Goal: Task Accomplishment & Management: Use online tool/utility

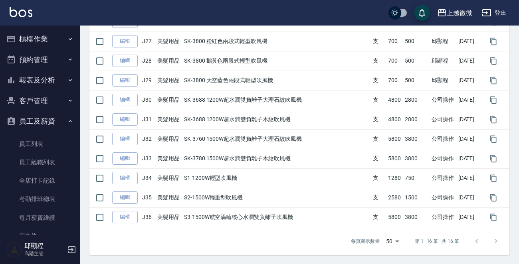
scroll to position [121, 0]
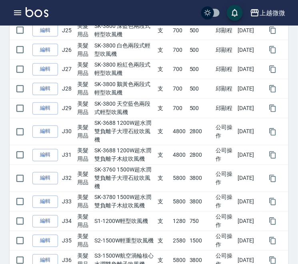
click at [0, 62] on div "Products 商品列表 新增 吹風機 搜尋 點選商品類別進行篩選 JeanCare店販 染膏色料 護髮(液/油) 燙髮藥劑 造型品 洗髮精 頭皮護理 護髮…" at bounding box center [149, 32] width 298 height 534
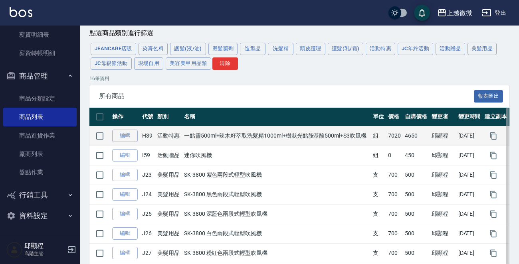
scroll to position [0, 0]
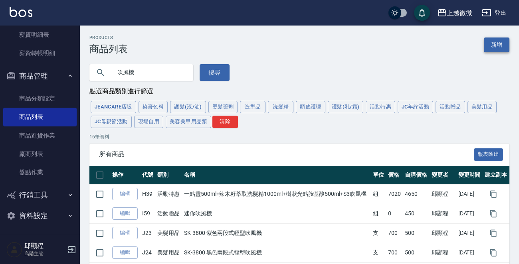
click at [499, 39] on link "新增" at bounding box center [497, 45] width 26 height 15
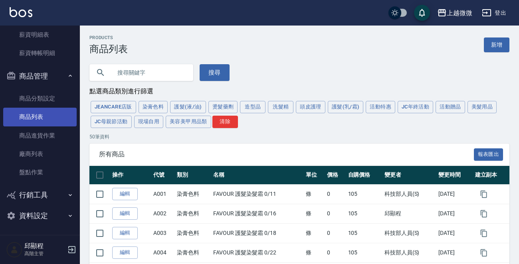
click at [33, 116] on link "商品列表" at bounding box center [40, 117] width 74 height 18
click at [271, 107] on button "洗髮精" at bounding box center [281, 107] width 26 height 12
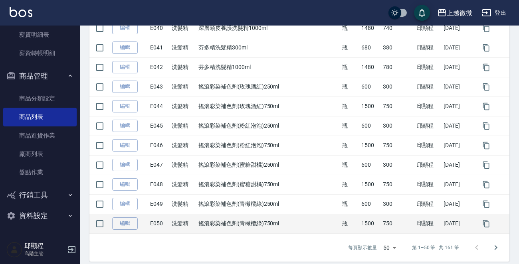
scroll to position [934, 0]
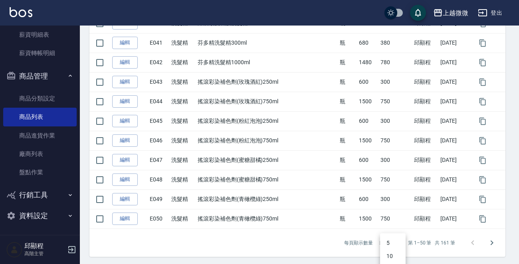
click at [308, 239] on div at bounding box center [261, 132] width 523 height 264
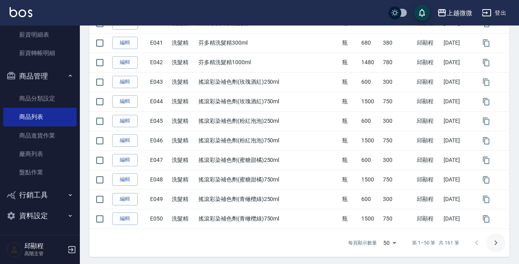
click at [493, 239] on icon "Go to next page" at bounding box center [496, 244] width 10 height 10
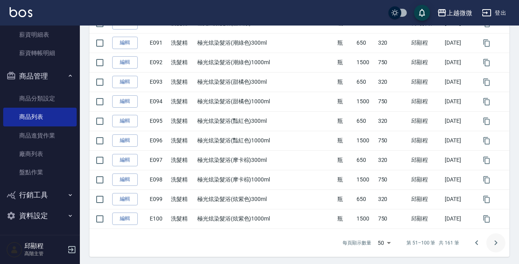
click at [493, 239] on icon "Go to next page" at bounding box center [496, 244] width 10 height 10
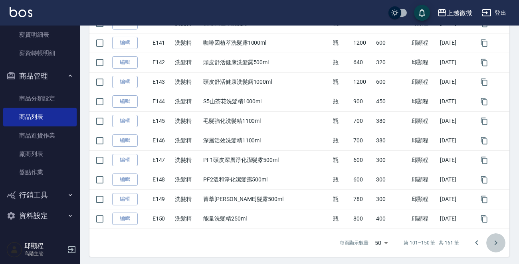
click at [493, 239] on icon "Go to next page" at bounding box center [496, 244] width 10 height 10
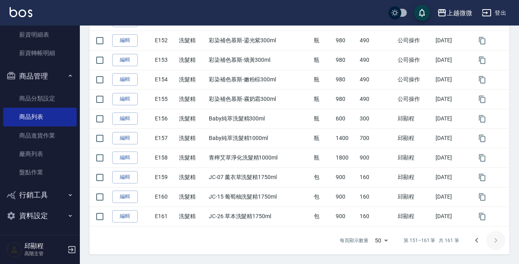
scroll to position [173, 0]
click at [493, 239] on div at bounding box center [486, 241] width 38 height 19
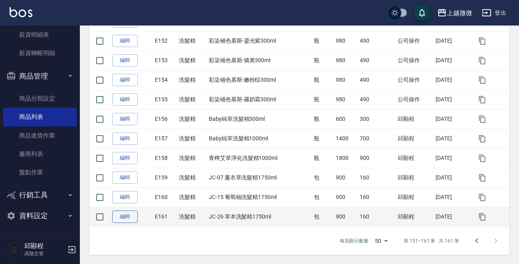
click at [128, 217] on link "編輯" at bounding box center [125, 217] width 26 height 12
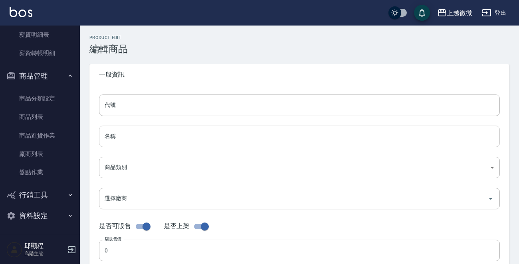
type input "E161"
type input "JC-26 草本洗髮精1750ml"
type input "573c1966-624a-46bb-a923-36e61c8a8213"
type input "900"
type input "160"
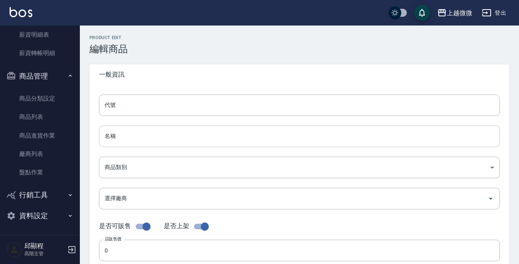
type input "160"
type input "包"
type input "UNSET"
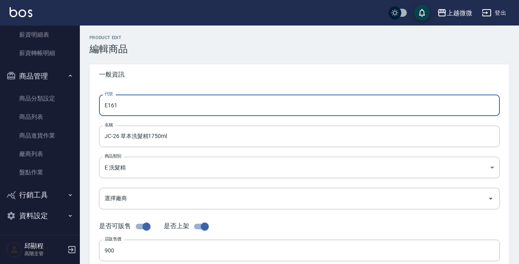
click at [180, 105] on input "E161" at bounding box center [299, 106] width 401 height 22
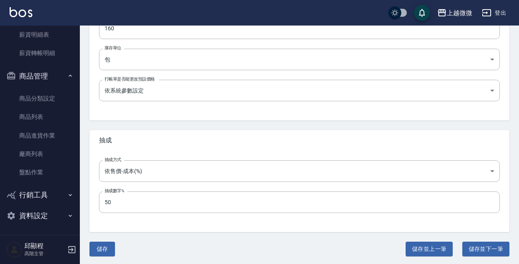
scroll to position [286, 0]
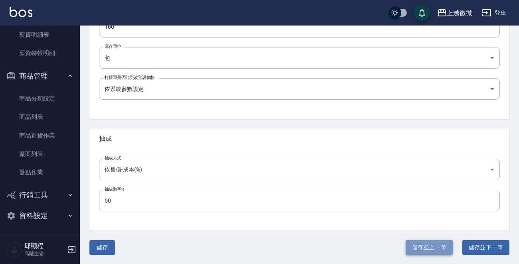
click at [422, 245] on button "儲存並上一筆" at bounding box center [429, 248] width 47 height 15
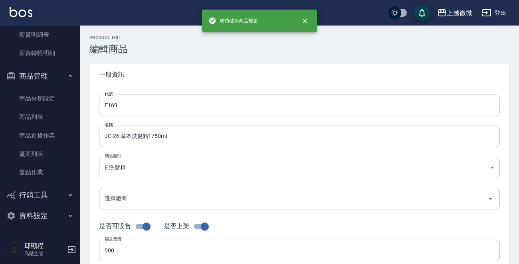
type input "E160"
type input "JC-15 葡萄柚洗髮精1750ml"
click at [169, 103] on input "E160" at bounding box center [299, 106] width 401 height 22
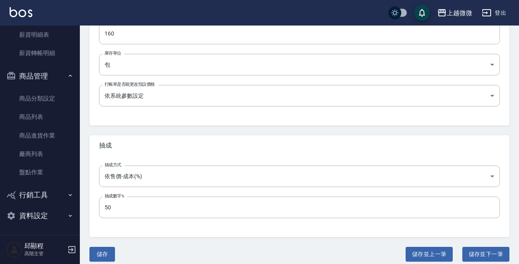
scroll to position [286, 0]
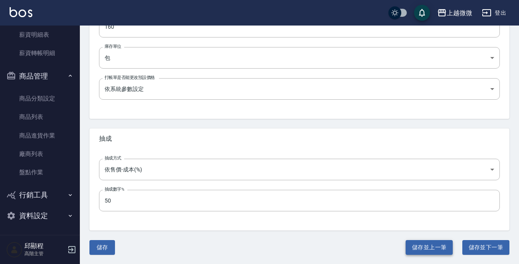
click at [427, 242] on button "儲存並上一筆" at bounding box center [429, 248] width 47 height 15
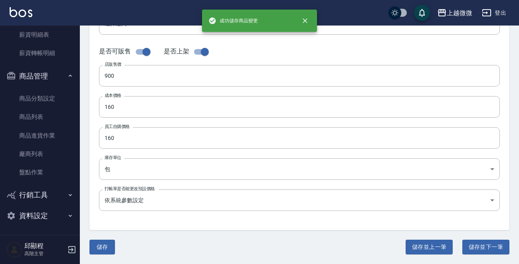
type input "E159"
type input "JC-07 薰衣草洗髮精1750ml"
type input "FALSE"
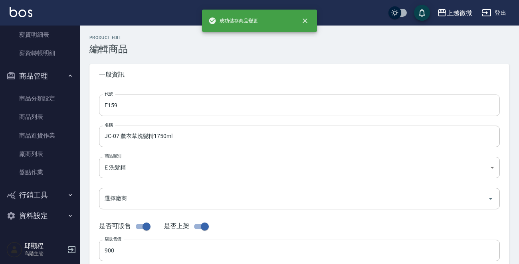
click at [201, 105] on input "E159" at bounding box center [299, 106] width 401 height 22
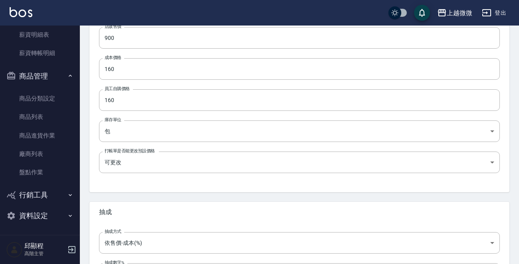
scroll to position [286, 0]
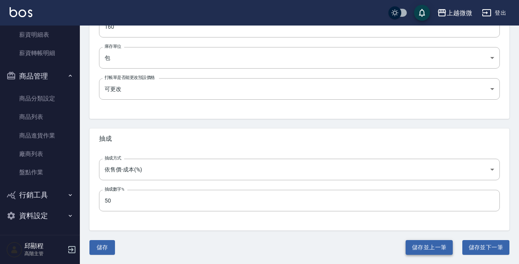
click at [419, 245] on button "儲存並上一筆" at bounding box center [429, 248] width 47 height 15
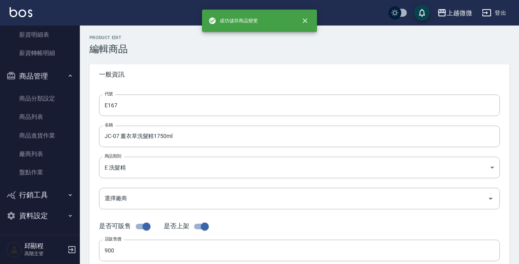
type input "E158"
type input "青檸艾草淨化洗髮精1000ml"
type input "1800"
type input "900"
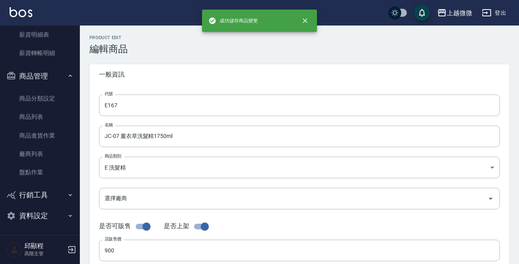
type input "瓶"
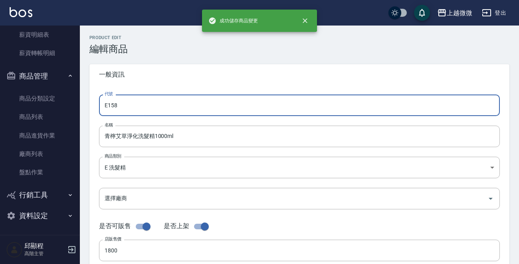
click at [191, 99] on input "E158" at bounding box center [299, 106] width 401 height 22
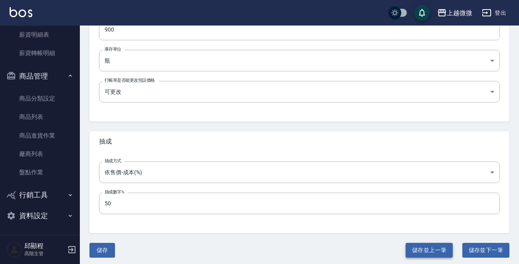
scroll to position [286, 0]
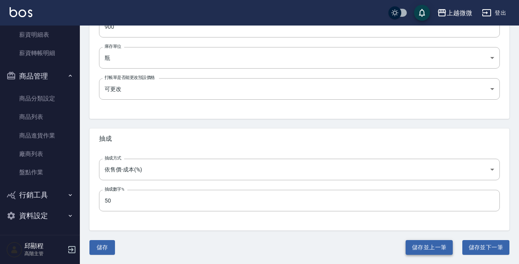
click at [415, 246] on button "儲存並上一筆" at bounding box center [429, 248] width 47 height 15
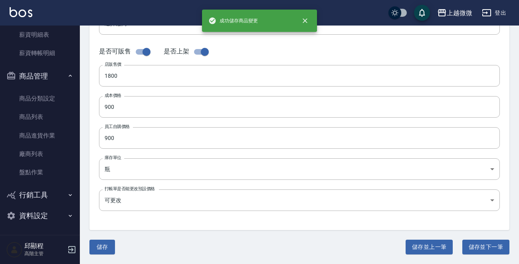
type input "E157"
type input "Baby純萃洗髮精1000ml"
type input "1400"
type input "700"
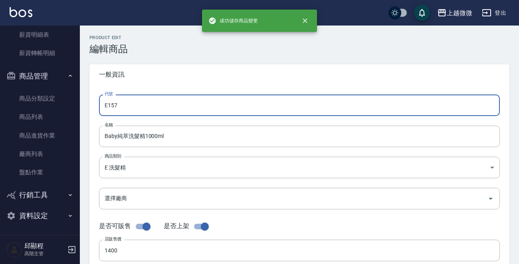
click at [186, 103] on input "E157" at bounding box center [299, 106] width 401 height 22
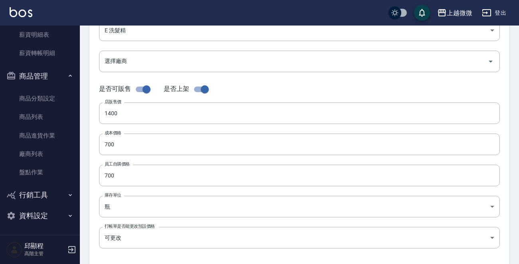
scroll to position [286, 0]
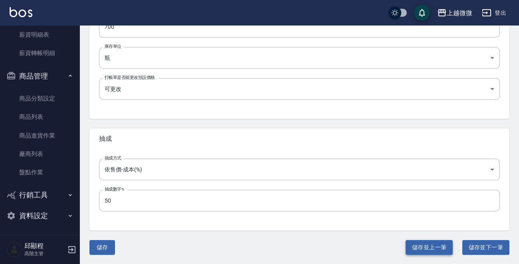
click at [435, 241] on button "儲存並上一筆" at bounding box center [429, 248] width 47 height 15
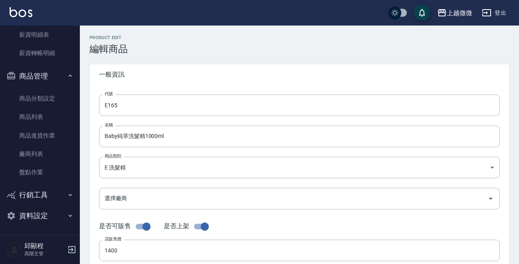
type input "E156"
type input "Baby純萃洗髮精300ml"
type input "600"
type input "300"
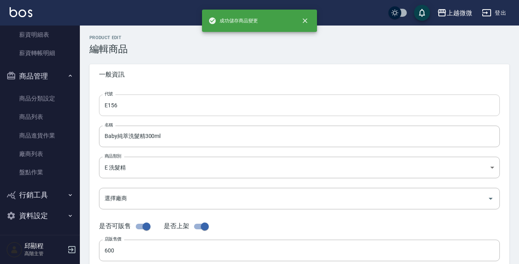
click at [175, 104] on input "E156" at bounding box center [299, 106] width 401 height 22
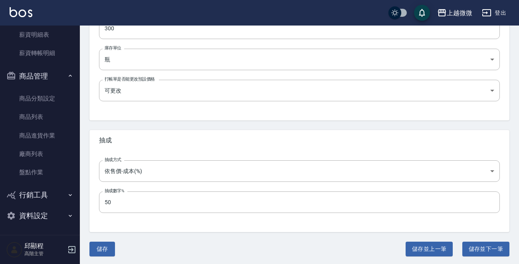
scroll to position [286, 0]
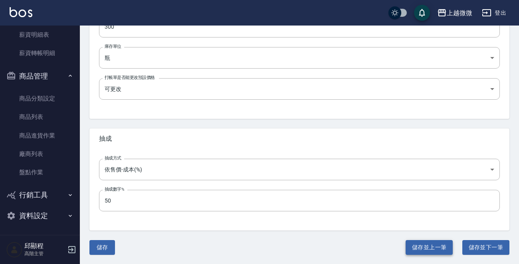
click at [419, 243] on button "儲存並上一筆" at bounding box center [429, 248] width 47 height 15
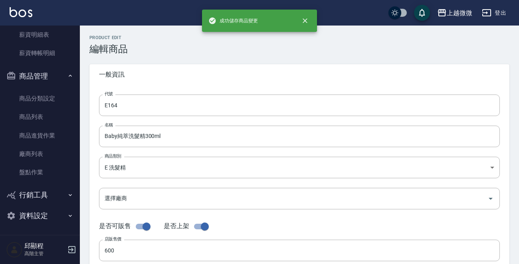
type input "E155"
type input "彩染補色慕斯-霧奶霜300ml"
type input "980"
type input "490"
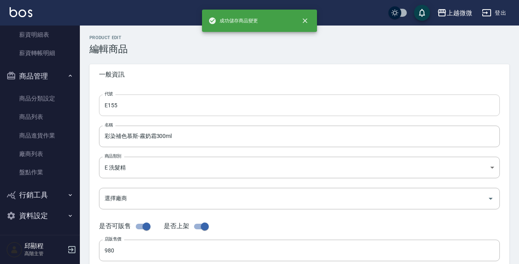
click at [170, 108] on input "E155" at bounding box center [299, 106] width 401 height 22
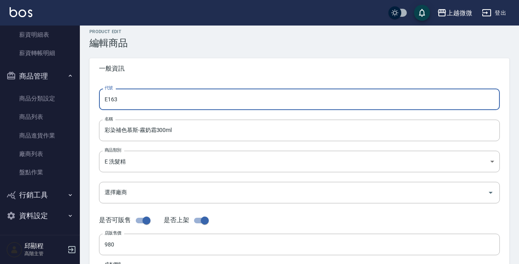
scroll to position [286, 0]
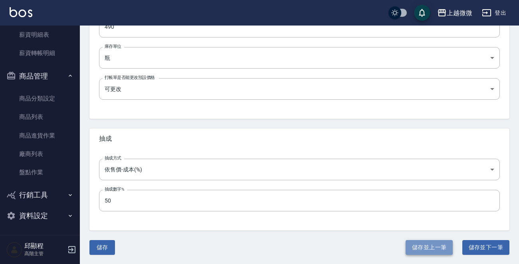
click at [415, 244] on button "儲存並上一筆" at bounding box center [429, 248] width 47 height 15
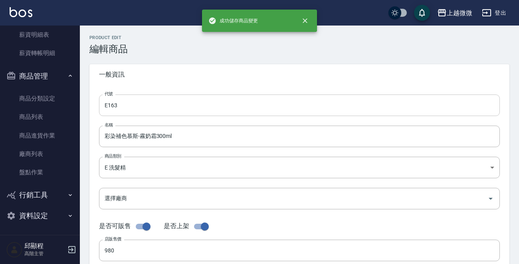
type input "E154"
type input "彩染補色慕斯-嫩粉棕300ml"
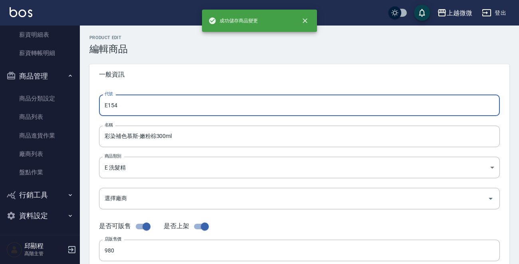
click at [187, 104] on input "E154" at bounding box center [299, 106] width 401 height 22
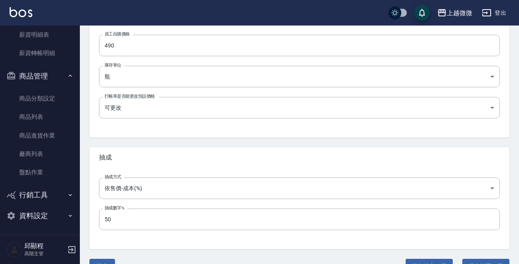
scroll to position [286, 0]
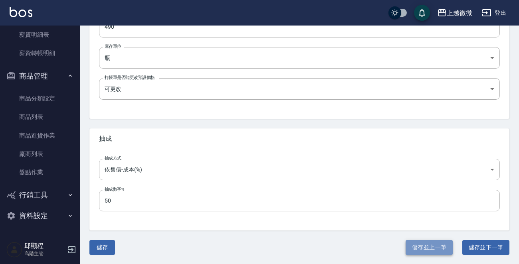
click at [415, 242] on button "儲存並上一筆" at bounding box center [429, 248] width 47 height 15
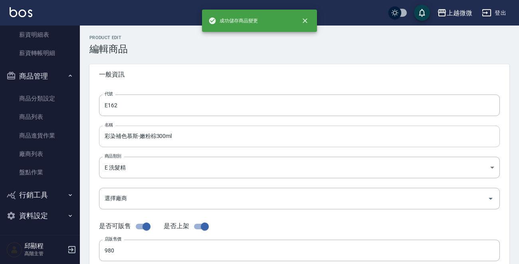
type input "E153"
type input "彩染補色慕斯-矯黃300ml"
type input "UNSET"
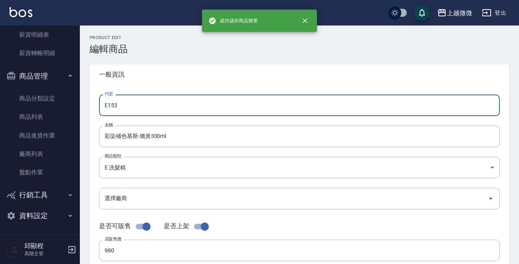
click at [185, 106] on input "E153" at bounding box center [299, 106] width 401 height 22
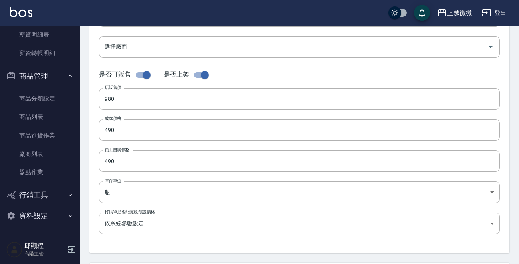
scroll to position [286, 0]
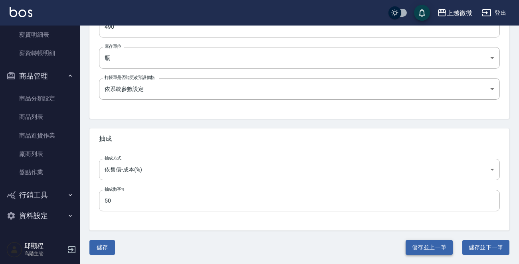
click at [419, 241] on button "儲存並上一筆" at bounding box center [429, 248] width 47 height 15
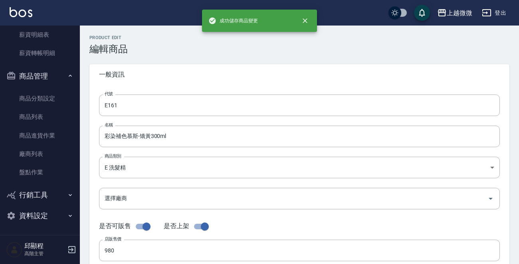
type input "E152"
type input "彩染補色慕斯-鎏光紫300ml"
type input "FALSE"
click at [154, 103] on input "E152" at bounding box center [299, 106] width 401 height 22
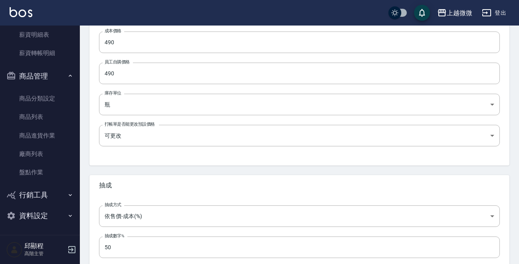
scroll to position [286, 0]
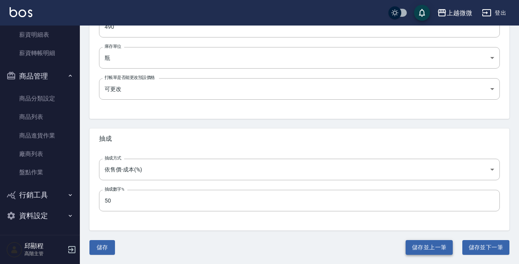
click at [436, 245] on button "儲存並上一筆" at bounding box center [429, 248] width 47 height 15
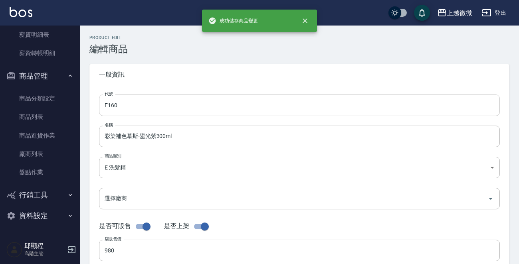
type input "E151"
type input "彩染補色慕斯-極光灰300ml"
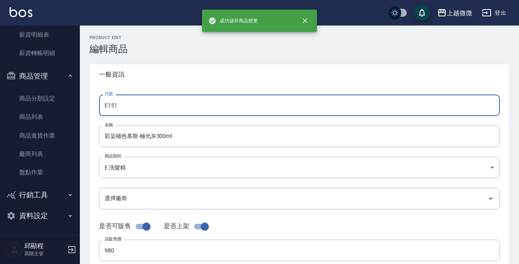
click at [159, 103] on input "E151" at bounding box center [299, 106] width 401 height 22
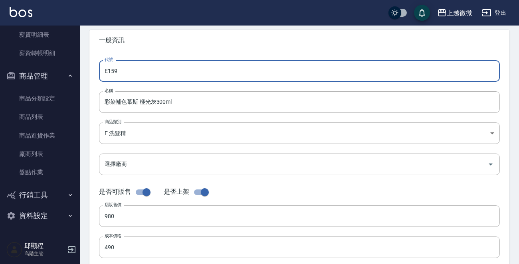
scroll to position [286, 0]
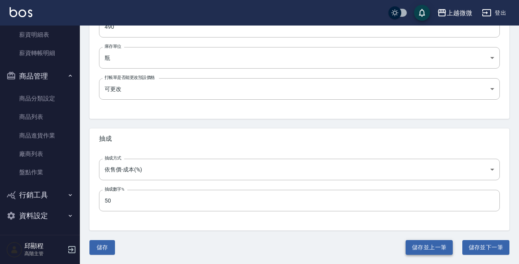
click at [432, 251] on button "儲存並上一筆" at bounding box center [429, 248] width 47 height 15
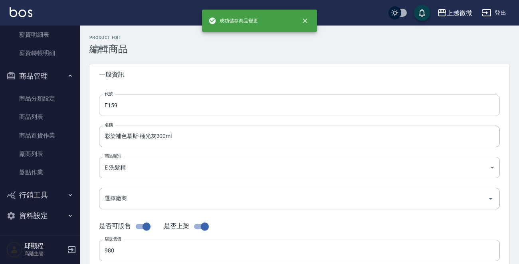
type input "E150"
type input "能量洗髮精250ml"
type input "800"
type input "400"
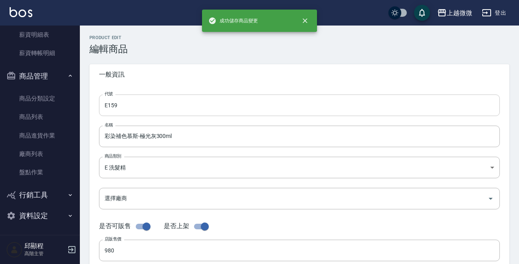
type input "UNSET"
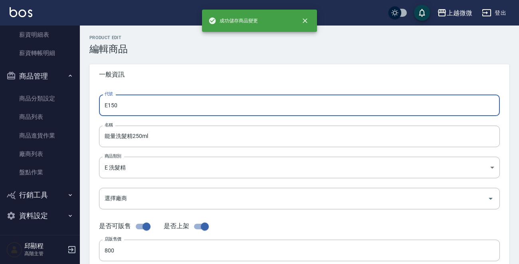
click at [189, 107] on input "E150" at bounding box center [299, 106] width 401 height 22
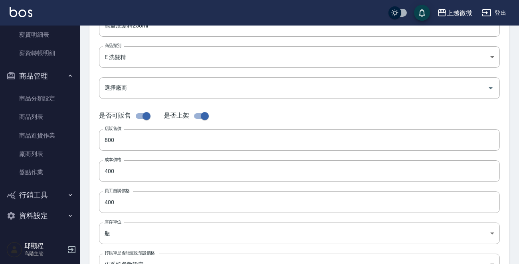
scroll to position [286, 0]
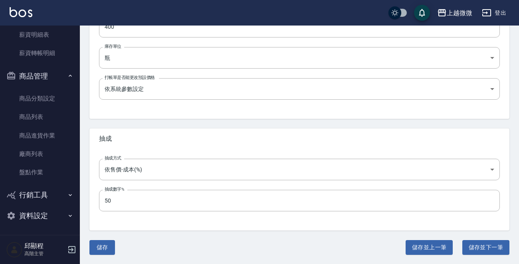
click at [412, 247] on button "儲存並上一筆" at bounding box center [429, 248] width 47 height 15
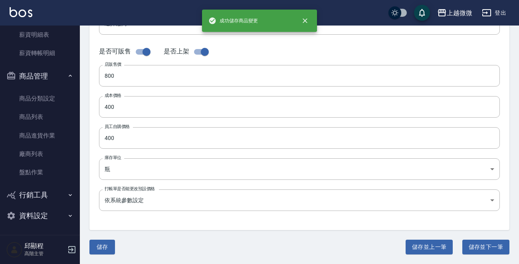
type input "E149"
type input "菁萃[PERSON_NAME]髮露500ml"
type input "780"
type input "300"
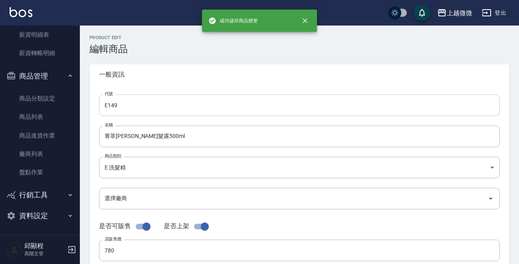
click at [191, 109] on input "E149" at bounding box center [299, 106] width 401 height 22
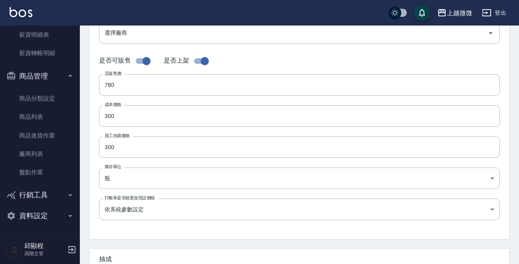
scroll to position [280, 0]
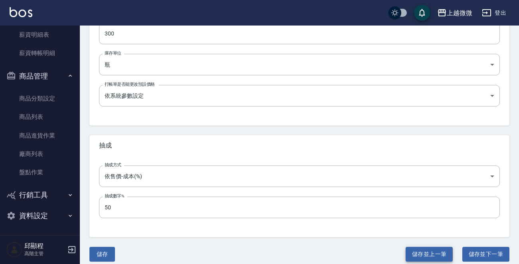
click at [419, 252] on button "儲存並上一筆" at bounding box center [429, 254] width 47 height 15
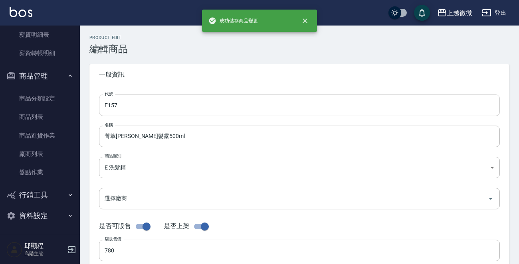
type input "E148"
type input "PF2溫和淨化潔髮露500ml"
type input "600"
type input "FALSE"
click at [179, 101] on input "E148" at bounding box center [299, 106] width 401 height 22
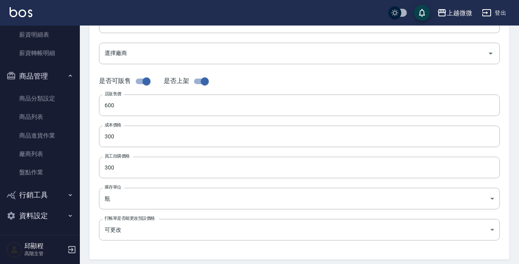
scroll to position [286, 0]
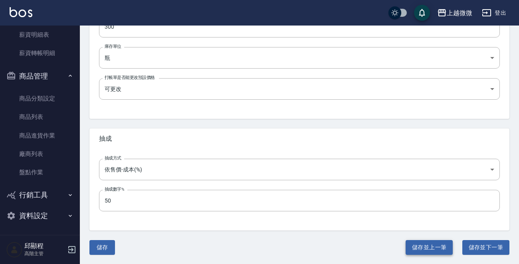
click at [438, 246] on button "儲存並上一筆" at bounding box center [429, 248] width 47 height 15
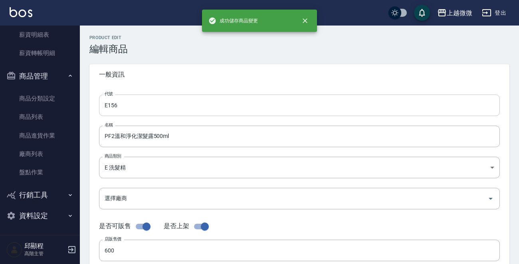
type input "E147"
type input "PF1頭皮深層淨化潔髮露500ml"
type input "001 威傑士"
click at [185, 98] on input "E147" at bounding box center [299, 106] width 401 height 22
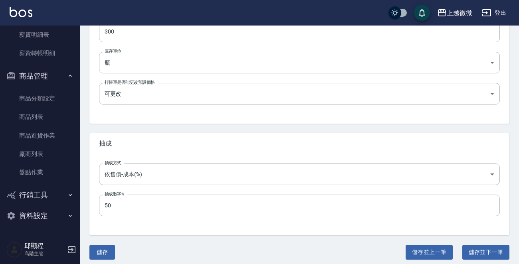
scroll to position [286, 0]
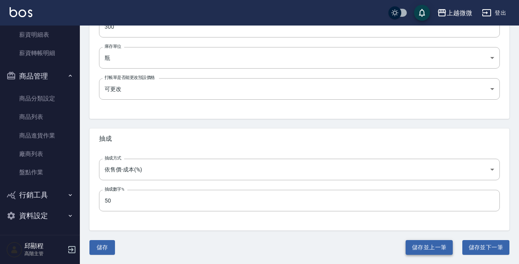
click at [429, 248] on button "儲存並上一筆" at bounding box center [429, 248] width 47 height 15
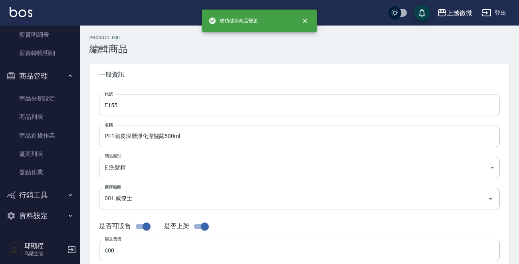
type input "E146"
type input "深層活效洗髮精1100ml"
type input "700"
type input "380"
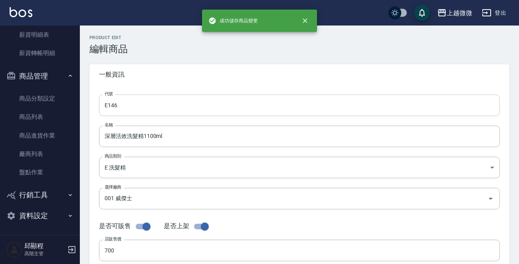
click at [195, 109] on input "E146" at bounding box center [299, 106] width 401 height 22
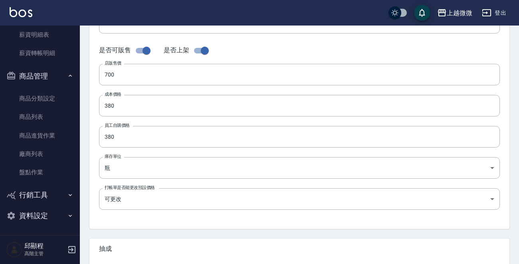
scroll to position [280, 0]
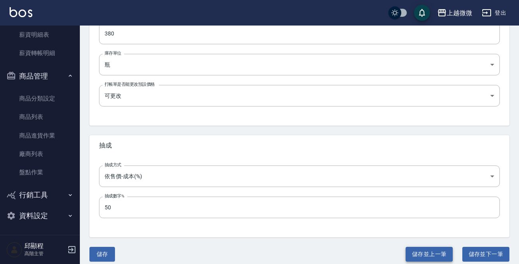
click at [424, 250] on button "儲存並上一筆" at bounding box center [429, 254] width 47 height 15
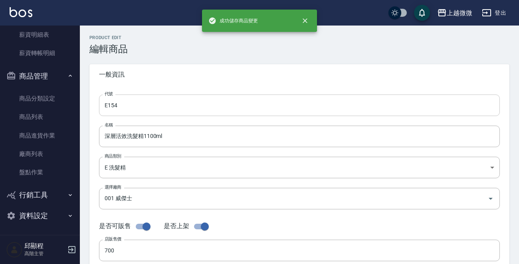
type input "E145"
type input "毛髮強化洗髮精1100ml"
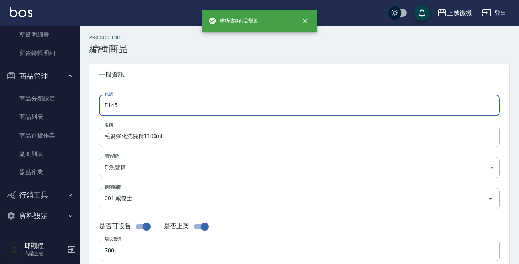
click at [211, 107] on input "E145" at bounding box center [299, 106] width 401 height 22
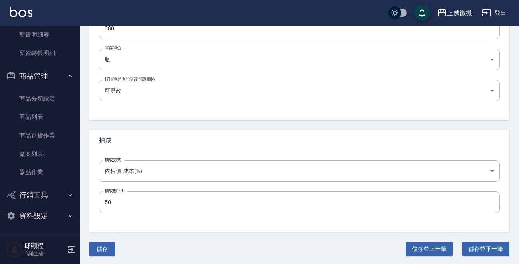
scroll to position [286, 0]
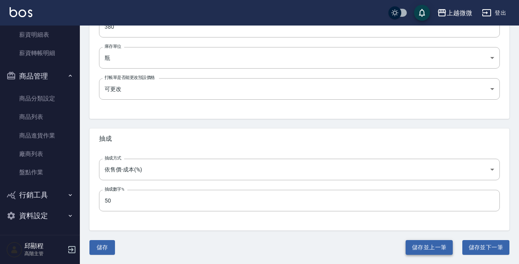
click at [421, 243] on button "儲存並上一筆" at bounding box center [429, 248] width 47 height 15
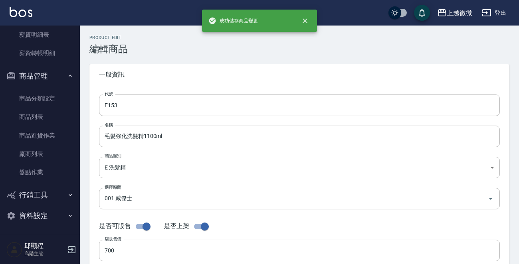
type input "E144"
type input "S5山茶花洗髮精1000ml"
type input "900"
type input "450"
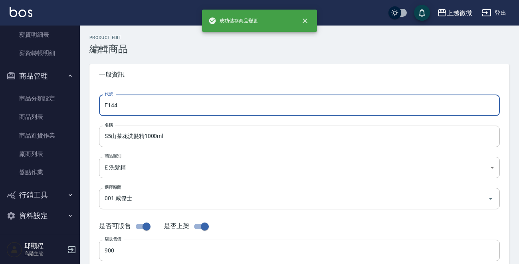
click at [192, 95] on input "E144" at bounding box center [299, 106] width 401 height 22
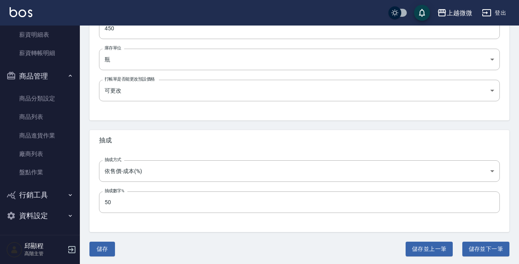
scroll to position [286, 0]
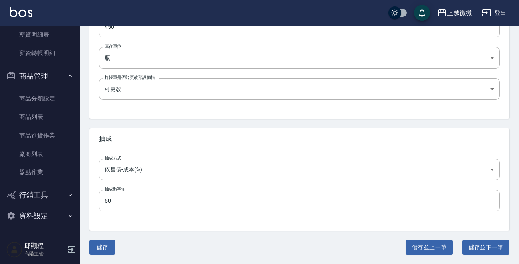
click at [422, 239] on div "Product Edit 編輯商品 一般資訊 代號 E152 代號 名稱 S5山茶花洗髮精1000ml 名稱 商品類別 E 洗髮精 573c1966-62…" at bounding box center [299, 2] width 439 height 507
click at [422, 243] on button "儲存並上一筆" at bounding box center [429, 248] width 47 height 15
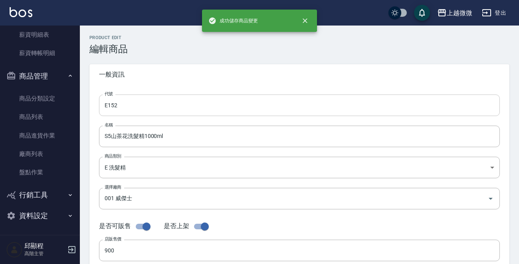
type input "E143"
type input "頭皮舒活健康洗髮露1000ml"
type input "1200"
type input "600"
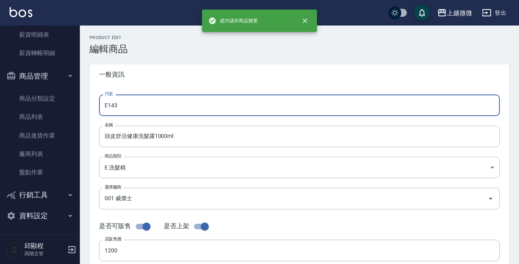
click at [179, 110] on input "E143" at bounding box center [299, 106] width 401 height 22
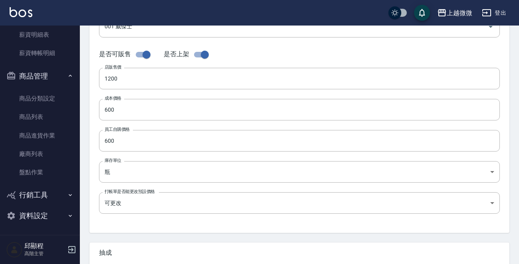
scroll to position [280, 0]
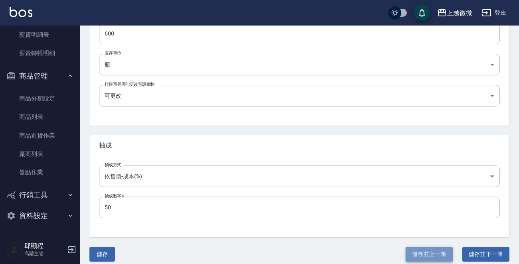
click at [416, 248] on button "儲存並上一筆" at bounding box center [429, 254] width 47 height 15
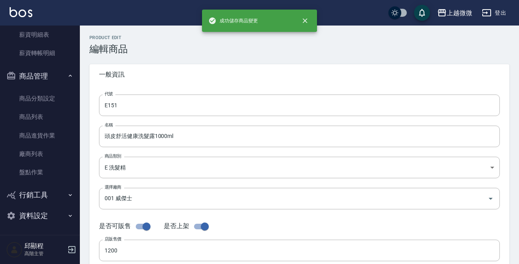
type input "E142"
type input "頭皮舒活健康洗髮露500ml"
type input "640"
type input "320"
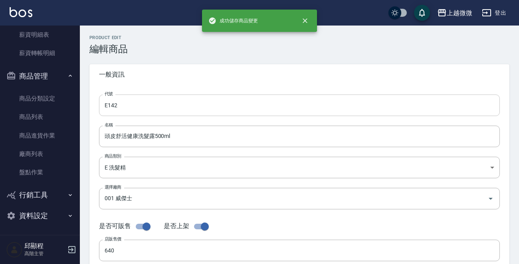
click at [203, 100] on input "E142" at bounding box center [299, 106] width 401 height 22
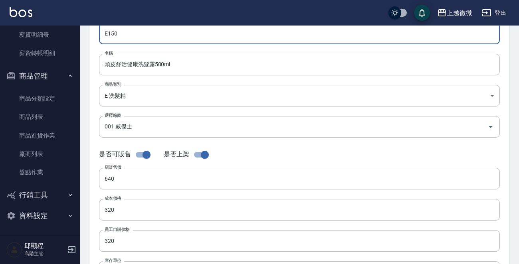
scroll to position [286, 0]
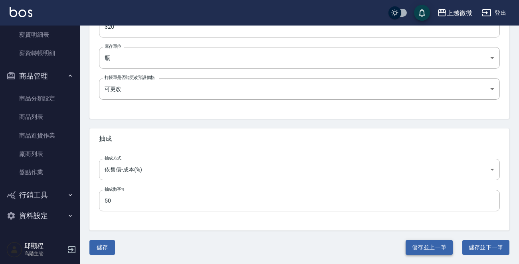
click at [423, 247] on button "儲存並上一筆" at bounding box center [429, 248] width 47 height 15
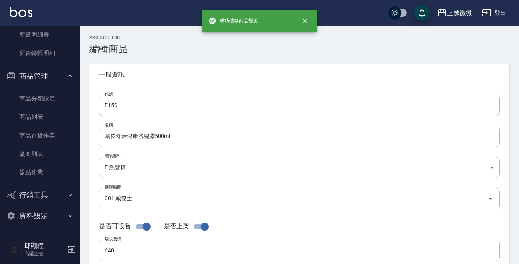
type input "E141"
type input "咖啡因植萃洗髮露1000ml"
type input "1200"
type input "600"
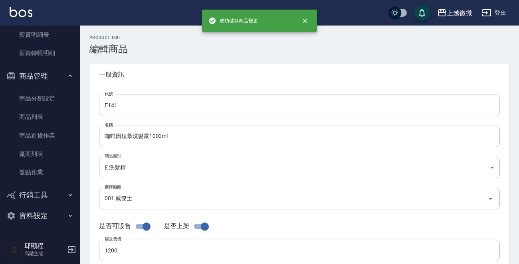
click at [183, 98] on input "E141" at bounding box center [299, 106] width 401 height 22
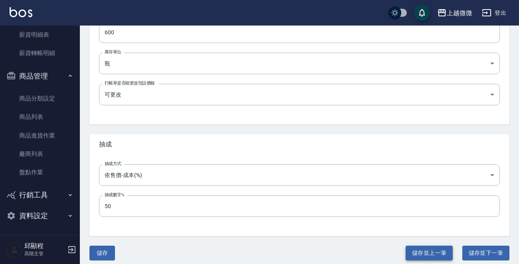
scroll to position [286, 0]
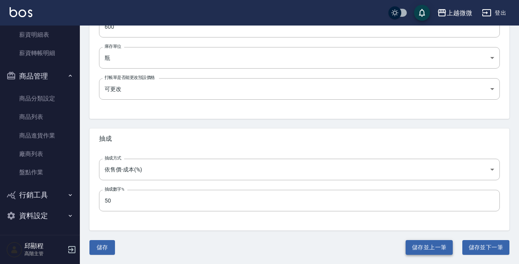
click at [426, 249] on button "儲存並上一筆" at bounding box center [429, 248] width 47 height 15
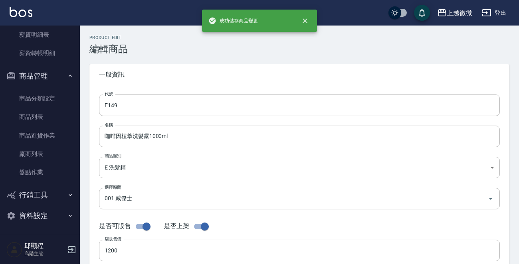
type input "E140"
type input "咖啡因植萃洗髮露500ml"
type input "640"
type input "320"
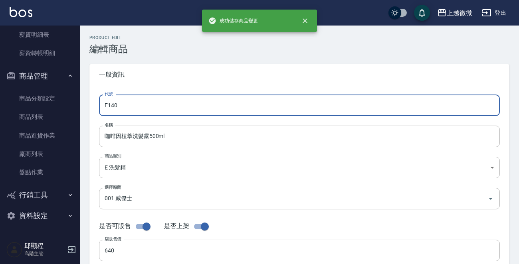
click at [197, 107] on input "E140" at bounding box center [299, 106] width 401 height 22
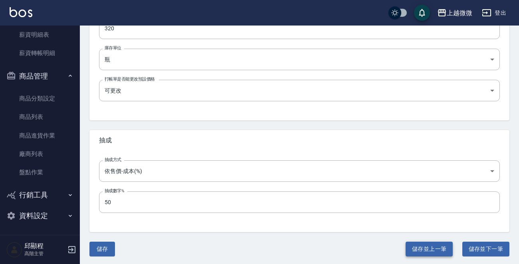
scroll to position [286, 0]
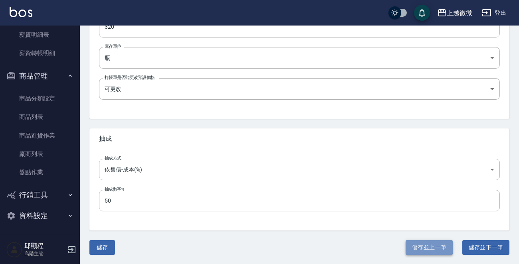
click at [421, 246] on button "儲存並上一筆" at bounding box center [429, 248] width 47 height 15
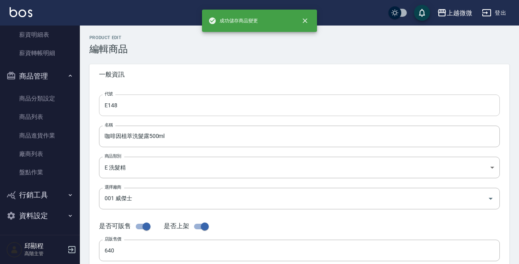
type input "E139"
type input "咖啡因植萃洗髮露250ml"
type input "360"
type input "180"
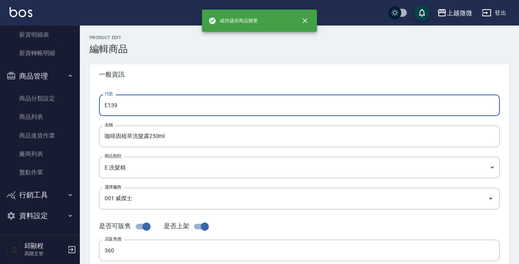
click at [195, 107] on input "E139" at bounding box center [299, 106] width 401 height 22
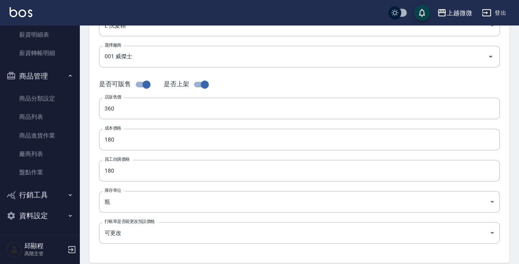
scroll to position [286, 0]
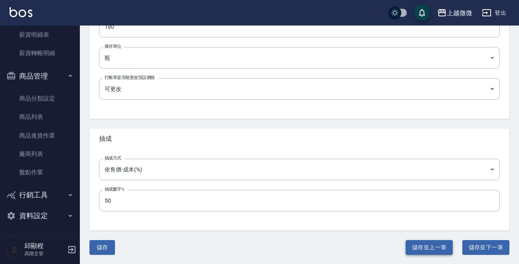
click at [422, 243] on button "儲存並上一筆" at bounding box center [429, 248] width 47 height 15
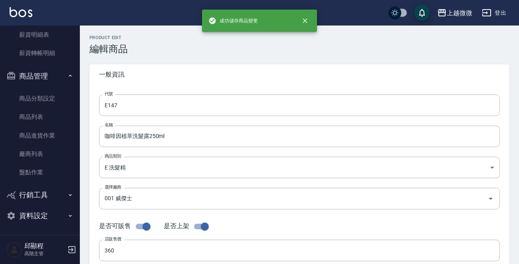
type input "E138"
type input "植萃淨油洗髮露(酷涼型)500ml"
type input "500"
type input "250"
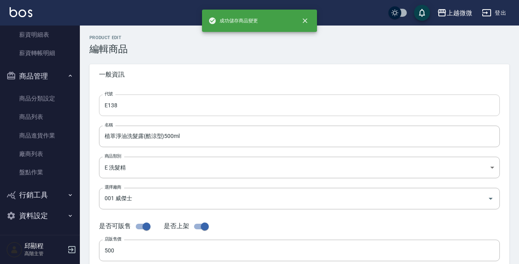
click at [175, 110] on input "E138" at bounding box center [299, 106] width 401 height 22
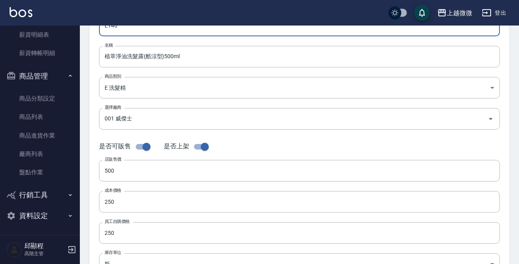
scroll to position [280, 0]
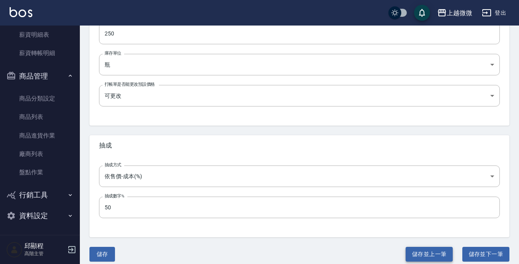
click at [437, 255] on button "儲存並上一筆" at bounding box center [429, 254] width 47 height 15
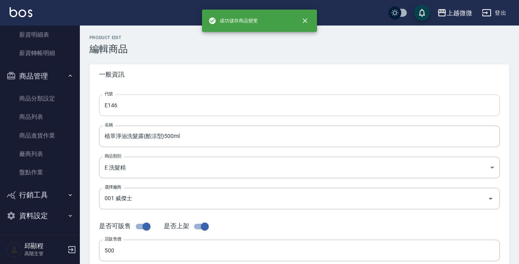
type input "E137"
type input "植萃淨油洗髮露(酷涼型)250ml"
type input "280"
type input "140"
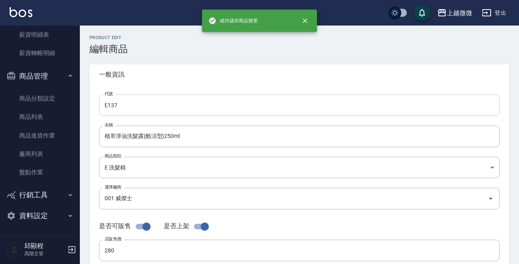
click at [201, 110] on input "E137" at bounding box center [299, 106] width 401 height 22
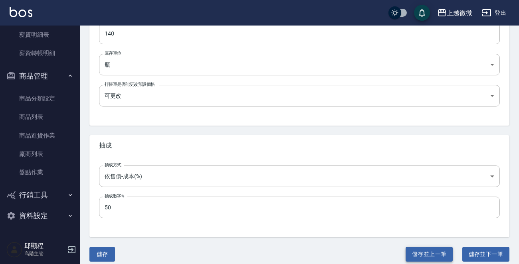
click at [415, 248] on button "儲存並上一筆" at bounding box center [429, 254] width 47 height 15
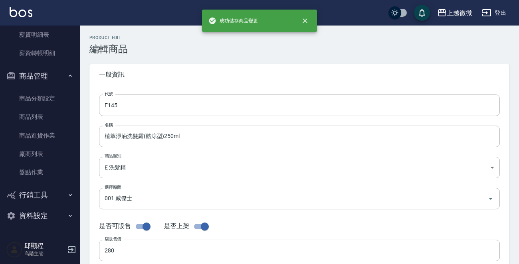
type input "E136"
type input "晶翠柔亮洗髮露500ml"
type input "500"
type input "250"
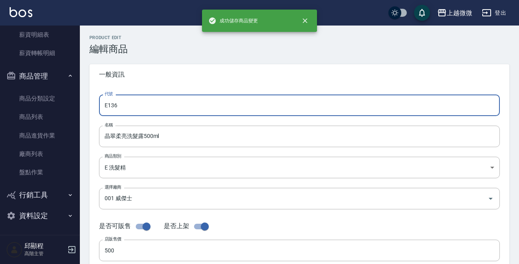
click at [166, 107] on input "E136" at bounding box center [299, 106] width 401 height 22
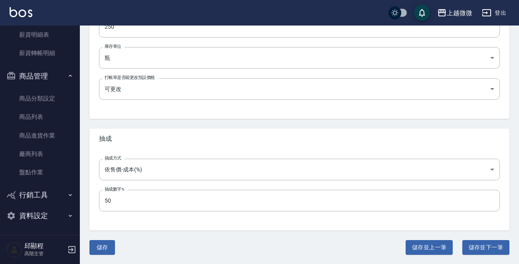
click at [439, 246] on button "儲存並上一筆" at bounding box center [429, 248] width 47 height 15
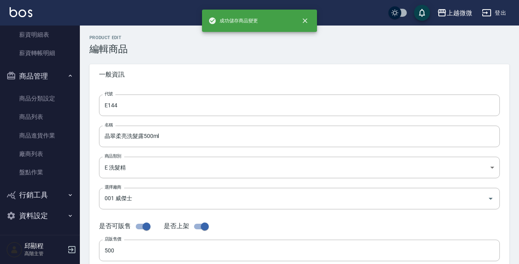
type input "E135"
type input "晶翠柔亮洗髮露250ml"
type input "280"
type input "140"
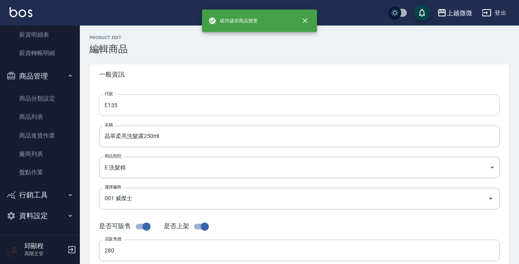
click at [182, 97] on input "E135" at bounding box center [299, 106] width 401 height 22
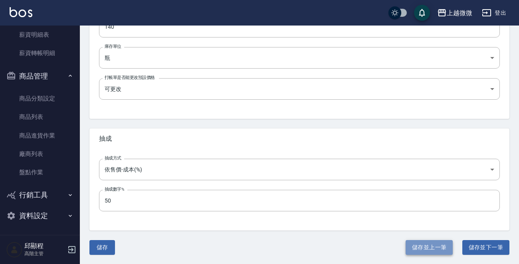
click at [433, 248] on button "儲存並上一筆" at bounding box center [429, 248] width 47 height 15
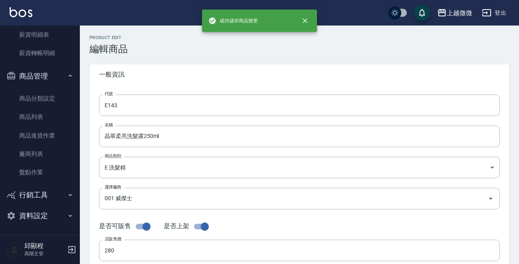
type input "E134"
type input "植萃淨油洗髮露500ml"
type input "500"
type input "250"
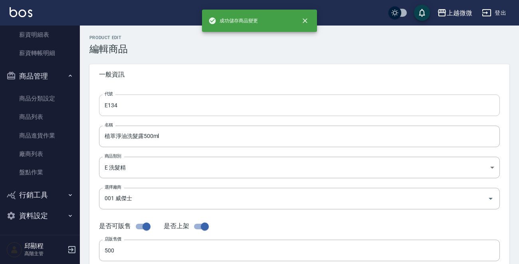
click at [195, 105] on input "E134" at bounding box center [299, 106] width 401 height 22
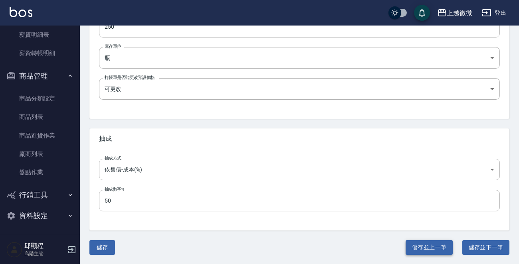
click at [425, 248] on button "儲存並上一筆" at bounding box center [429, 248] width 47 height 15
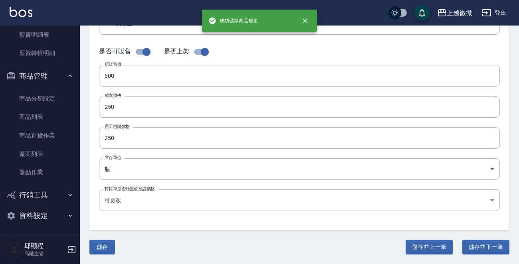
type input "E133"
type input "植萃淨油洗髮露250ml"
type input "280"
type input "140"
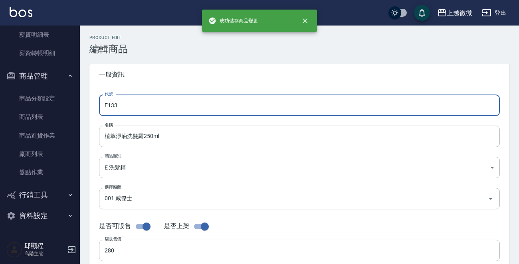
click at [182, 106] on input "E133" at bounding box center [299, 106] width 401 height 22
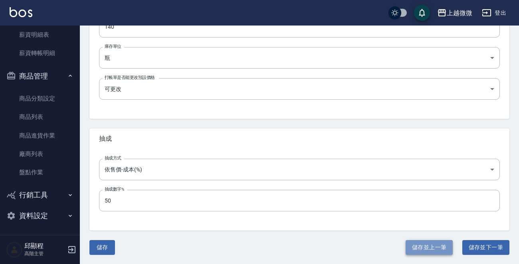
click at [412, 244] on button "儲存並上一筆" at bounding box center [429, 248] width 47 height 15
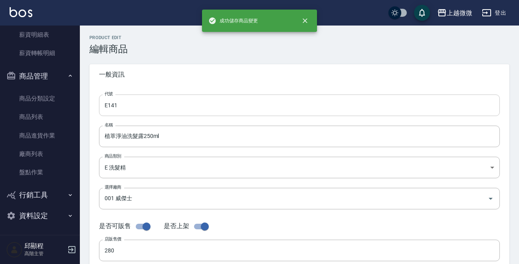
type input "E132"
type input "SC4毛囊淨化洗髮精500ml"
type input "500"
type input "250"
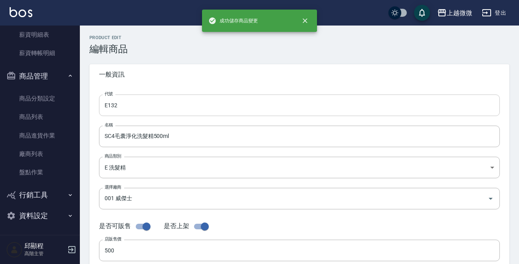
click at [178, 104] on input "E132" at bounding box center [299, 106] width 401 height 22
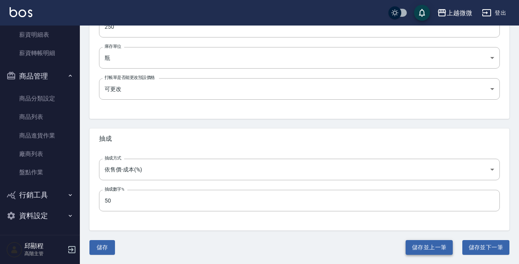
click at [426, 250] on button "儲存並上一筆" at bounding box center [429, 248] width 47 height 15
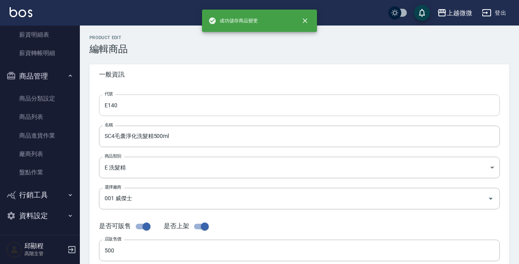
type input "E131"
type input "SC3去屑洗髮精500ml"
type input "550"
type input "270"
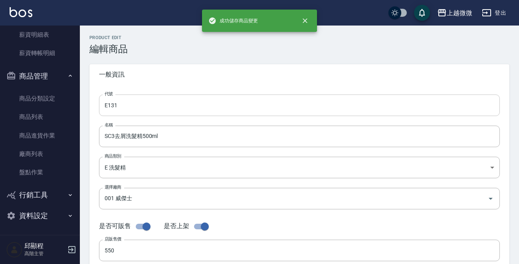
click at [187, 109] on input "E131" at bounding box center [299, 106] width 401 height 22
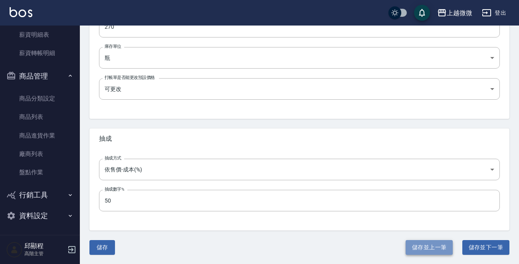
click at [415, 243] on button "儲存並上一筆" at bounding box center [429, 248] width 47 height 15
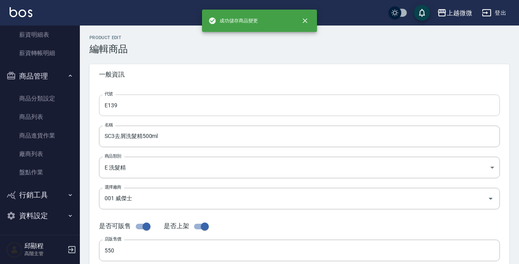
type input "E130"
type input "SC2控油洗髮精(清涼型)500ml"
type input "600"
type input "300"
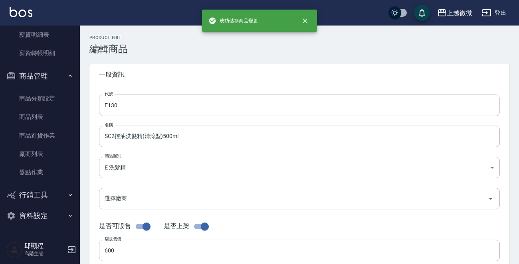
click at [191, 109] on input "E130" at bounding box center [299, 106] width 401 height 22
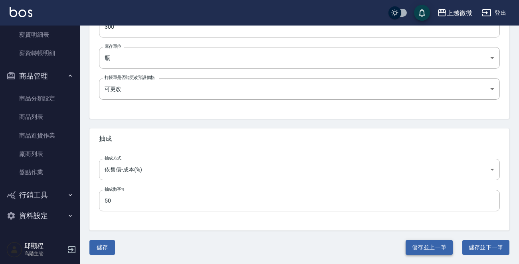
click at [413, 244] on button "儲存並上一筆" at bounding box center [429, 248] width 47 height 15
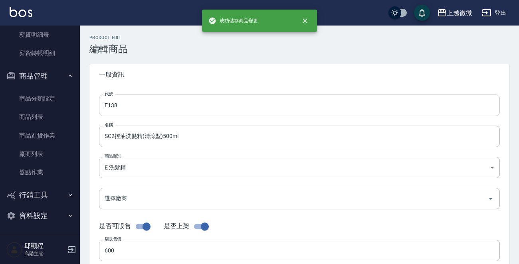
type input "E129"
type input "SC2控油洗髮精(清涼型)300ml"
type input "001 威傑士"
type input "380"
type input "200"
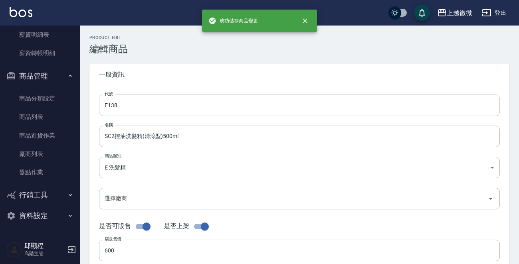
type input "200"
click at [168, 106] on input "E129" at bounding box center [299, 106] width 401 height 22
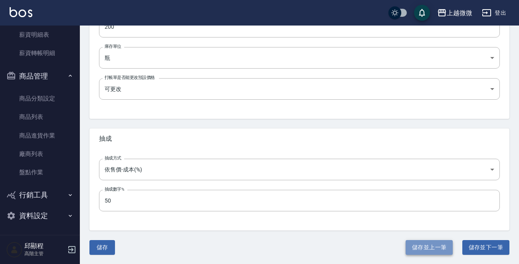
click at [445, 248] on button "儲存並上一筆" at bounding box center [429, 248] width 47 height 15
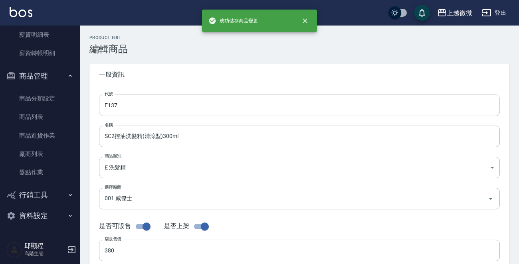
type input "E128"
type input "SC1控油洗髮精500ml"
type input "600"
type input "300"
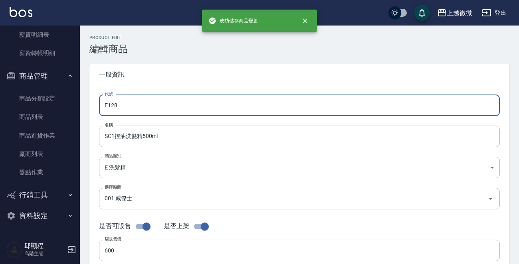
click at [171, 102] on input "E128" at bounding box center [299, 106] width 401 height 22
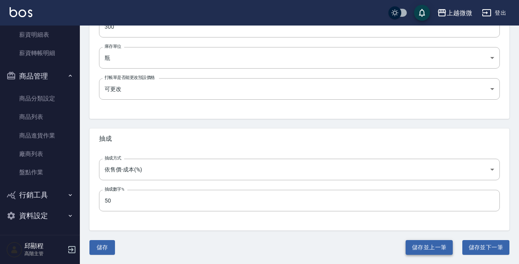
click at [423, 247] on button "儲存並上一筆" at bounding box center [429, 248] width 47 height 15
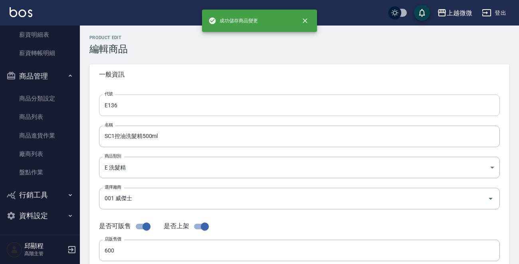
type input "E127"
type input "SC1控油洗髮精300ml"
type input "380"
type input "200"
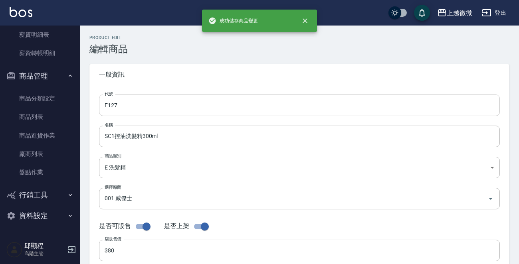
click at [149, 103] on input "E127" at bounding box center [299, 106] width 401 height 22
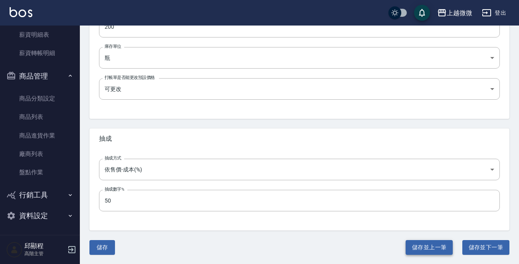
click at [429, 250] on button "儲存並上一筆" at bounding box center [429, 248] width 47 height 15
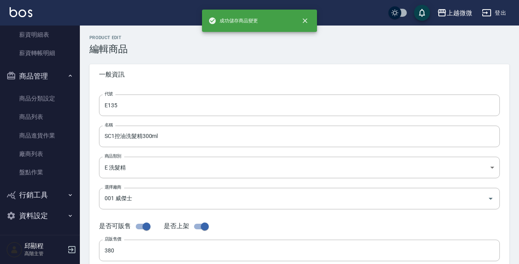
type input "E126"
type input "RR1復原修復洗髮精500ml"
type input "500"
type input "250"
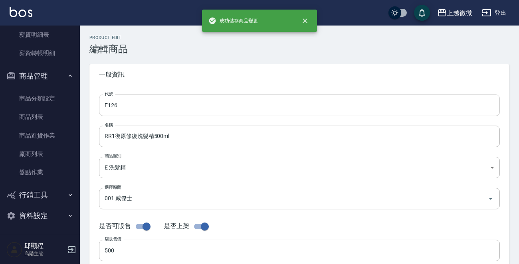
click at [192, 103] on input "E126" at bounding box center [299, 106] width 401 height 22
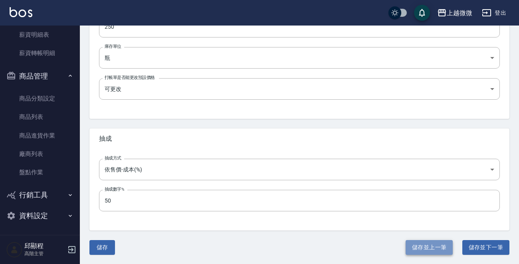
click at [419, 243] on button "儲存並上一筆" at bounding box center [429, 248] width 47 height 15
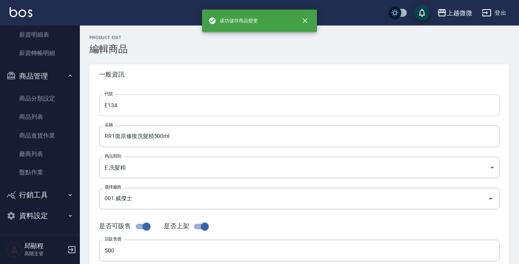
type input "E125"
type input "RR1復原修復洗髮精300ml"
type input "350"
type input "180"
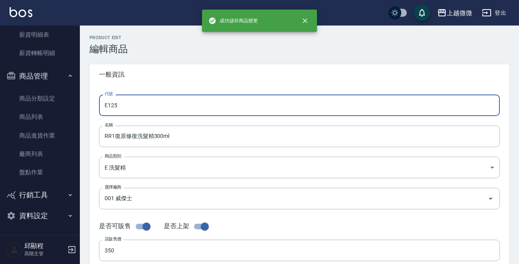
click at [184, 106] on input "E125" at bounding box center [299, 106] width 401 height 22
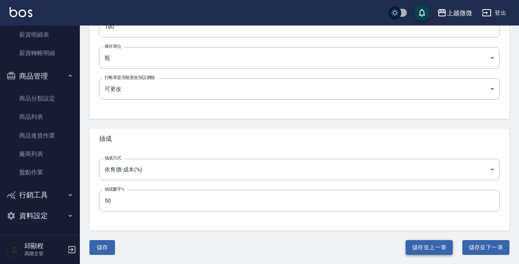
click at [431, 243] on button "儲存並上一筆" at bounding box center [429, 248] width 47 height 15
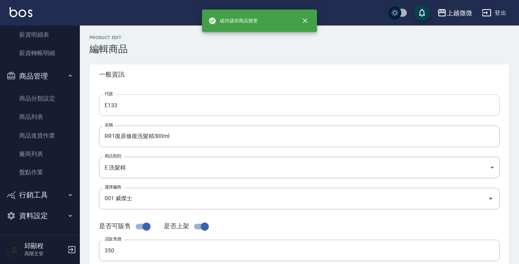
type input "E124"
type input "MS2[PERSON_NAME]護洗髮精300ml"
click at [185, 102] on input "E124" at bounding box center [299, 106] width 401 height 22
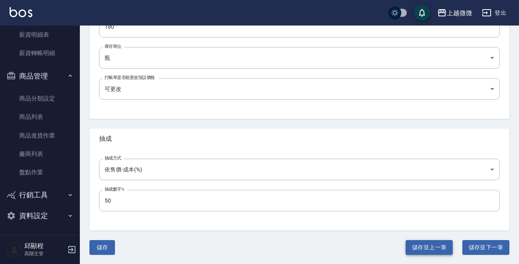
click at [423, 243] on button "儲存並上一筆" at bounding box center [429, 248] width 47 height 15
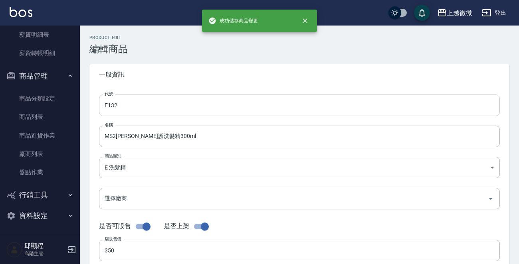
type input "E123"
type input "MS1[PERSON_NAME]護洗髮乳500ml"
type input "500"
type input "250"
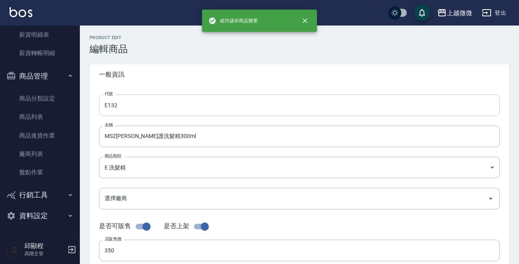
type input "UNSET"
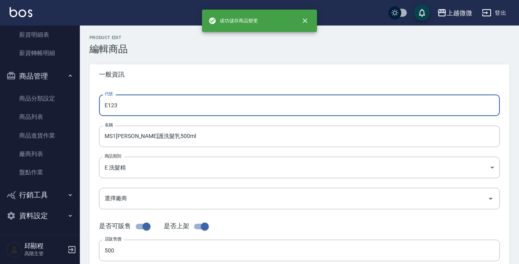
click at [168, 101] on input "E123" at bounding box center [299, 106] width 401 height 22
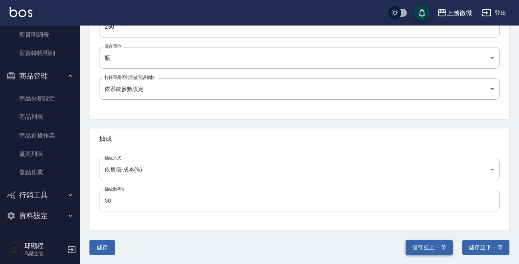
click at [421, 242] on button "儲存並上一筆" at bounding box center [429, 248] width 47 height 15
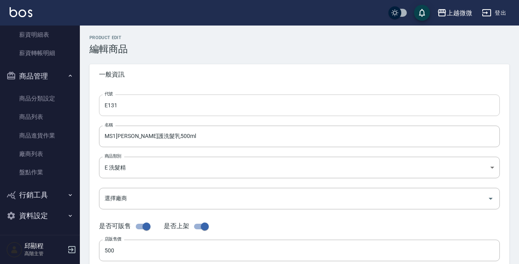
type input "E122"
type input "CR1復活重建洗髮精500ml"
type input "FALSE"
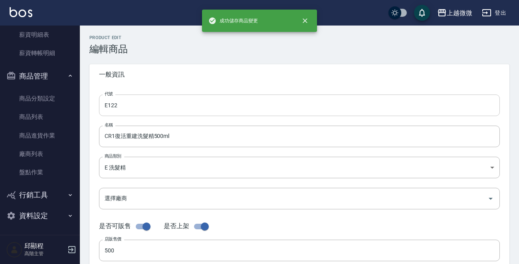
click at [156, 99] on input "E122" at bounding box center [299, 106] width 401 height 22
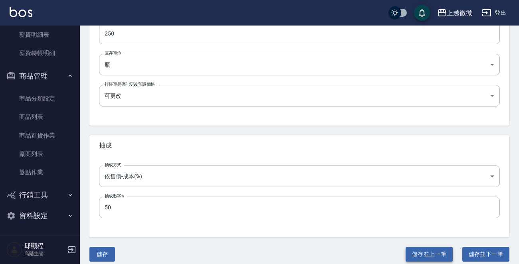
drag, startPoint x: 412, startPoint y: 246, endPoint x: 416, endPoint y: 252, distance: 7.5
click at [415, 250] on div "Product Edit 編輯商品 一般資訊 代號 E130 代號 名稱 CR1復活重建洗髮精500ml 名稱 商品類別 E 洗髮精 573c1966-6…" at bounding box center [299, 8] width 439 height 507
click at [416, 252] on button "儲存並上一筆" at bounding box center [429, 254] width 47 height 15
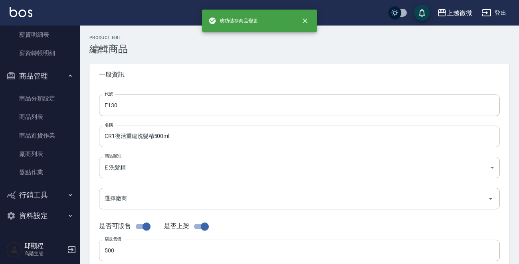
type input "E121"
type input "CR1復活重建洗髮精300ml"
type input "350"
type input "180"
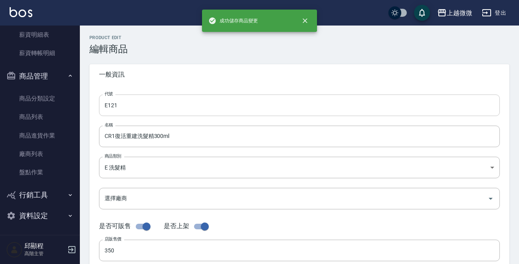
click at [167, 105] on input "E121" at bounding box center [299, 106] width 401 height 22
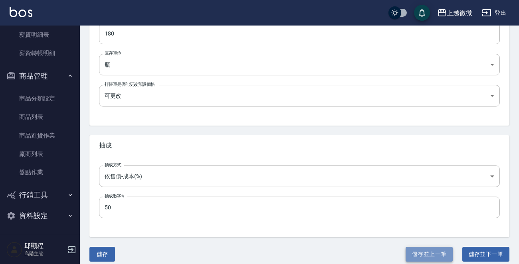
click at [421, 251] on button "儲存並上一筆" at bounding box center [429, 254] width 47 height 15
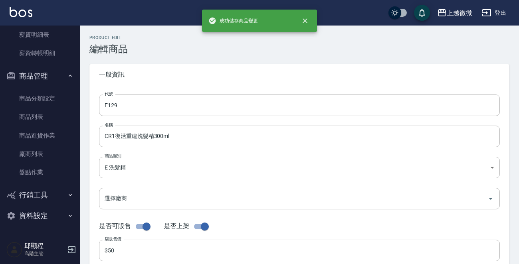
type input "E120"
type input "紫藤花洗髮精(舒緩敏感)350ml"
type input "580"
type input "290"
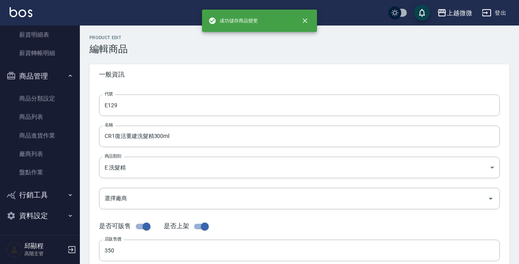
type input "UNSET"
click at [225, 106] on input "E120" at bounding box center [299, 106] width 401 height 22
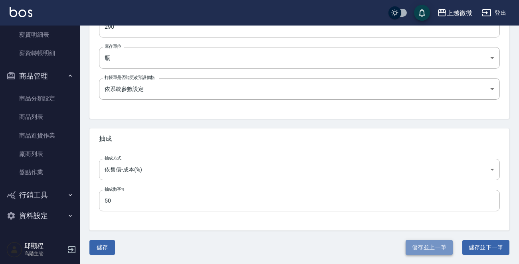
click at [422, 253] on button "儲存並上一筆" at bounding box center [429, 248] width 47 height 15
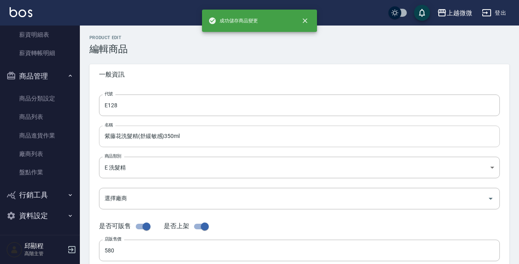
type input "E119"
type input "全方位植萃咖啡因洗髮精350ml"
type input "680"
type input "340"
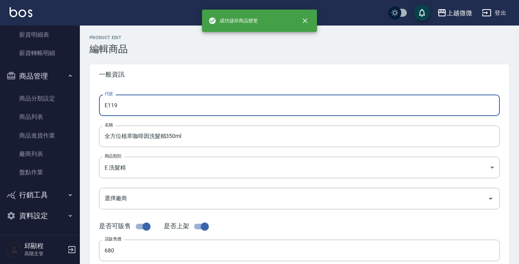
click at [173, 103] on input "E119" at bounding box center [299, 106] width 401 height 22
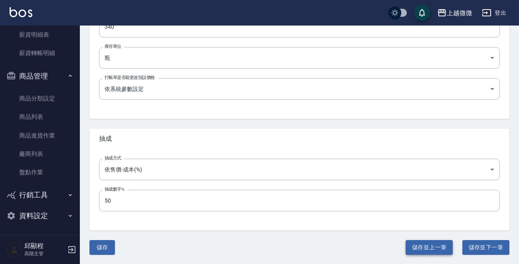
click at [423, 250] on button "儲存並上一筆" at bounding box center [429, 248] width 47 height 15
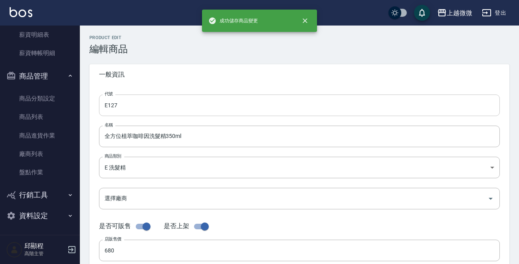
type input "E118"
click at [183, 111] on input "E118" at bounding box center [299, 106] width 401 height 22
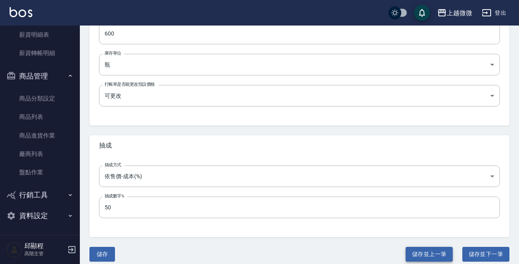
click at [437, 254] on button "儲存並上一筆" at bounding box center [429, 254] width 47 height 15
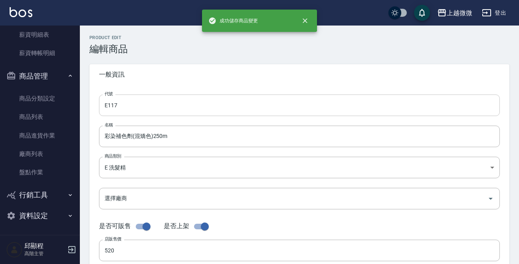
click at [153, 103] on input "E117" at bounding box center [299, 106] width 401 height 22
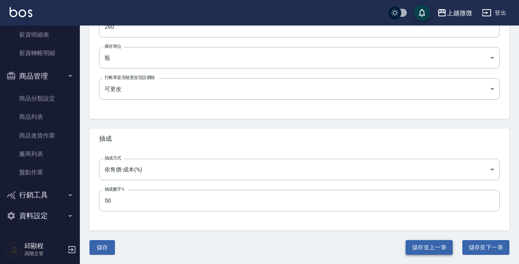
click at [425, 248] on button "儲存並上一筆" at bounding box center [429, 248] width 47 height 15
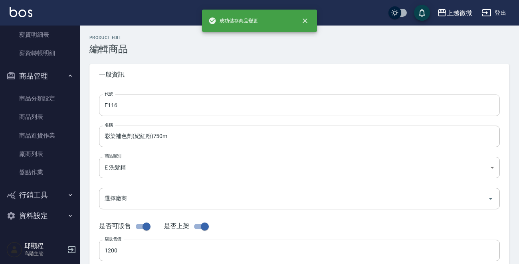
click at [179, 105] on input "E116" at bounding box center [299, 106] width 401 height 22
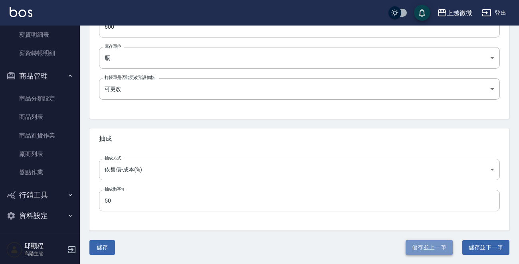
click at [425, 247] on button "儲存並上一筆" at bounding box center [429, 248] width 47 height 15
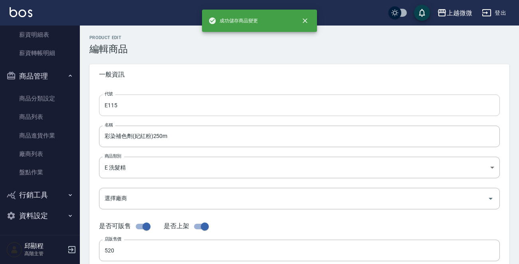
click at [161, 101] on input "E115" at bounding box center [299, 106] width 401 height 22
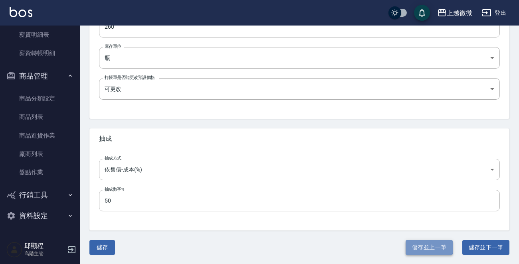
click at [425, 247] on button "儲存並上一筆" at bounding box center [429, 248] width 47 height 15
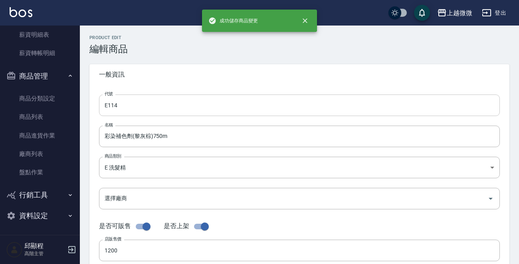
click at [149, 107] on input "E114" at bounding box center [299, 106] width 401 height 22
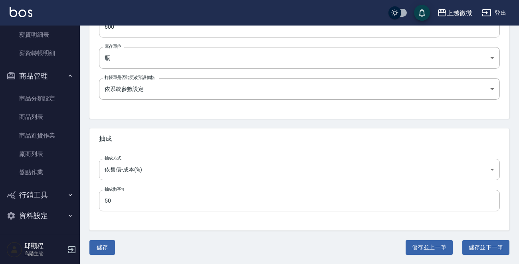
drag, startPoint x: 425, startPoint y: 250, endPoint x: 420, endPoint y: 247, distance: 6.0
click at [425, 250] on button "儲存並上一筆" at bounding box center [429, 248] width 47 height 15
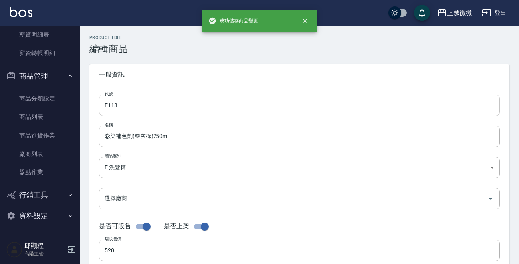
click at [161, 111] on input "E113" at bounding box center [299, 106] width 401 height 22
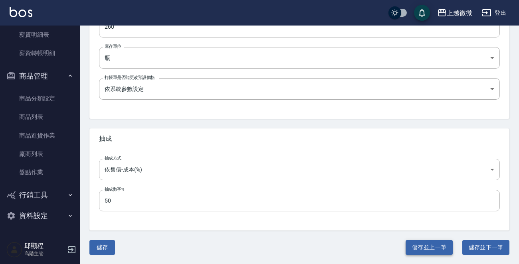
click at [440, 249] on button "儲存並上一筆" at bounding box center [429, 248] width 47 height 15
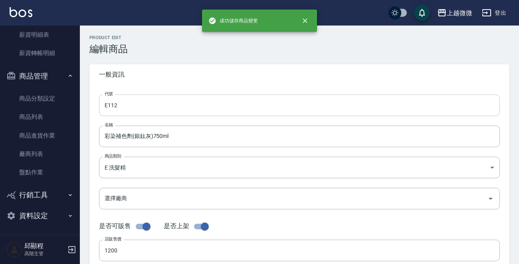
click at [200, 103] on input "E112" at bounding box center [299, 106] width 401 height 22
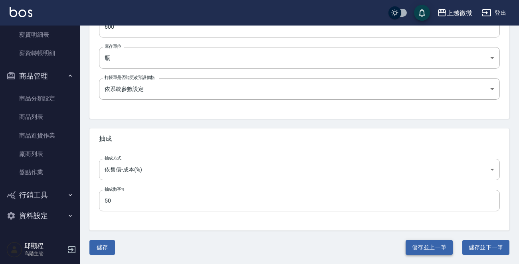
click at [429, 251] on button "儲存並上一筆" at bounding box center [429, 248] width 47 height 15
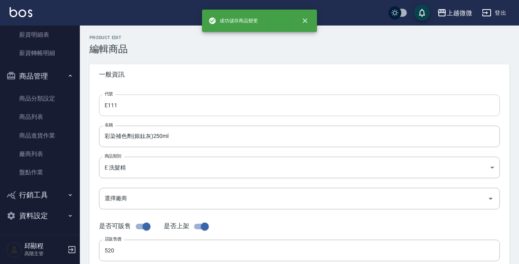
click at [179, 109] on input "E111" at bounding box center [299, 106] width 401 height 22
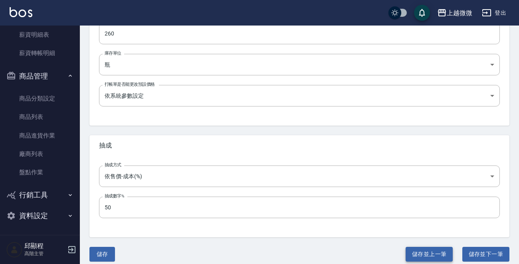
click at [423, 252] on button "儲存並上一筆" at bounding box center [429, 254] width 47 height 15
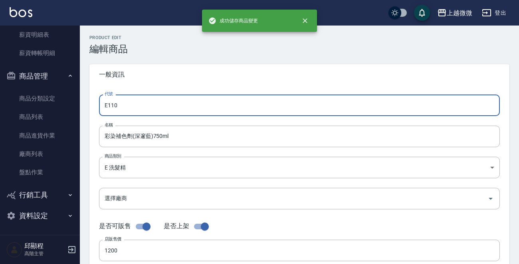
click at [166, 105] on input "E110" at bounding box center [299, 106] width 401 height 22
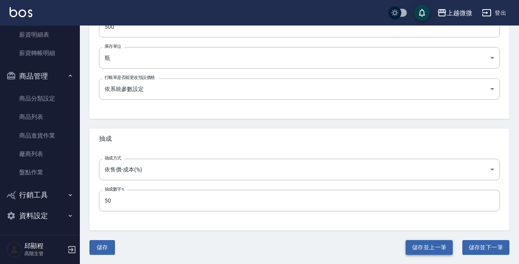
click at [419, 248] on button "儲存並上一筆" at bounding box center [429, 248] width 47 height 15
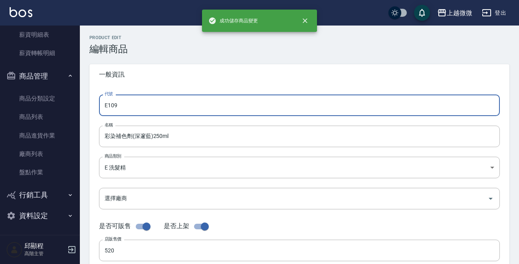
click at [173, 99] on input "E109" at bounding box center [299, 106] width 401 height 22
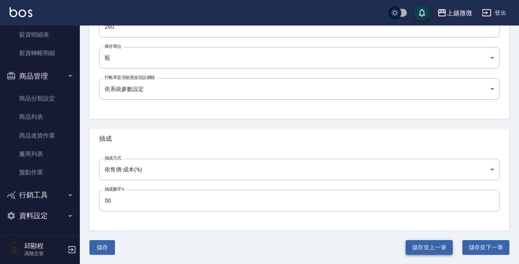
click at [426, 248] on button "儲存並上一筆" at bounding box center [429, 248] width 47 height 15
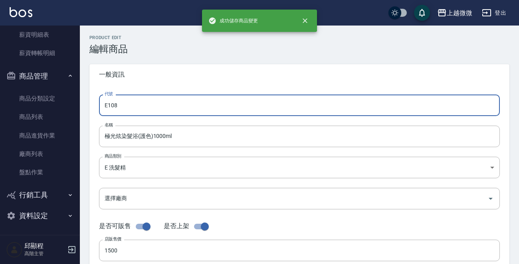
click at [170, 104] on input "E108" at bounding box center [299, 106] width 401 height 22
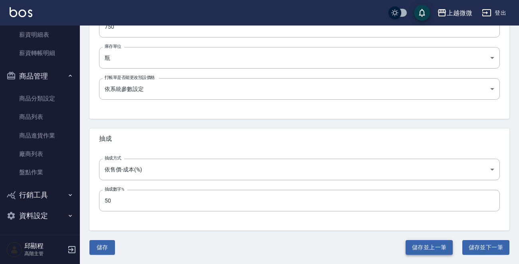
click at [430, 248] on button "儲存並上一筆" at bounding box center [429, 248] width 47 height 15
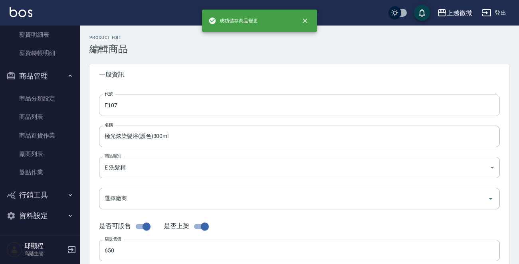
click at [183, 107] on input "E107" at bounding box center [299, 106] width 401 height 22
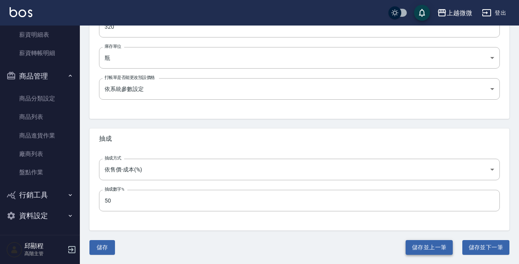
click at [431, 244] on button "儲存並上一筆" at bounding box center [429, 248] width 47 height 15
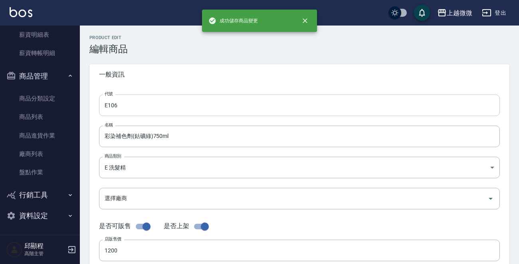
click at [172, 113] on input "E106" at bounding box center [299, 106] width 401 height 22
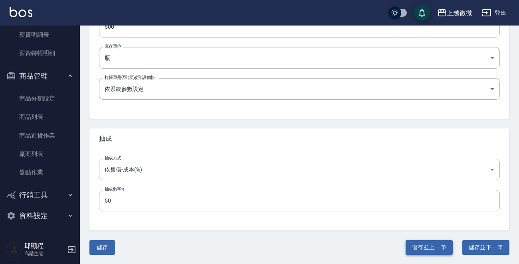
click at [424, 244] on button "儲存並上一筆" at bounding box center [429, 248] width 47 height 15
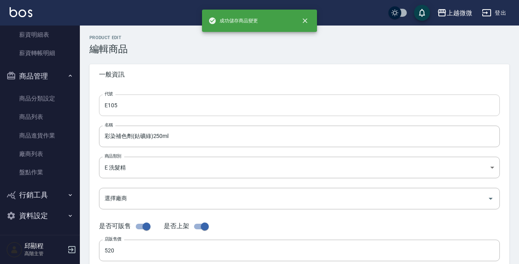
click at [172, 109] on input "E105" at bounding box center [299, 106] width 401 height 22
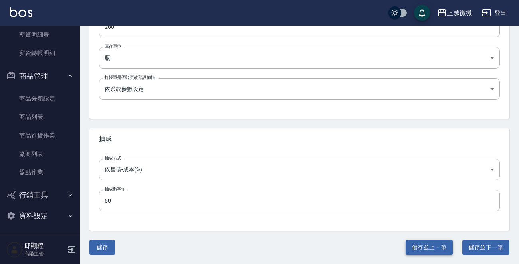
click at [423, 244] on button "儲存並上一筆" at bounding box center [429, 248] width 47 height 15
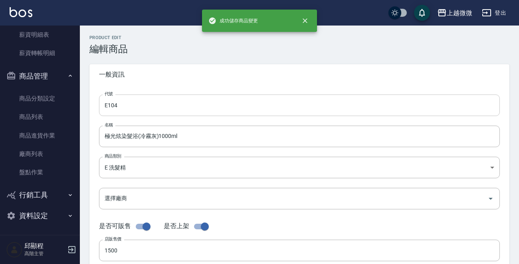
click at [175, 102] on input "E104" at bounding box center [299, 106] width 401 height 22
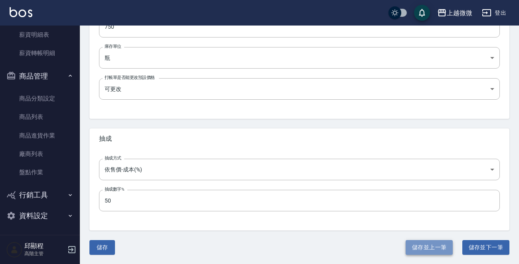
click at [426, 243] on button "儲存並上一筆" at bounding box center [429, 248] width 47 height 15
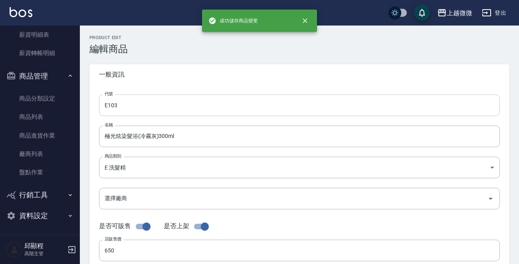
click at [173, 105] on input "E103" at bounding box center [299, 106] width 401 height 22
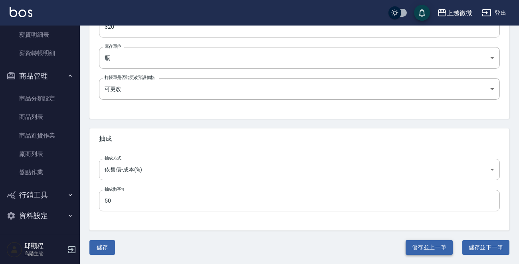
click at [429, 246] on button "儲存並上一筆" at bounding box center [429, 248] width 47 height 15
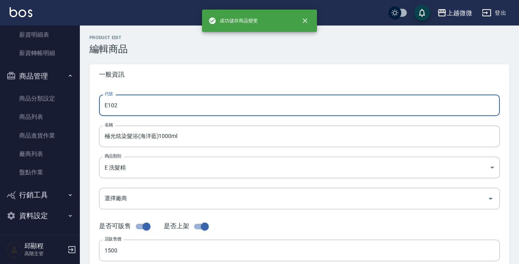
click at [156, 105] on input "E102" at bounding box center [299, 106] width 401 height 22
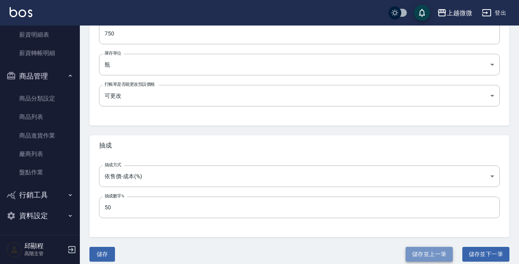
click at [417, 250] on button "儲存並上一筆" at bounding box center [429, 254] width 47 height 15
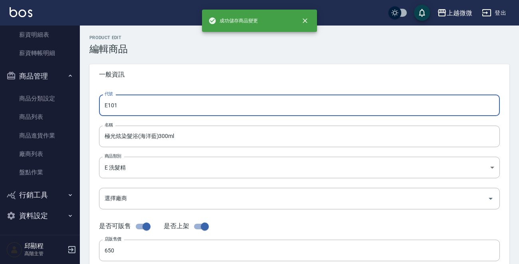
click at [208, 105] on input "E101" at bounding box center [299, 106] width 401 height 22
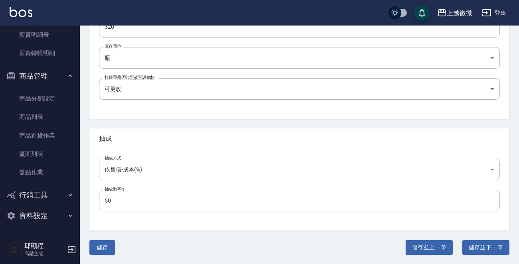
click at [438, 251] on button "儲存並上一筆" at bounding box center [429, 248] width 47 height 15
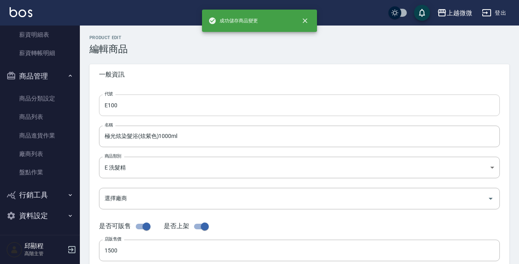
click at [181, 100] on input "E100" at bounding box center [299, 106] width 401 height 22
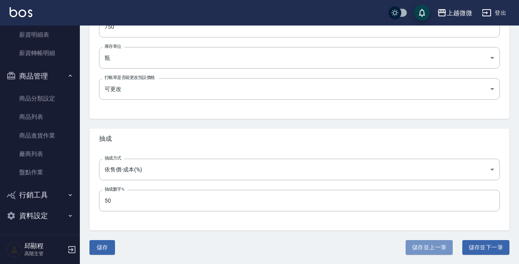
drag, startPoint x: 415, startPoint y: 245, endPoint x: 183, endPoint y: 110, distance: 268.1
click at [416, 245] on button "儲存並上一筆" at bounding box center [429, 248] width 47 height 15
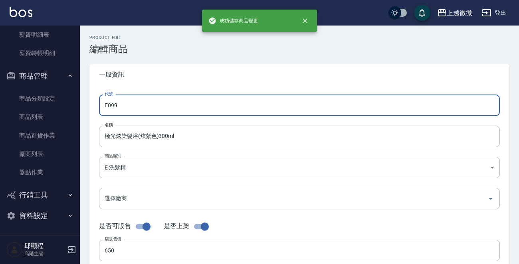
click at [172, 107] on input "E099" at bounding box center [299, 106] width 401 height 22
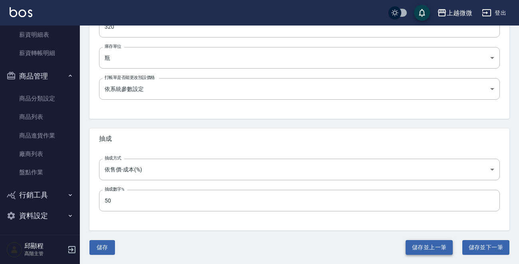
click at [423, 249] on button "儲存並上一筆" at bounding box center [429, 248] width 47 height 15
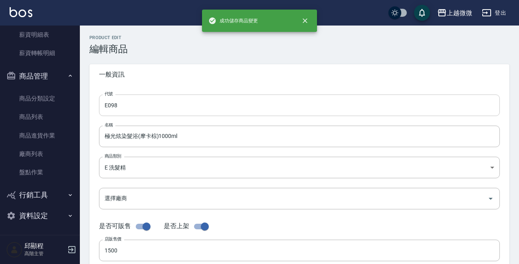
click at [173, 106] on input "E098" at bounding box center [299, 106] width 401 height 22
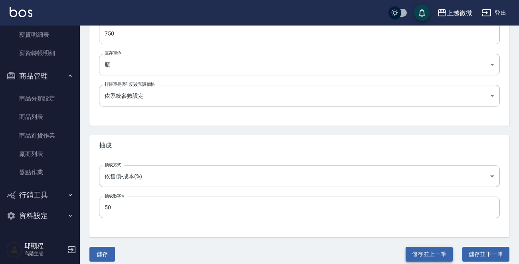
click at [428, 250] on button "儲存並上一筆" at bounding box center [429, 254] width 47 height 15
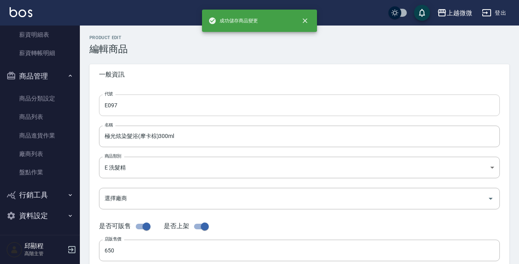
click at [193, 107] on input "E097" at bounding box center [299, 106] width 401 height 22
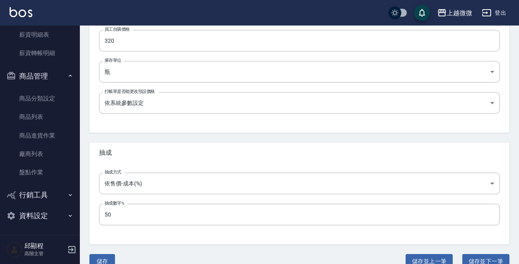
scroll to position [286, 0]
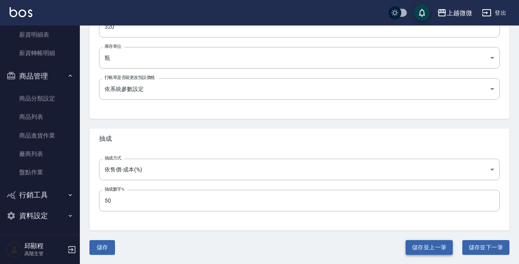
click at [427, 244] on button "儲存並上一筆" at bounding box center [429, 248] width 47 height 15
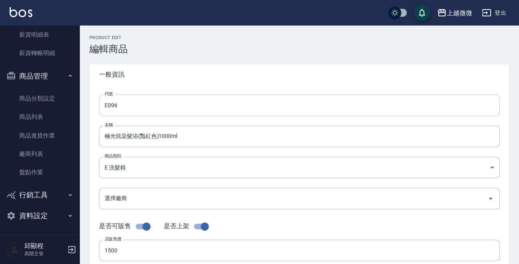
click at [137, 103] on input "E096" at bounding box center [299, 106] width 401 height 22
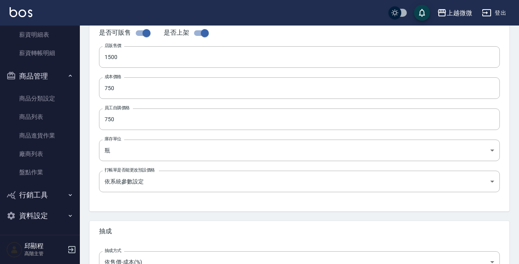
scroll to position [286, 0]
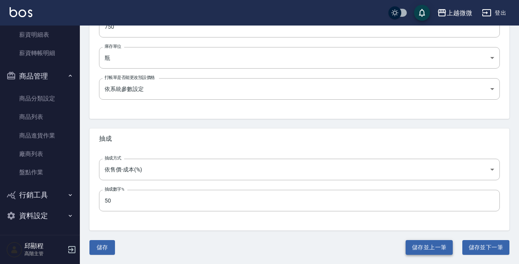
click at [437, 242] on button "儲存並上一筆" at bounding box center [429, 248] width 47 height 15
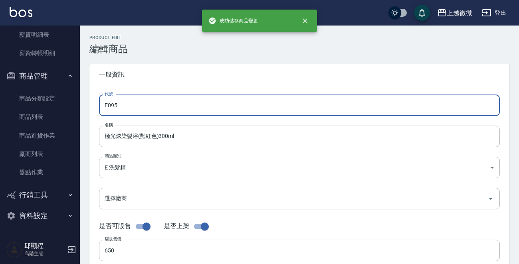
click at [143, 103] on input "E095" at bounding box center [299, 106] width 401 height 22
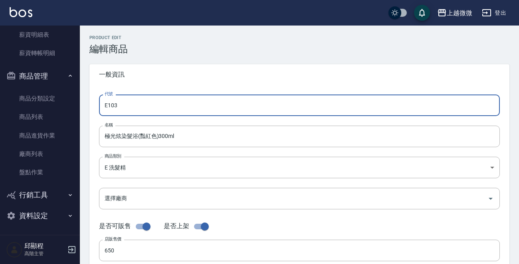
scroll to position [286, 0]
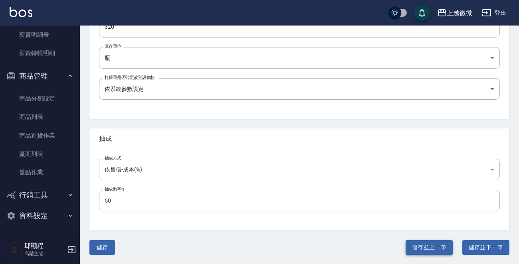
click at [437, 251] on button "儲存並上一筆" at bounding box center [429, 248] width 47 height 15
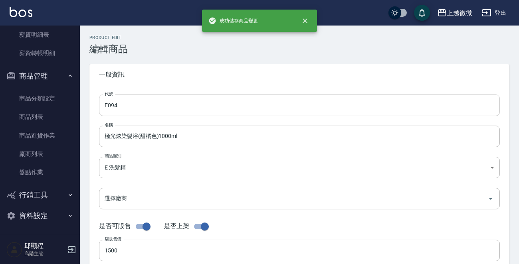
click at [168, 100] on input "E094" at bounding box center [299, 106] width 401 height 22
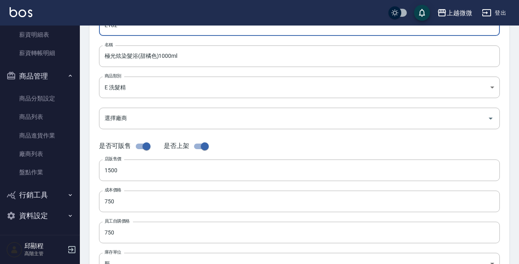
scroll to position [286, 0]
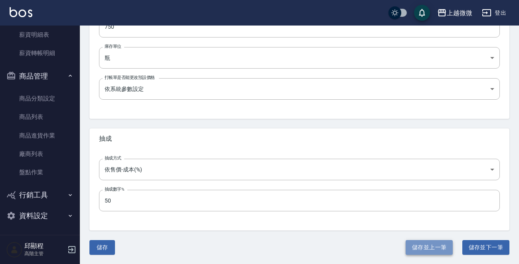
click at [426, 247] on button "儲存並上一筆" at bounding box center [429, 248] width 47 height 15
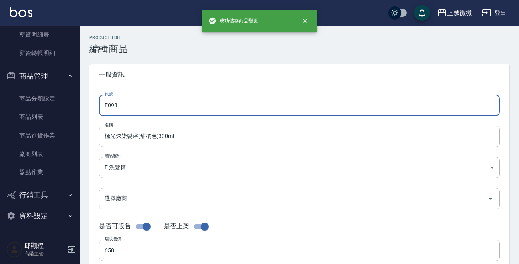
click at [157, 109] on input "E093" at bounding box center [299, 106] width 401 height 22
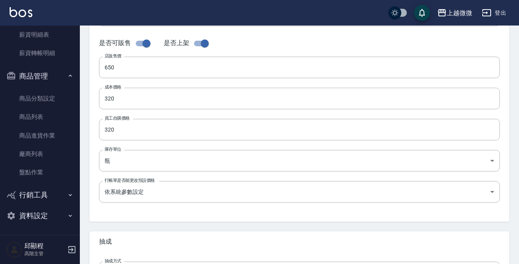
scroll to position [286, 0]
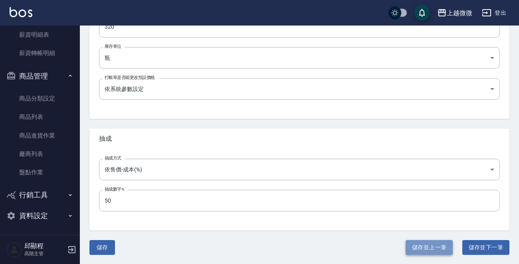
click at [416, 244] on button "儲存並上一筆" at bounding box center [429, 248] width 47 height 15
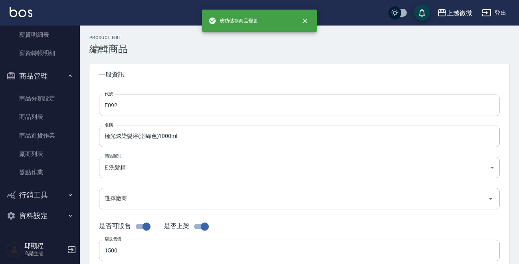
click at [169, 102] on input "E092" at bounding box center [299, 106] width 401 height 22
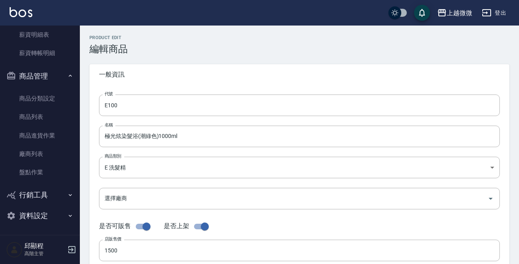
scroll to position [286, 0]
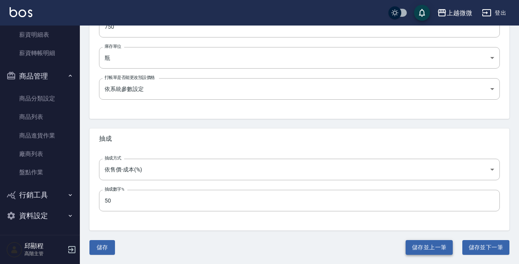
click at [427, 251] on button "儲存並上一筆" at bounding box center [429, 248] width 47 height 15
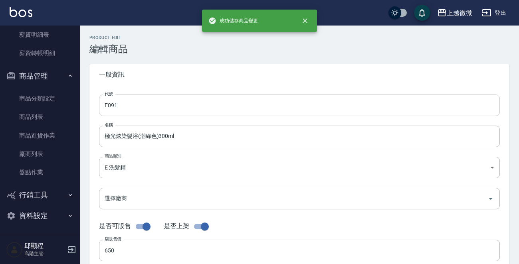
click at [164, 101] on input "E091" at bounding box center [299, 106] width 401 height 22
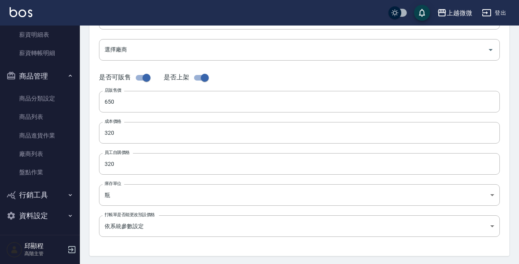
scroll to position [280, 0]
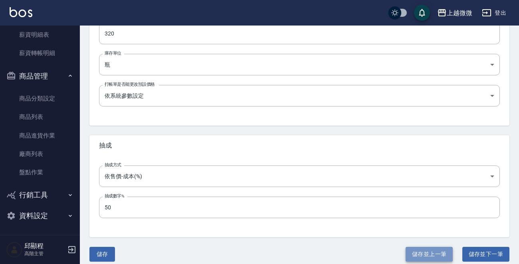
click at [415, 250] on button "儲存並上一筆" at bounding box center [429, 254] width 47 height 15
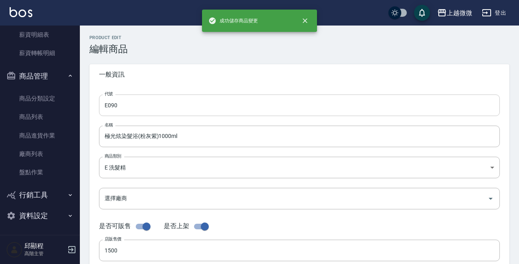
click at [171, 105] on input "E090" at bounding box center [299, 106] width 401 height 22
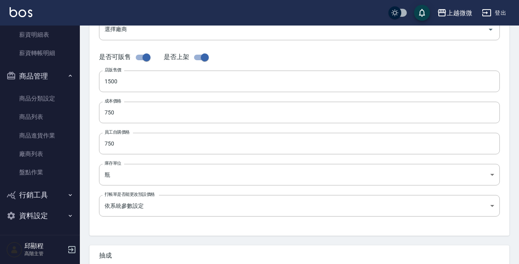
scroll to position [286, 0]
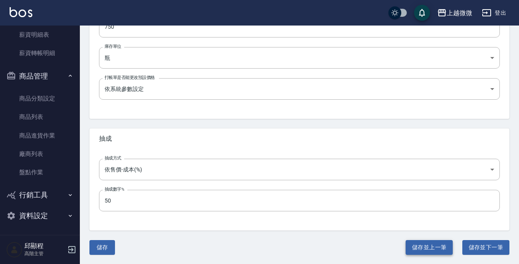
click at [415, 244] on button "儲存並上一筆" at bounding box center [429, 248] width 47 height 15
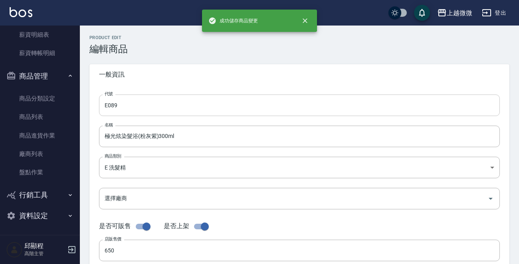
click at [174, 106] on input "E089" at bounding box center [299, 106] width 401 height 22
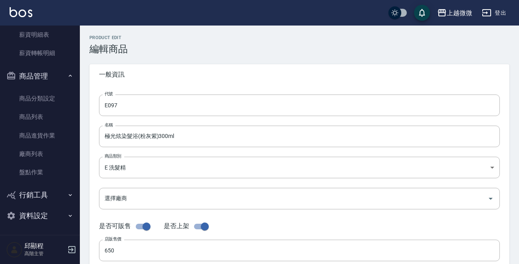
scroll to position [286, 0]
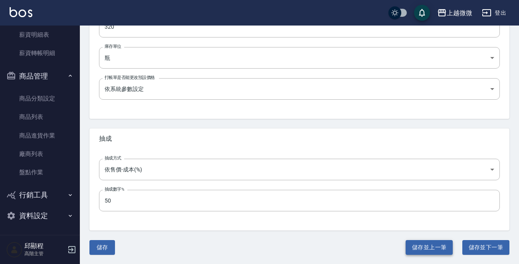
click at [424, 252] on button "儲存並上一筆" at bounding box center [429, 248] width 47 height 15
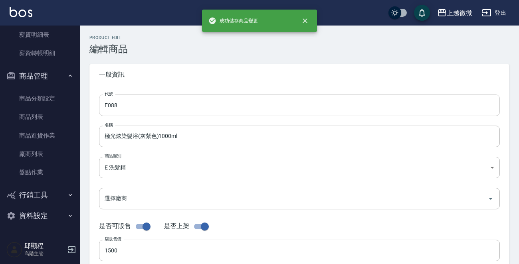
click at [161, 103] on input "E088" at bounding box center [299, 106] width 401 height 22
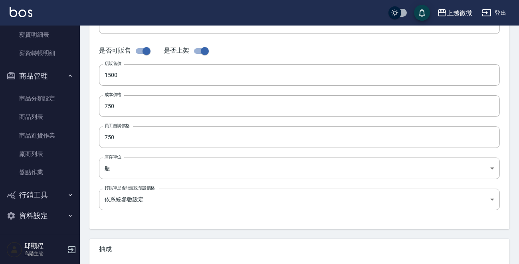
scroll to position [280, 0]
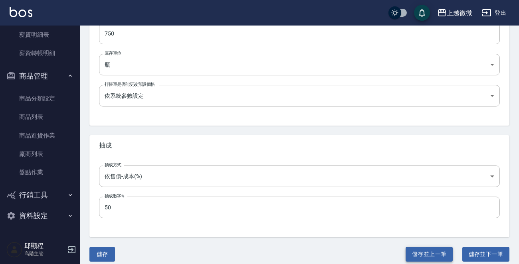
click at [427, 252] on button "儲存並上一筆" at bounding box center [429, 254] width 47 height 15
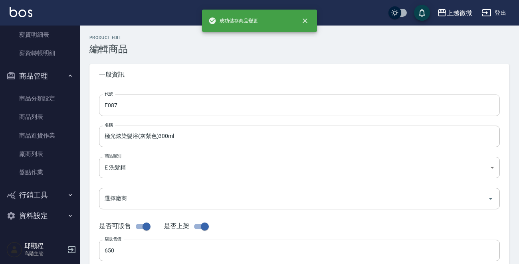
click at [189, 102] on input "E087" at bounding box center [299, 106] width 401 height 22
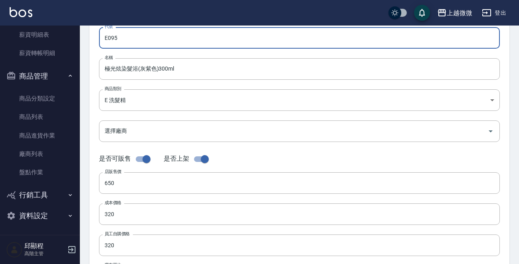
scroll to position [286, 0]
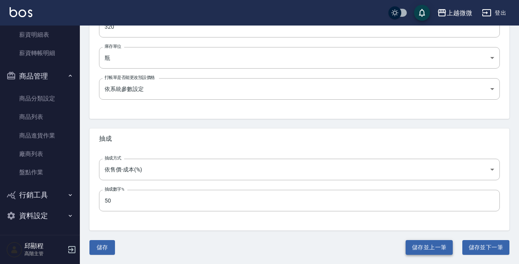
click at [417, 245] on button "儲存並上一筆" at bounding box center [429, 248] width 47 height 15
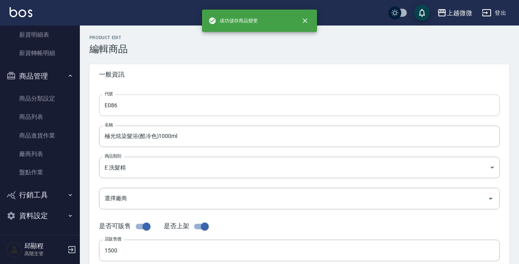
click at [168, 107] on input "E086" at bounding box center [299, 106] width 401 height 22
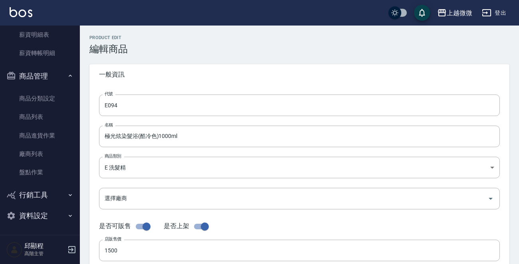
scroll to position [286, 0]
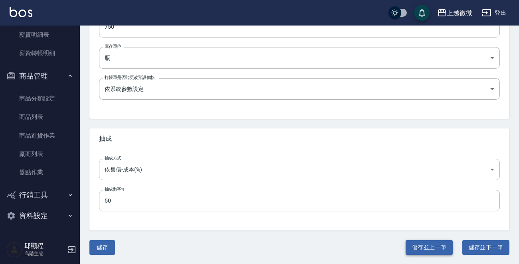
click at [424, 247] on button "儲存並上一筆" at bounding box center [429, 248] width 47 height 15
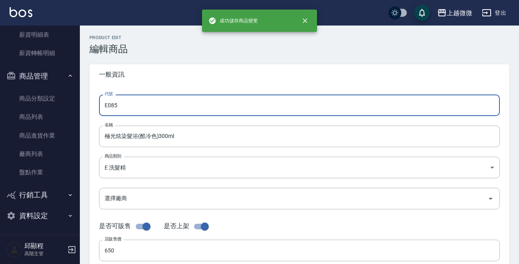
click at [191, 109] on input "E085" at bounding box center [299, 106] width 401 height 22
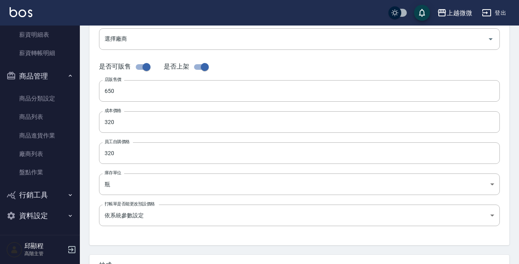
scroll to position [286, 0]
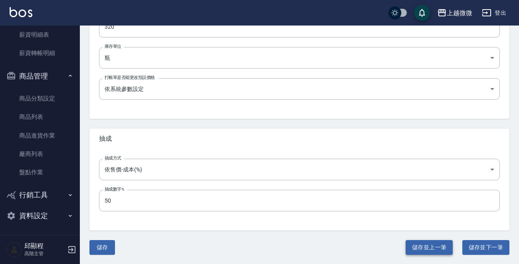
click at [426, 243] on button "儲存並上一筆" at bounding box center [429, 248] width 47 height 15
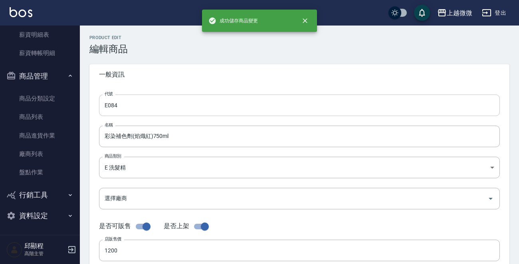
click at [193, 109] on input "E084" at bounding box center [299, 106] width 401 height 22
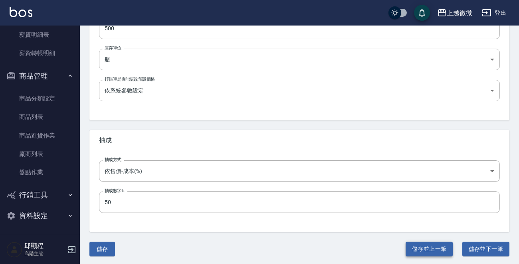
scroll to position [286, 0]
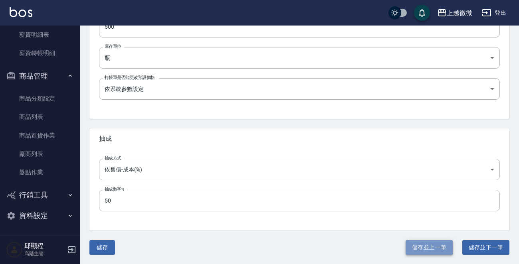
click at [424, 247] on button "儲存並上一筆" at bounding box center [429, 248] width 47 height 15
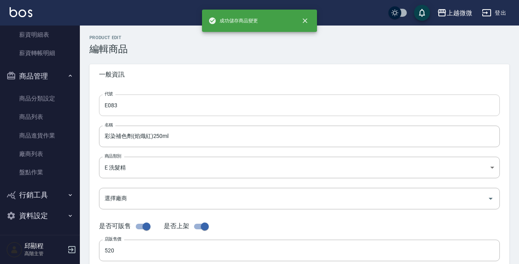
click at [173, 95] on input "E083" at bounding box center [299, 106] width 401 height 22
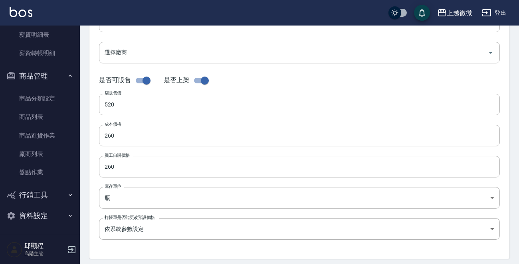
scroll to position [280, 0]
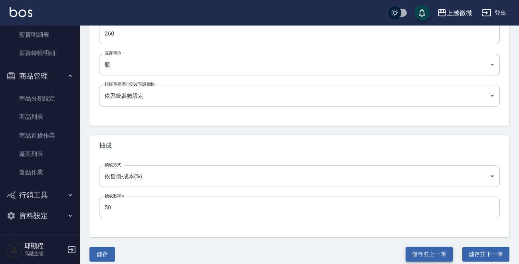
click at [429, 253] on button "儲存並上一筆" at bounding box center [429, 254] width 47 height 15
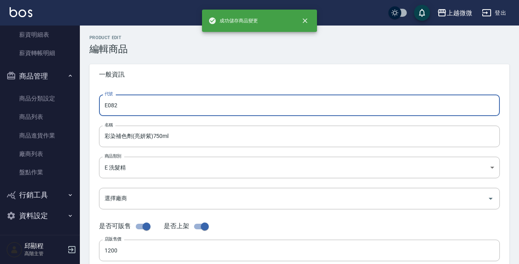
click at [185, 105] on input "E082" at bounding box center [299, 106] width 401 height 22
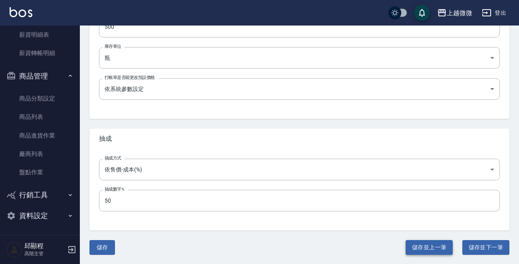
click at [435, 245] on button "儲存並上一筆" at bounding box center [429, 248] width 47 height 15
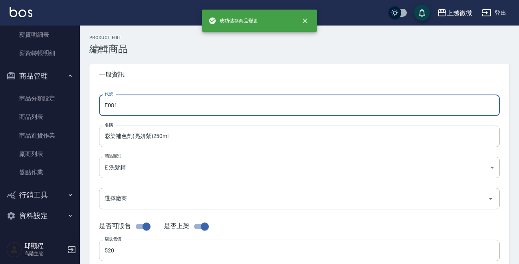
click at [149, 111] on input "E081" at bounding box center [299, 106] width 401 height 22
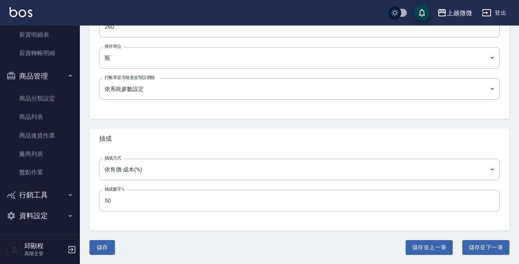
click at [426, 243] on button "儲存並上一筆" at bounding box center [429, 248] width 47 height 15
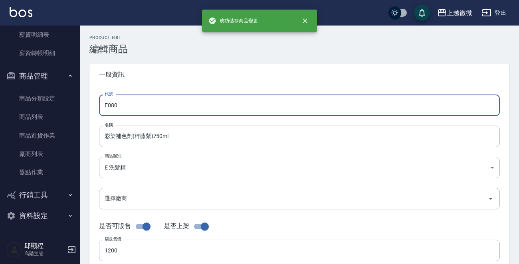
click at [169, 104] on input "E080" at bounding box center [299, 106] width 401 height 22
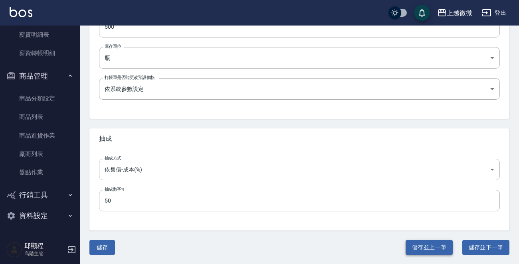
click at [414, 254] on button "儲存並上一筆" at bounding box center [429, 248] width 47 height 15
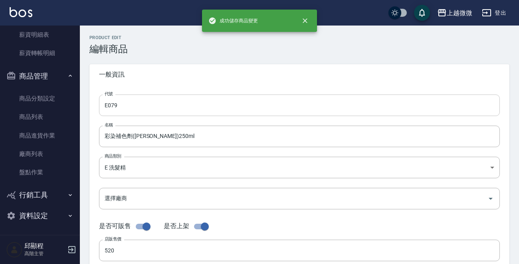
click at [158, 107] on input "E079" at bounding box center [299, 106] width 401 height 22
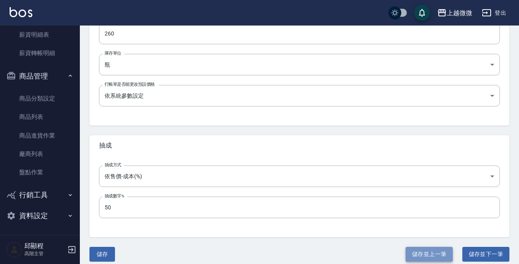
click at [423, 253] on button "儲存並上一筆" at bounding box center [429, 254] width 47 height 15
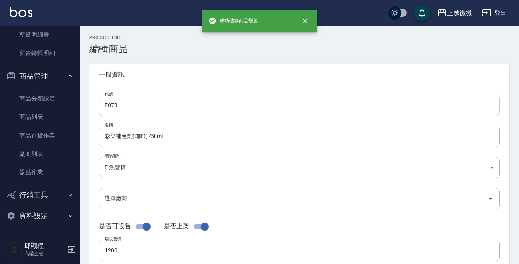
click at [195, 104] on input "E078" at bounding box center [299, 106] width 401 height 22
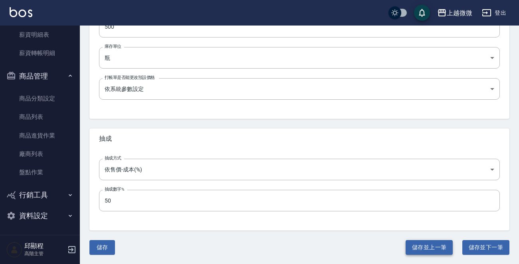
click at [426, 247] on button "儲存並上一筆" at bounding box center [429, 248] width 47 height 15
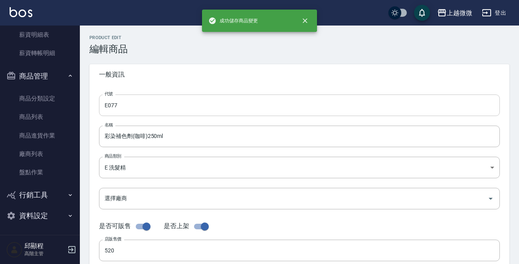
click at [177, 108] on input "E077" at bounding box center [299, 106] width 401 height 22
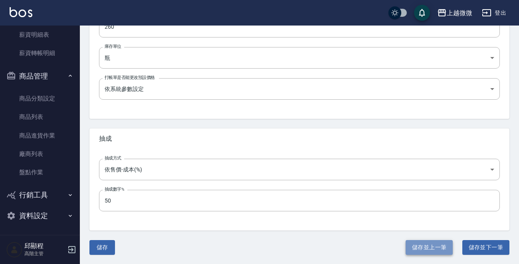
click at [429, 246] on button "儲存並上一筆" at bounding box center [429, 248] width 47 height 15
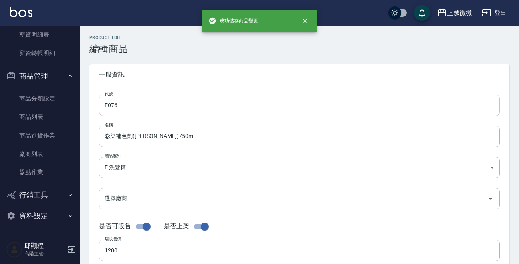
click at [156, 105] on input "E076" at bounding box center [299, 106] width 401 height 22
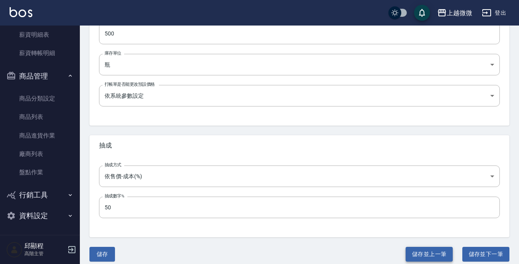
click at [435, 254] on button "儲存並上一筆" at bounding box center [429, 254] width 47 height 15
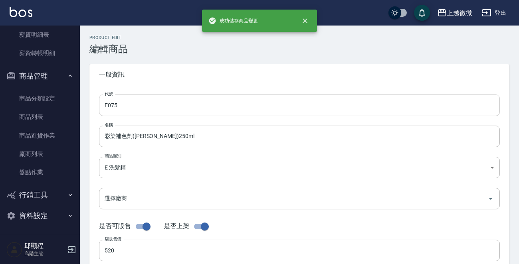
click at [171, 107] on input "E075" at bounding box center [299, 106] width 401 height 22
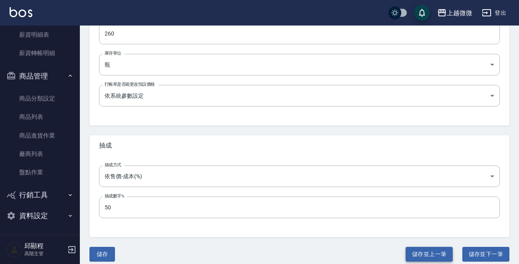
click at [427, 254] on button "儲存並上一筆" at bounding box center [429, 254] width 47 height 15
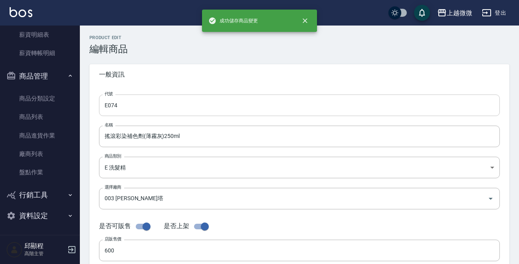
click at [156, 98] on input "E074" at bounding box center [299, 106] width 401 height 22
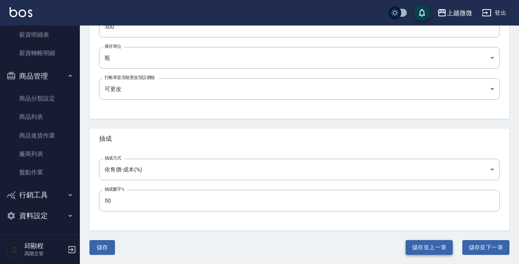
click at [425, 250] on button "儲存並上一筆" at bounding box center [429, 248] width 47 height 15
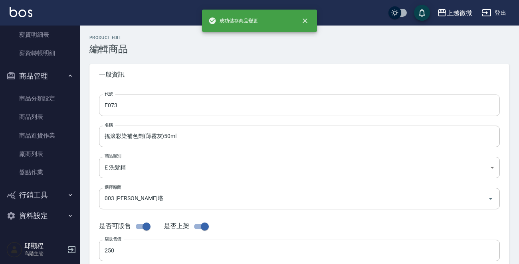
click at [163, 110] on input "E073" at bounding box center [299, 106] width 401 height 22
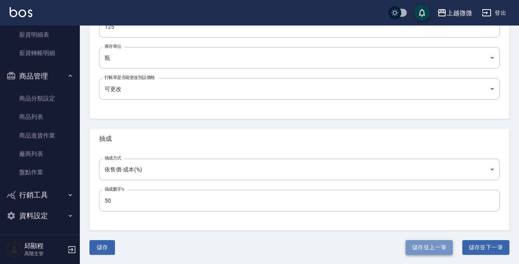
click at [419, 245] on button "儲存並上一筆" at bounding box center [429, 248] width 47 height 15
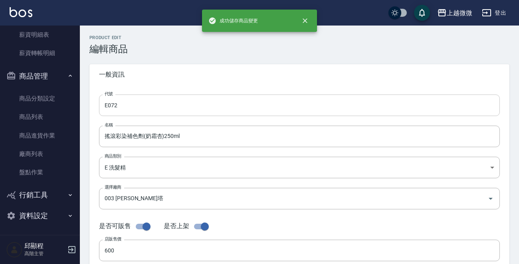
click at [168, 106] on input "E072" at bounding box center [299, 106] width 401 height 22
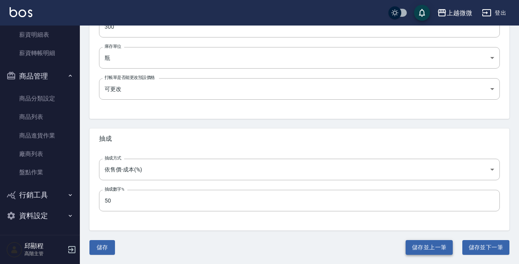
click at [440, 247] on button "儲存並上一筆" at bounding box center [429, 248] width 47 height 15
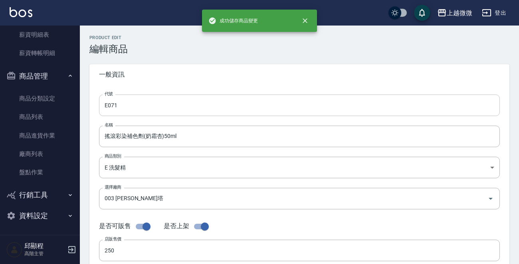
click at [177, 107] on input "E071" at bounding box center [299, 106] width 401 height 22
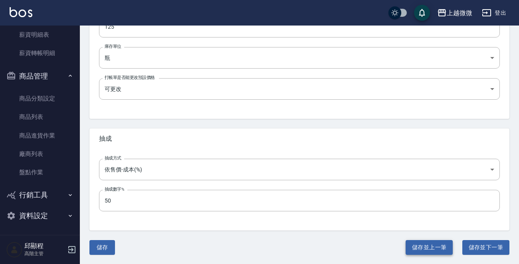
click at [420, 248] on button "儲存並上一筆" at bounding box center [429, 248] width 47 height 15
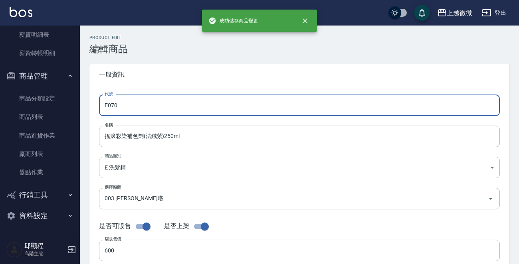
click at [152, 99] on input "E070" at bounding box center [299, 106] width 401 height 22
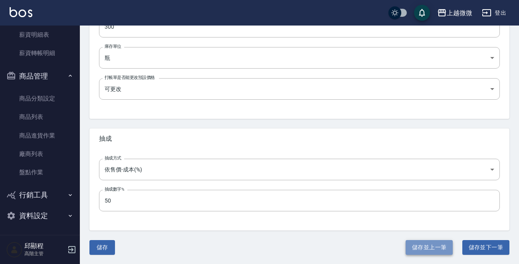
click at [415, 243] on button "儲存並上一筆" at bounding box center [429, 248] width 47 height 15
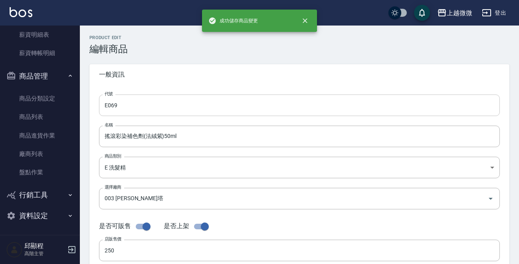
click at [192, 107] on input "E069" at bounding box center [299, 106] width 401 height 22
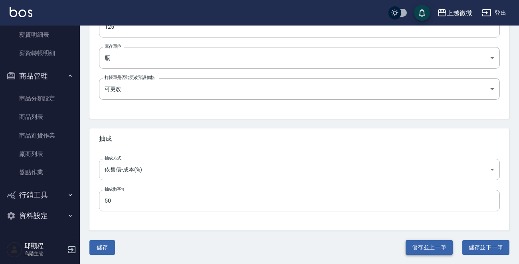
click at [417, 247] on button "儲存並上一筆" at bounding box center [429, 248] width 47 height 15
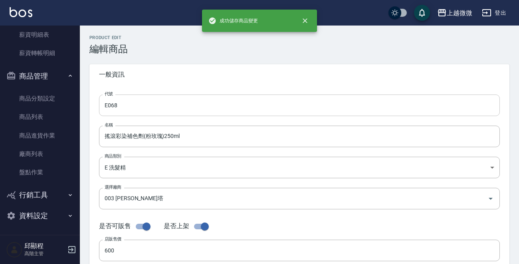
click at [144, 105] on input "E068" at bounding box center [299, 106] width 401 height 22
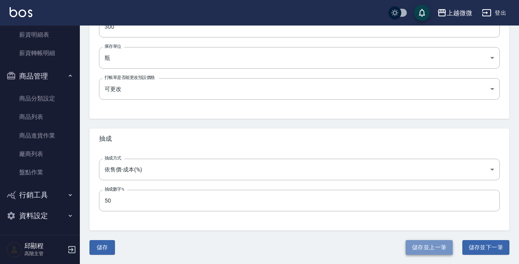
click at [427, 247] on button "儲存並上一筆" at bounding box center [429, 248] width 47 height 15
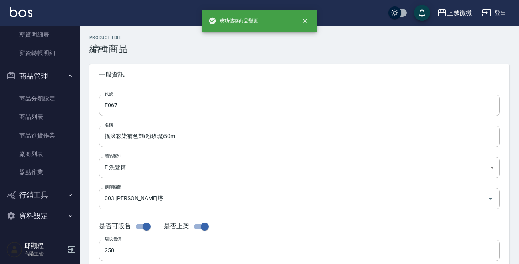
click at [208, 92] on div "代號 E067 代號 名稱 搖滾彩染補色劑(粉玫瑰)50ml 名稱 商品類別 E 洗髮精 573c1966-624a-46bb-a923-36e61c8a…" at bounding box center [299, 245] width 420 height 320
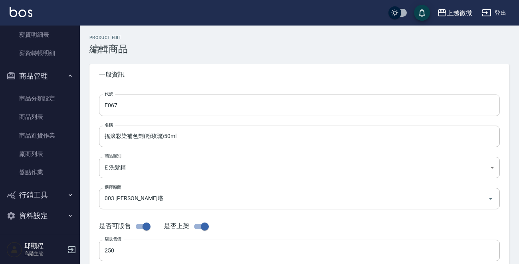
click at [208, 99] on input "E067" at bounding box center [299, 106] width 401 height 22
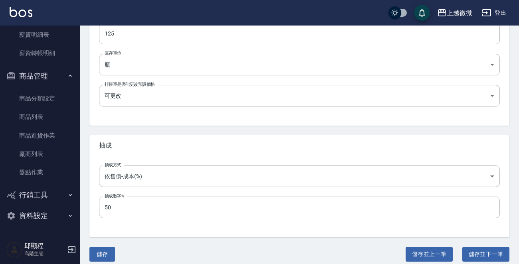
click at [439, 252] on button "儲存並上一筆" at bounding box center [429, 254] width 47 height 15
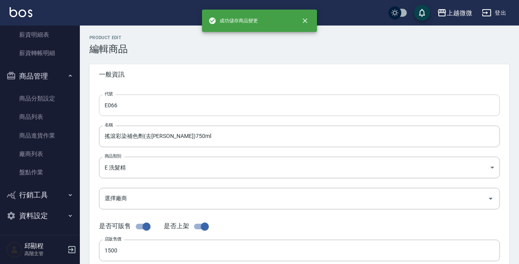
click at [195, 100] on input "E066" at bounding box center [299, 106] width 401 height 22
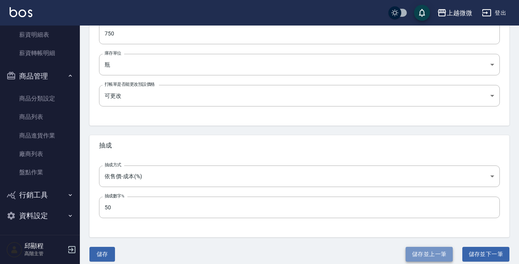
click at [425, 251] on button "儲存並上一筆" at bounding box center [429, 254] width 47 height 15
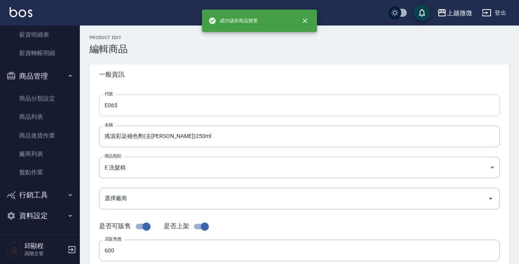
click at [183, 105] on input "E065" at bounding box center [299, 106] width 401 height 22
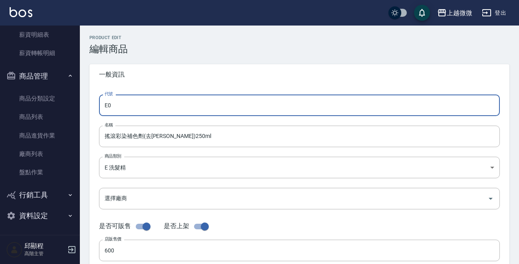
click at [163, 103] on input "E0" at bounding box center [299, 106] width 401 height 22
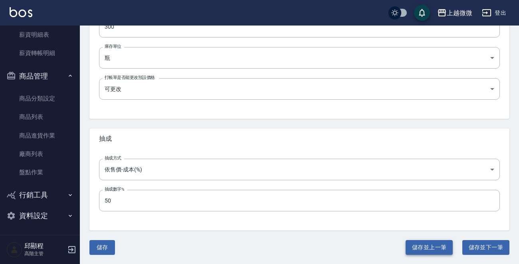
click at [427, 243] on button "儲存並上一筆" at bounding box center [429, 248] width 47 height 15
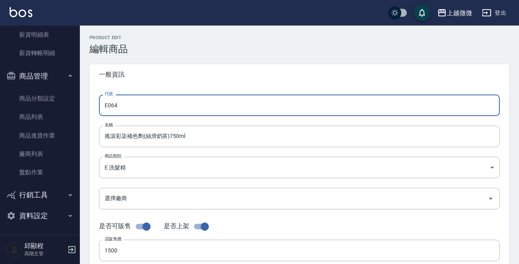
click at [137, 98] on input "E064" at bounding box center [299, 106] width 401 height 22
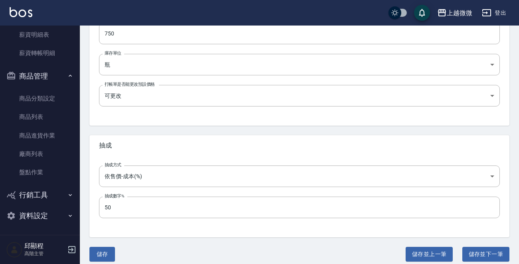
scroll to position [286, 0]
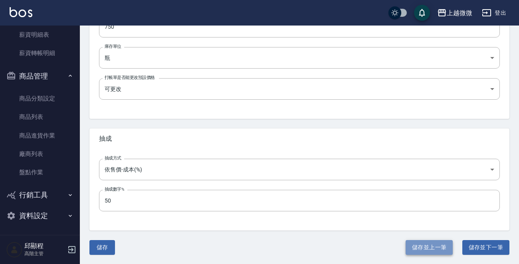
click at [431, 248] on button "儲存並上一筆" at bounding box center [429, 248] width 47 height 15
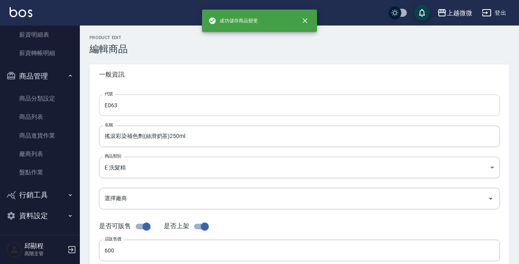
click at [156, 102] on input "E063" at bounding box center [299, 106] width 401 height 22
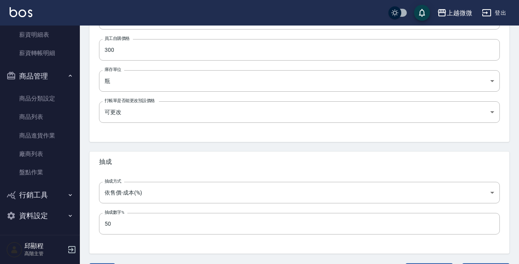
scroll to position [286, 0]
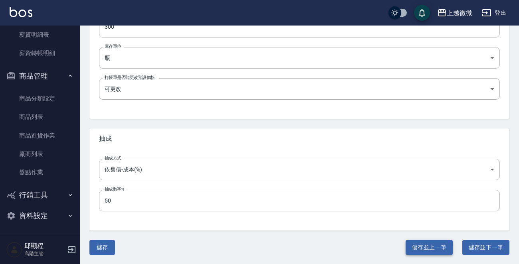
click at [419, 244] on button "儲存並上一筆" at bounding box center [429, 248] width 47 height 15
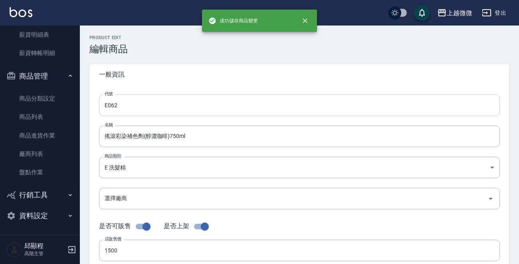
click at [156, 103] on input "E062" at bounding box center [299, 106] width 401 height 22
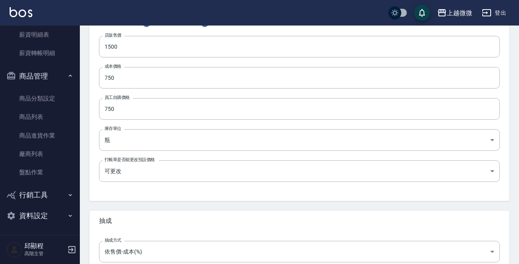
scroll to position [286, 0]
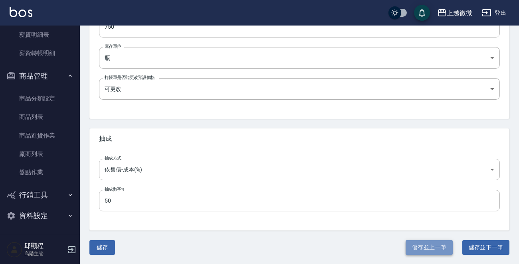
click at [430, 247] on button "儲存並上一筆" at bounding box center [429, 248] width 47 height 15
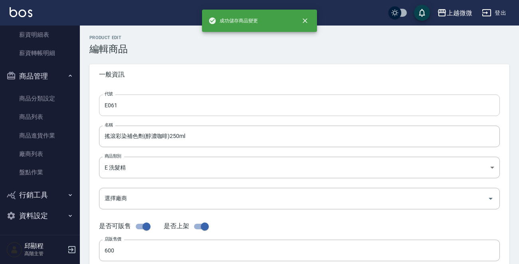
click at [168, 101] on input "E061" at bounding box center [299, 106] width 401 height 22
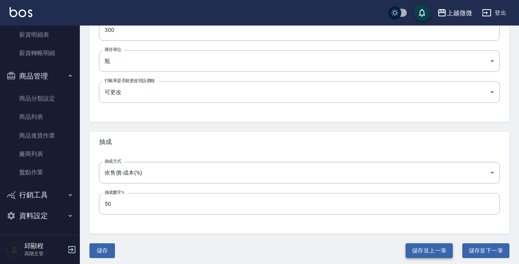
scroll to position [286, 0]
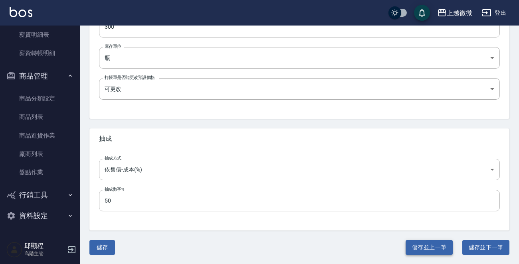
click at [421, 247] on button "儲存並上一筆" at bounding box center [429, 248] width 47 height 15
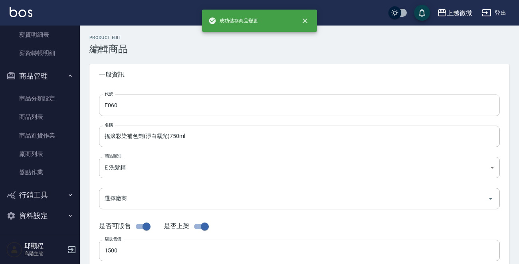
click at [177, 101] on input "E060" at bounding box center [299, 106] width 401 height 22
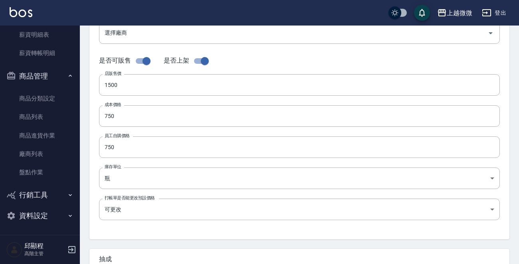
scroll to position [286, 0]
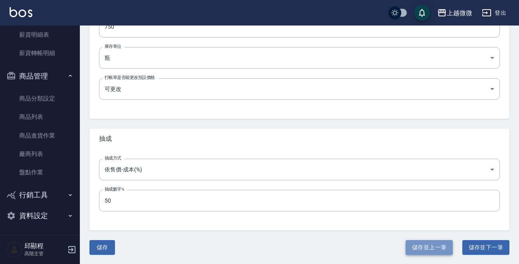
click at [417, 247] on button "儲存並上一筆" at bounding box center [429, 248] width 47 height 15
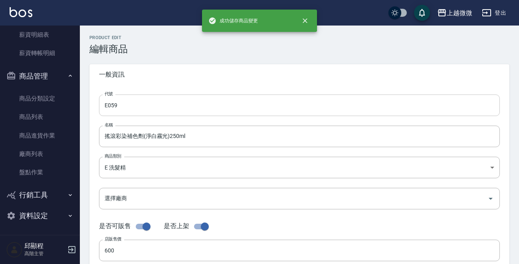
click at [181, 100] on input "E059" at bounding box center [299, 106] width 401 height 22
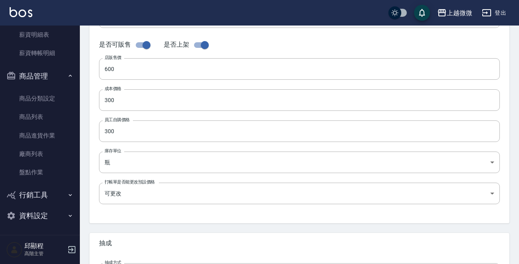
scroll to position [286, 0]
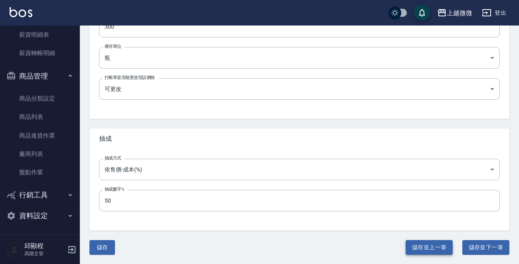
click at [421, 248] on button "儲存並上一筆" at bounding box center [429, 248] width 47 height 15
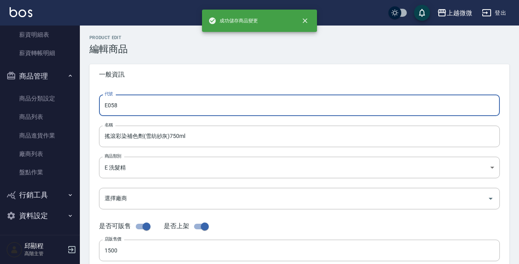
click at [184, 103] on input "E058" at bounding box center [299, 106] width 401 height 22
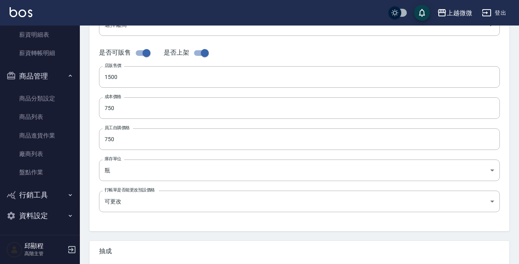
scroll to position [286, 0]
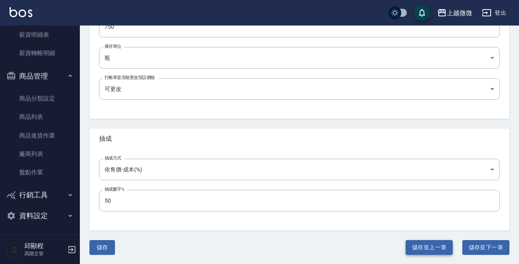
click at [416, 243] on button "儲存並上一筆" at bounding box center [429, 248] width 47 height 15
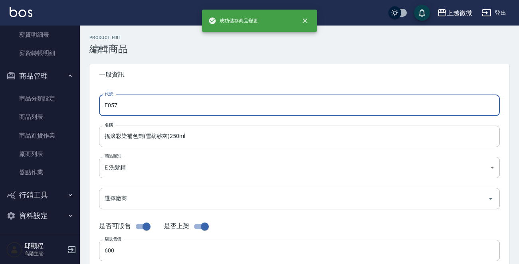
click at [190, 101] on input "E057" at bounding box center [299, 106] width 401 height 22
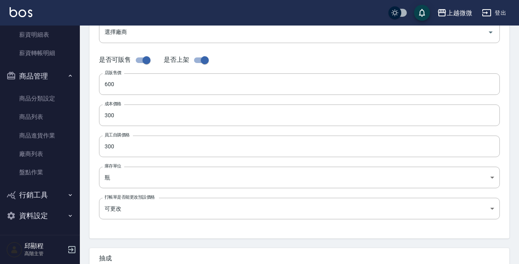
scroll to position [286, 0]
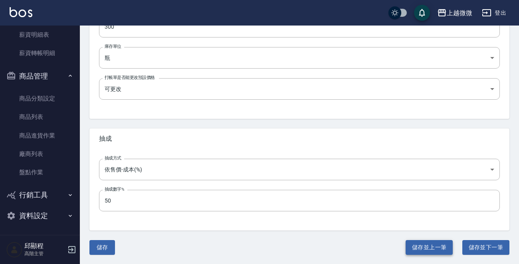
click at [417, 242] on button "儲存並上一筆" at bounding box center [429, 248] width 47 height 15
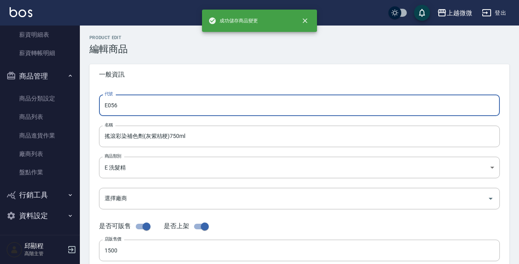
click at [183, 105] on input "E056" at bounding box center [299, 106] width 401 height 22
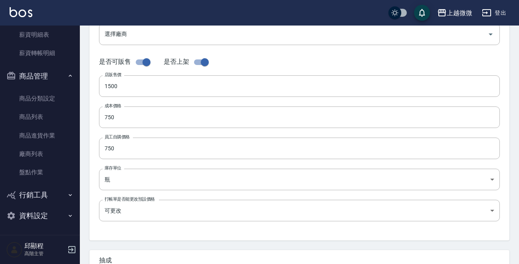
scroll to position [286, 0]
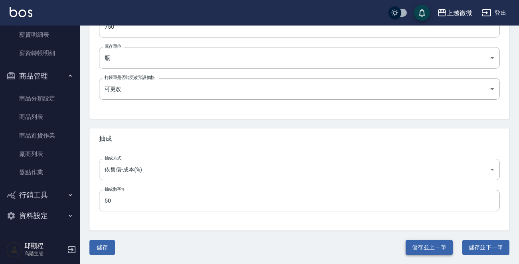
click at [415, 248] on button "儲存並上一筆" at bounding box center [429, 248] width 47 height 15
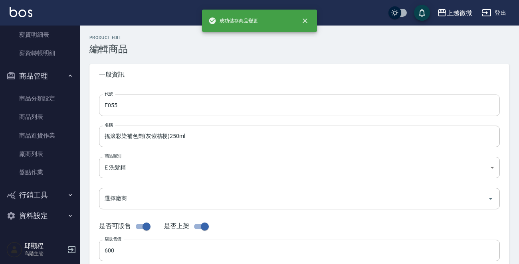
click at [191, 110] on input "E055" at bounding box center [299, 106] width 401 height 22
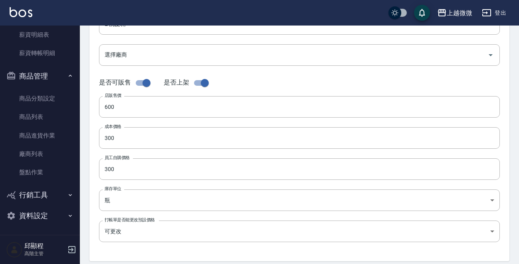
scroll to position [286, 0]
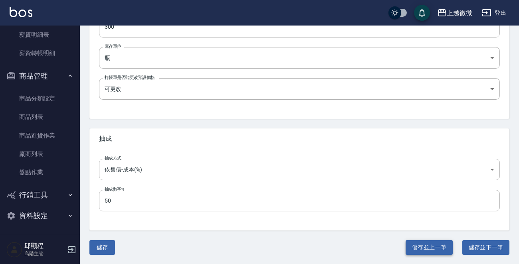
click at [429, 243] on button "儲存並上一筆" at bounding box center [429, 248] width 47 height 15
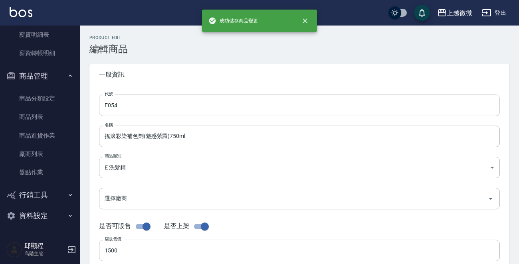
click at [169, 104] on input "E054" at bounding box center [299, 106] width 401 height 22
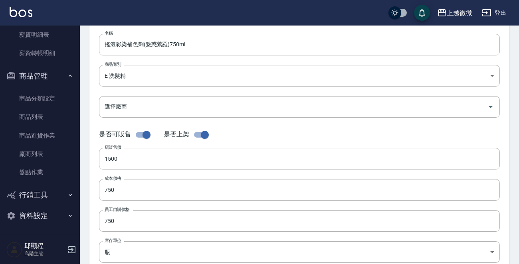
scroll to position [286, 0]
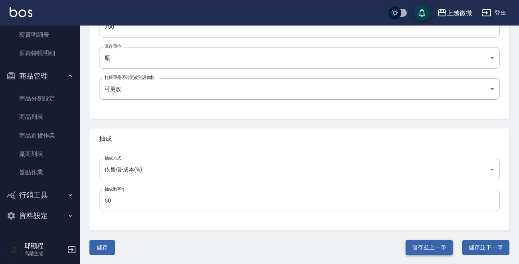
click at [422, 243] on button "儲存並上一筆" at bounding box center [429, 248] width 47 height 15
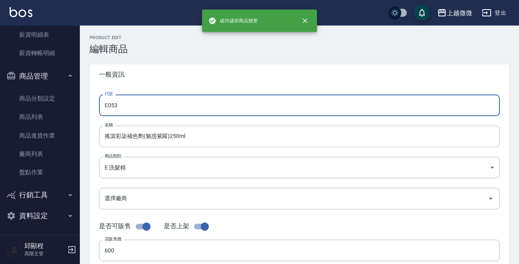
click at [171, 106] on input "E053" at bounding box center [299, 106] width 401 height 22
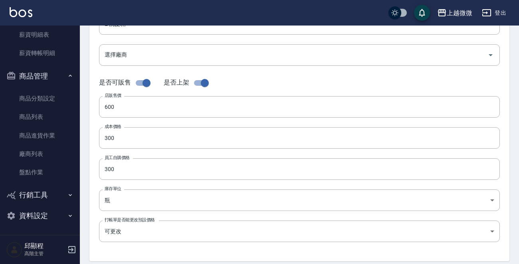
scroll to position [286, 0]
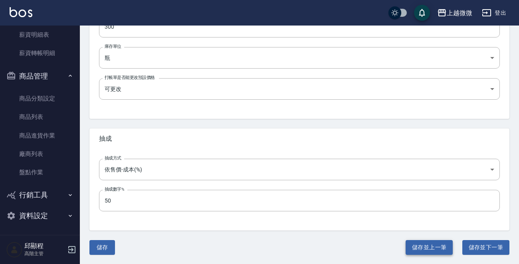
click at [420, 245] on button "儲存並上一筆" at bounding box center [429, 248] width 47 height 15
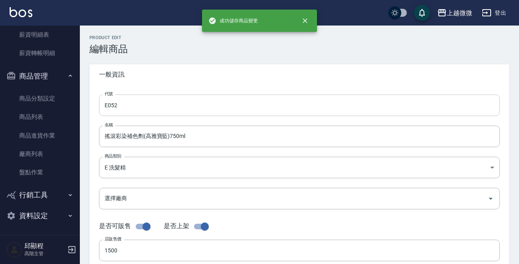
click at [182, 107] on input "E052" at bounding box center [299, 106] width 401 height 22
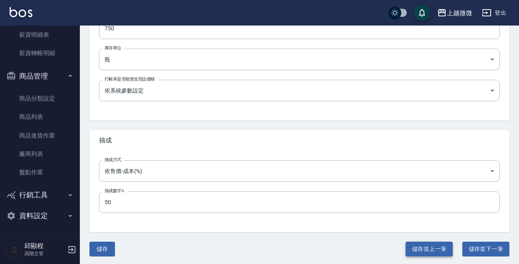
scroll to position [286, 0]
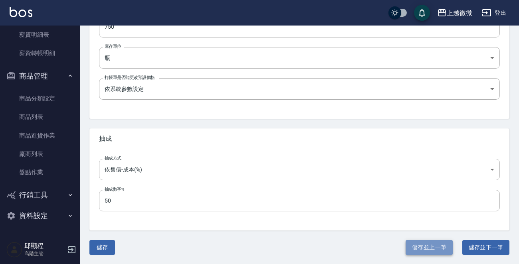
click at [433, 245] on button "儲存並上一筆" at bounding box center [429, 248] width 47 height 15
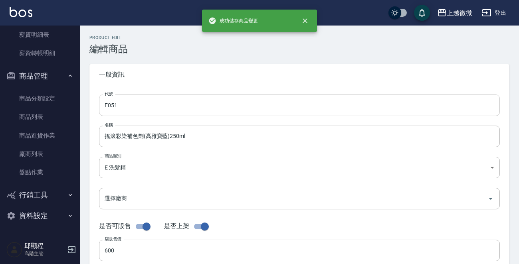
click at [147, 97] on input "E051" at bounding box center [299, 106] width 401 height 22
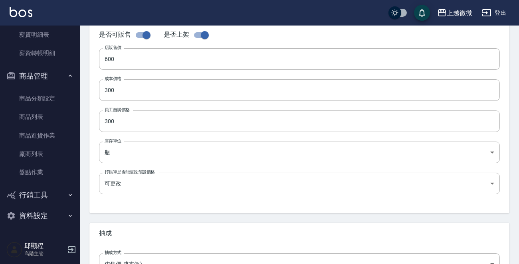
scroll to position [286, 0]
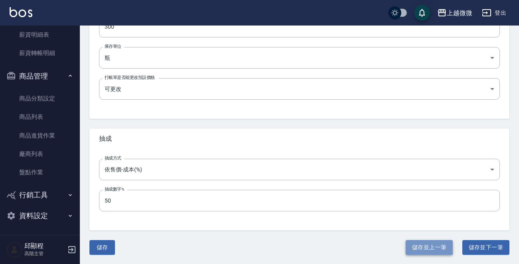
click at [424, 248] on button "儲存並上一筆" at bounding box center [429, 248] width 47 height 15
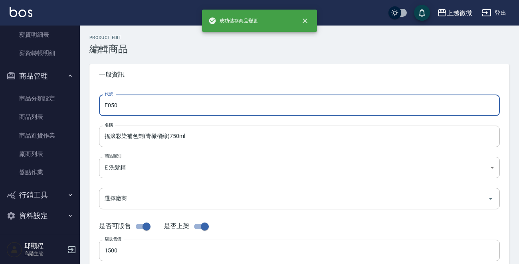
click at [180, 97] on input "E050" at bounding box center [299, 106] width 401 height 22
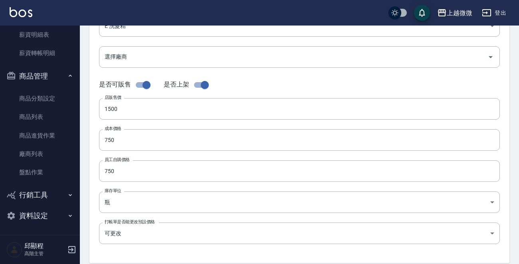
scroll to position [280, 0]
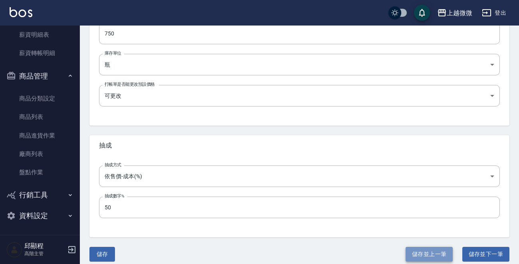
click at [417, 248] on button "儲存並上一筆" at bounding box center [429, 254] width 47 height 15
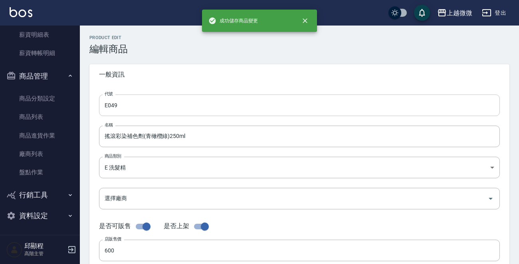
click at [189, 106] on input "E049" at bounding box center [299, 106] width 401 height 22
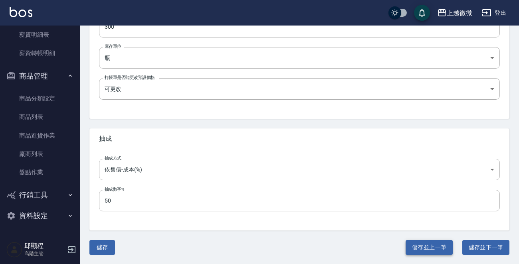
click at [422, 244] on button "儲存並上一筆" at bounding box center [429, 248] width 47 height 15
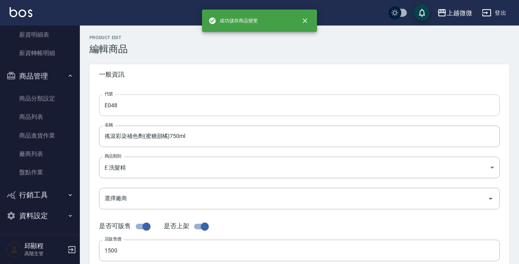
click at [189, 101] on input "E048" at bounding box center [299, 106] width 401 height 22
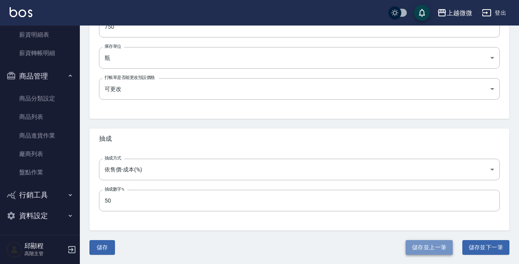
click at [426, 251] on button "儲存並上一筆" at bounding box center [429, 248] width 47 height 15
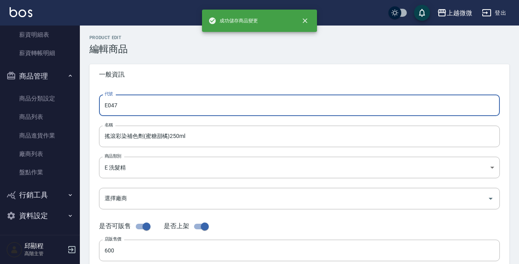
click at [137, 99] on input "E047" at bounding box center [299, 106] width 401 height 22
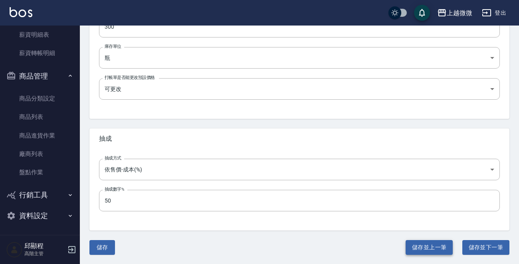
click at [423, 246] on button "儲存並上一筆" at bounding box center [429, 248] width 47 height 15
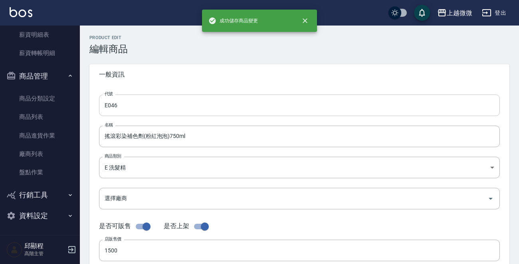
click at [149, 108] on input "E046" at bounding box center [299, 106] width 401 height 22
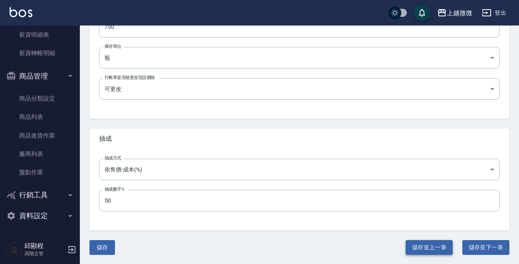
click at [441, 247] on button "儲存並上一筆" at bounding box center [429, 248] width 47 height 15
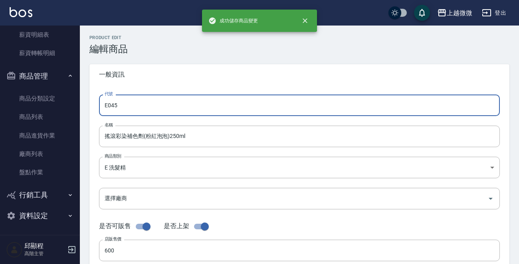
click at [168, 102] on input "E045" at bounding box center [299, 106] width 401 height 22
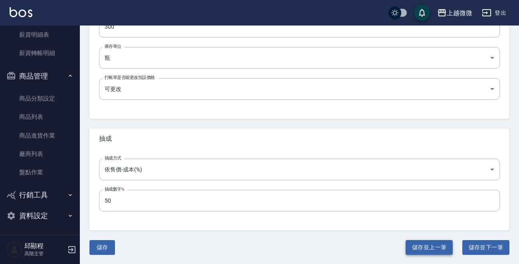
click at [436, 251] on button "儲存並上一筆" at bounding box center [429, 248] width 47 height 15
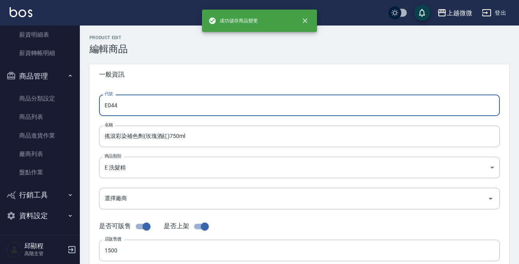
click at [171, 107] on input "E044" at bounding box center [299, 106] width 401 height 22
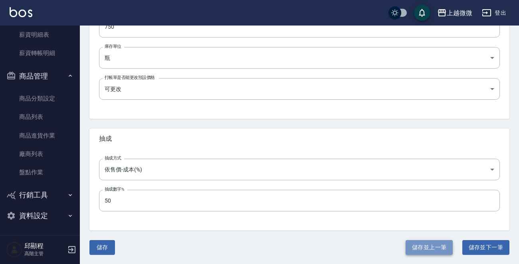
click at [425, 246] on button "儲存並上一筆" at bounding box center [429, 248] width 47 height 15
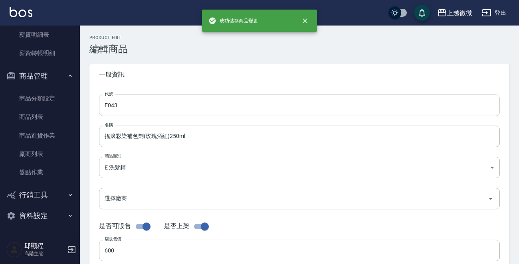
click at [177, 95] on input "E043" at bounding box center [299, 106] width 401 height 22
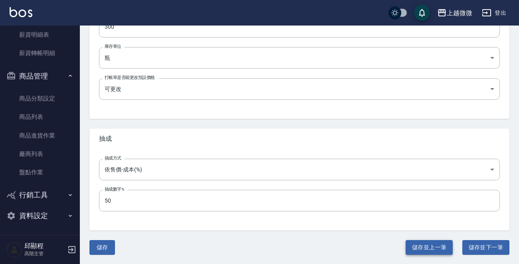
click at [425, 248] on button "儲存並上一筆" at bounding box center [429, 248] width 47 height 15
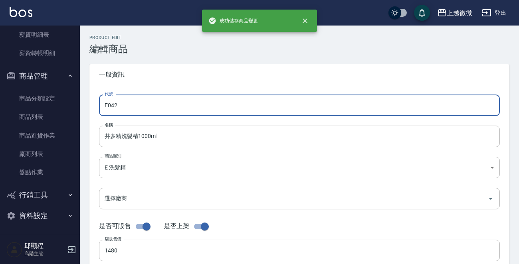
click at [185, 100] on input "E042" at bounding box center [299, 106] width 401 height 22
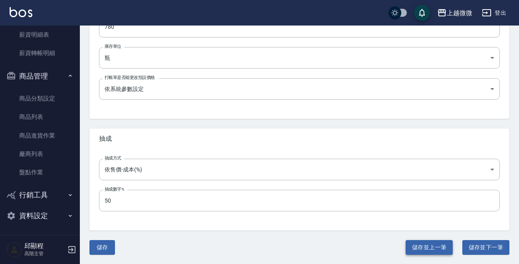
click at [429, 250] on button "儲存並上一筆" at bounding box center [429, 248] width 47 height 15
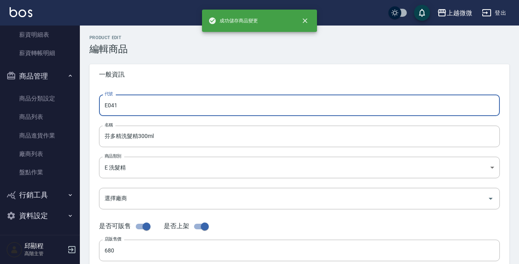
click at [147, 103] on input "E041" at bounding box center [299, 106] width 401 height 22
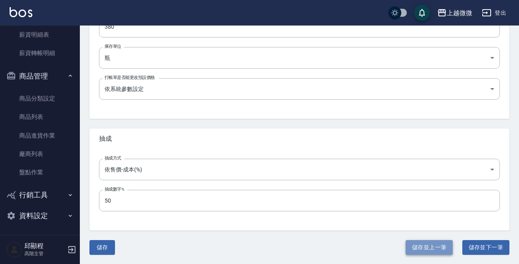
click at [417, 248] on button "儲存並上一筆" at bounding box center [429, 248] width 47 height 15
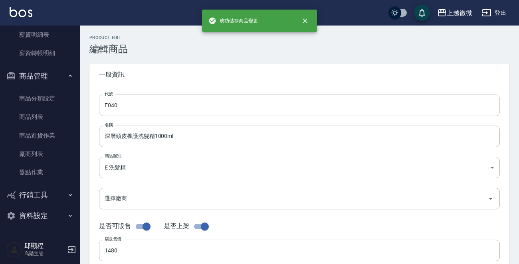
click at [179, 105] on input "E040" at bounding box center [299, 106] width 401 height 22
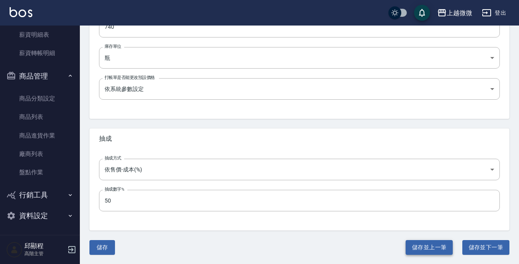
click at [428, 250] on button "儲存並上一筆" at bounding box center [429, 248] width 47 height 15
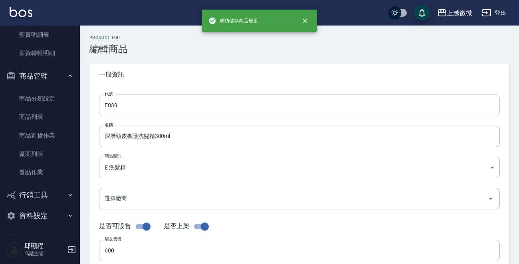
click at [170, 111] on input "E039" at bounding box center [299, 106] width 401 height 22
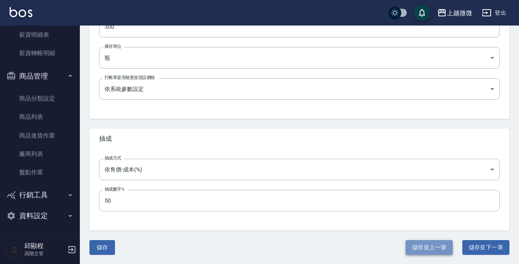
click at [415, 243] on button "儲存並上一筆" at bounding box center [429, 248] width 47 height 15
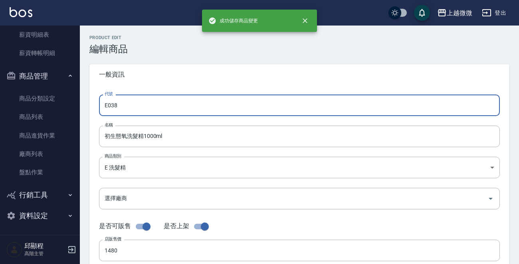
click at [189, 106] on input "E038" at bounding box center [299, 106] width 401 height 22
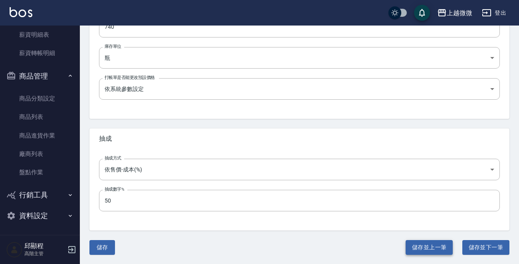
click at [425, 241] on button "儲存並上一筆" at bounding box center [429, 248] width 47 height 15
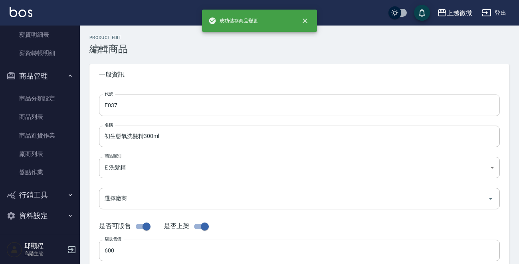
click at [159, 102] on input "E037" at bounding box center [299, 106] width 401 height 22
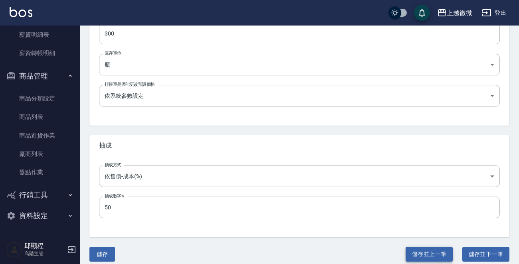
click at [447, 256] on button "儲存並上一筆" at bounding box center [429, 254] width 47 height 15
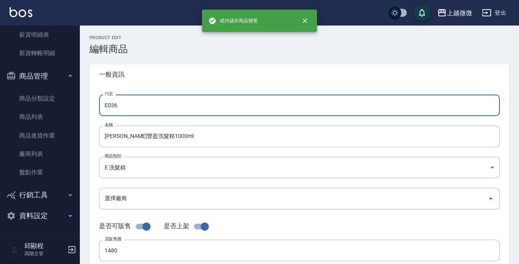
click at [174, 100] on input "E036" at bounding box center [299, 106] width 401 height 22
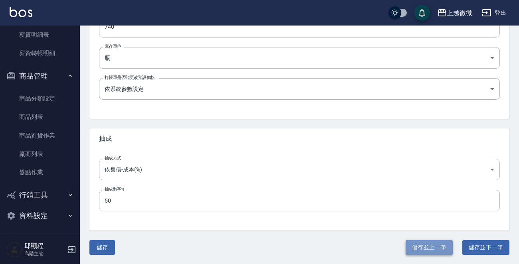
click at [432, 246] on button "儲存並上一筆" at bounding box center [429, 248] width 47 height 15
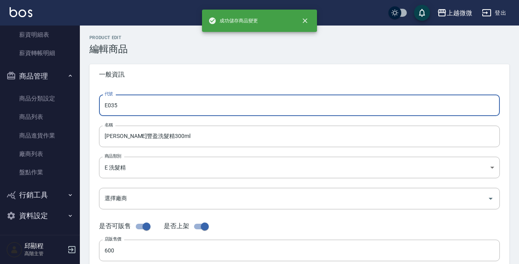
click at [168, 99] on input "E035" at bounding box center [299, 106] width 401 height 22
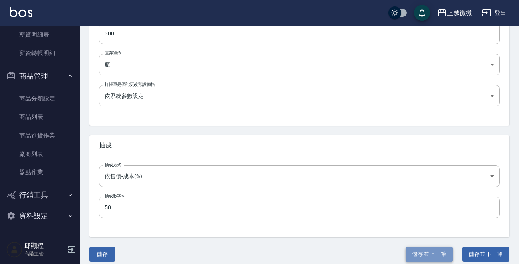
click at [421, 252] on button "儲存並上一筆" at bounding box center [429, 254] width 47 height 15
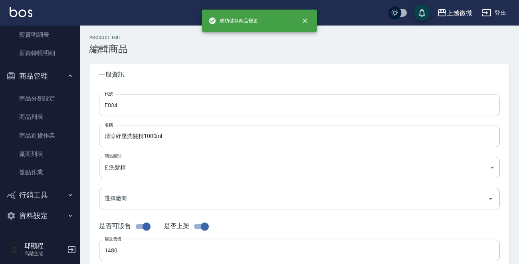
click at [179, 104] on input "E034" at bounding box center [299, 106] width 401 height 22
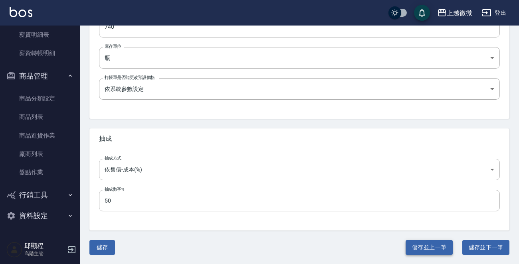
click at [427, 249] on button "儲存並上一筆" at bounding box center [429, 248] width 47 height 15
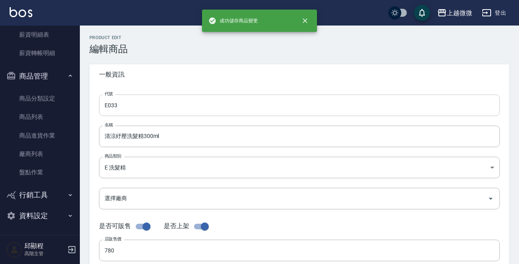
click at [221, 105] on input "E033" at bounding box center [299, 106] width 401 height 22
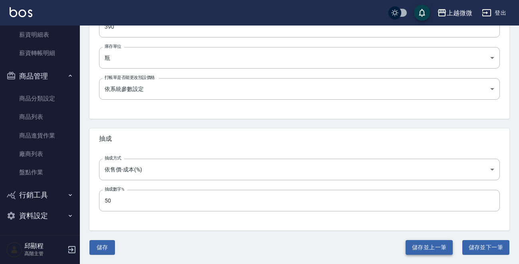
click at [422, 252] on button "儲存並上一筆" at bounding box center [429, 248] width 47 height 15
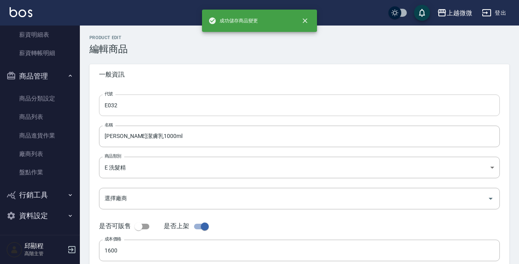
click at [182, 102] on input "E032" at bounding box center [299, 106] width 401 height 22
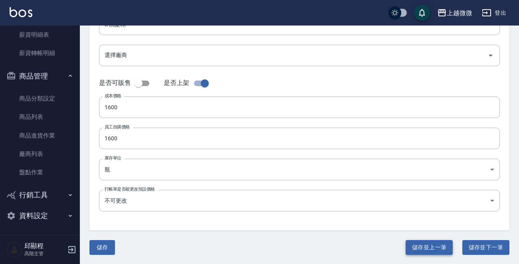
click at [408, 243] on button "儲存並上一筆" at bounding box center [429, 248] width 47 height 15
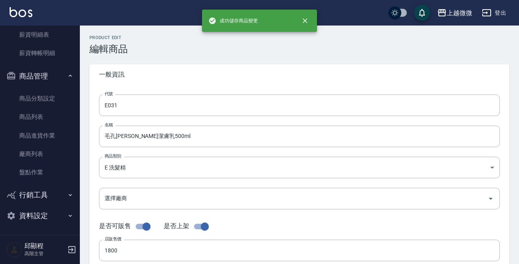
click at [156, 117] on form "代號 E031 代號 名稱 毛孔平衡潔膚乳500ml 名稱 商品類別 E 洗髮精 573c1966-624a-46bb-a923-36e61c8a8213…" at bounding box center [299, 245] width 401 height 301
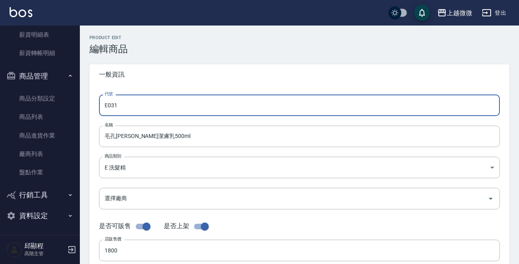
click at [158, 107] on input "E031" at bounding box center [299, 106] width 401 height 22
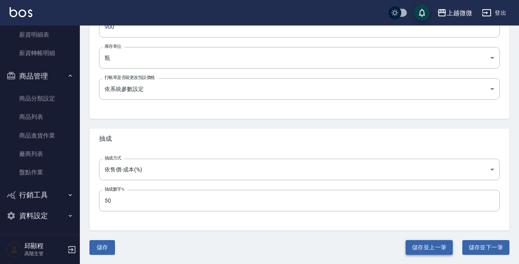
click at [417, 248] on button "儲存並上一筆" at bounding box center [429, 248] width 47 height 15
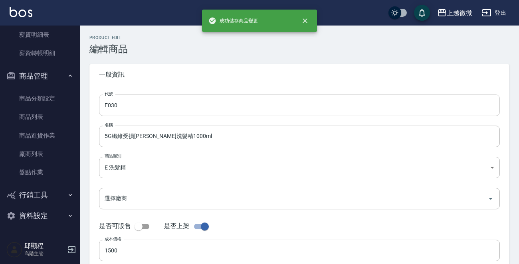
click at [169, 115] on input "E030" at bounding box center [299, 106] width 401 height 22
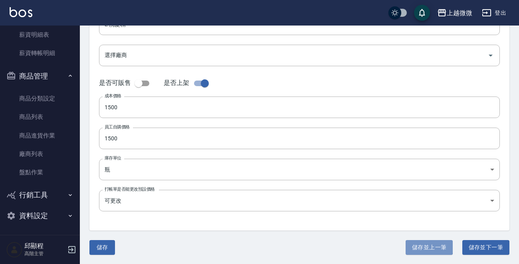
click at [418, 246] on button "儲存並上一筆" at bounding box center [429, 248] width 47 height 15
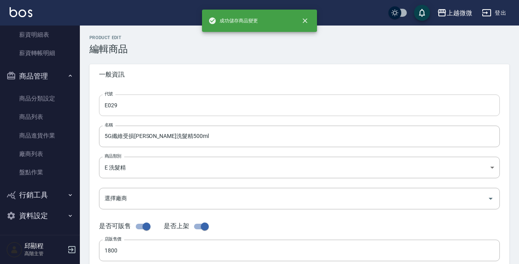
click at [168, 103] on input "E029" at bounding box center [299, 106] width 401 height 22
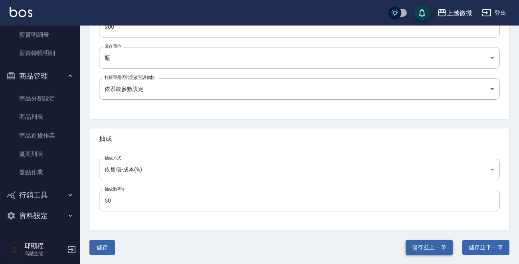
click at [423, 248] on button "儲存並上一筆" at bounding box center [429, 248] width 47 height 15
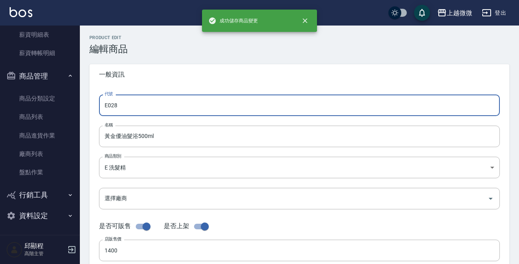
click at [161, 105] on input "E028" at bounding box center [299, 106] width 401 height 22
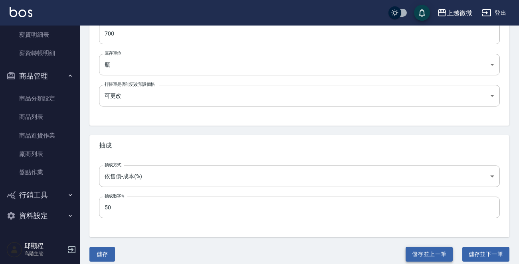
click at [423, 252] on button "儲存並上一筆" at bounding box center [429, 254] width 47 height 15
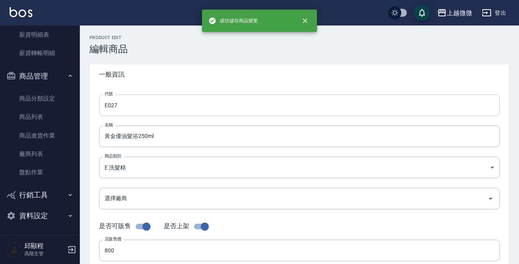
click at [163, 104] on input "E027" at bounding box center [299, 106] width 401 height 22
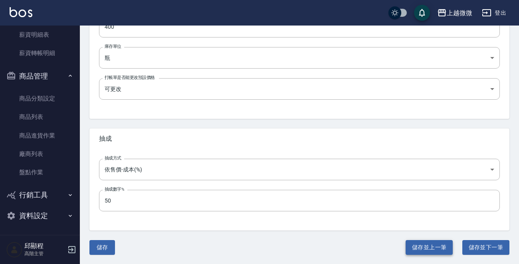
click at [415, 242] on button "儲存並上一筆" at bounding box center [429, 248] width 47 height 15
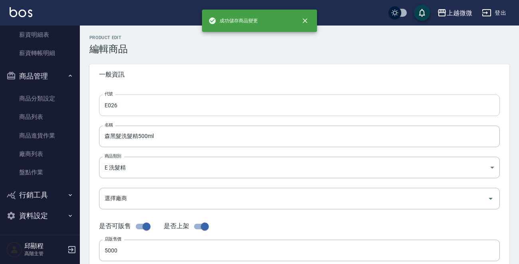
click at [157, 99] on input "E026" at bounding box center [299, 106] width 401 height 22
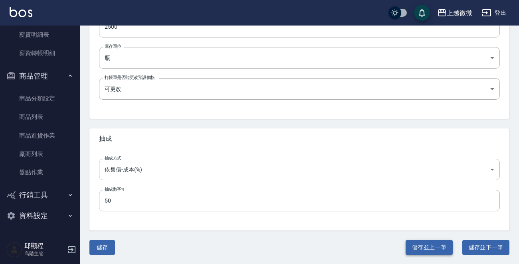
click at [413, 249] on button "儲存並上一筆" at bounding box center [429, 248] width 47 height 15
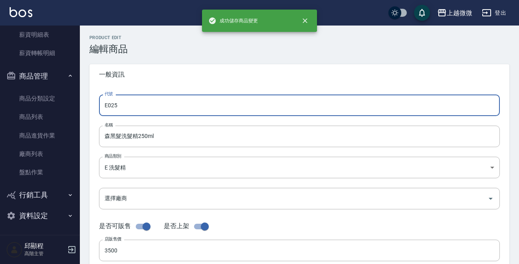
click at [162, 103] on input "E025" at bounding box center [299, 106] width 401 height 22
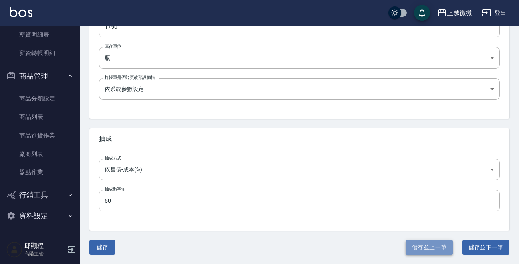
click at [426, 245] on button "儲存並上一筆" at bounding box center [429, 248] width 47 height 15
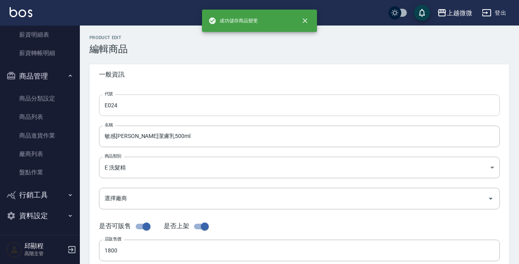
click at [180, 98] on input "E024" at bounding box center [299, 106] width 401 height 22
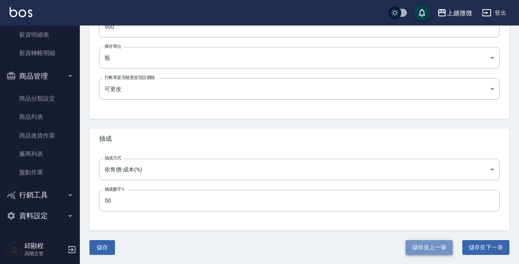
click at [416, 244] on button "儲存並上一筆" at bounding box center [429, 248] width 47 height 15
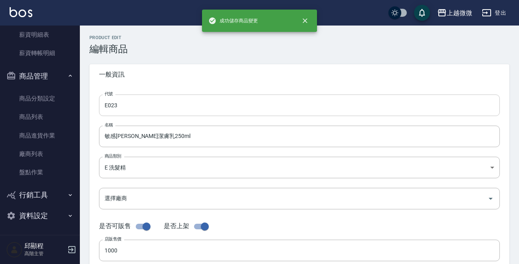
click at [143, 101] on input "E023" at bounding box center [299, 106] width 401 height 22
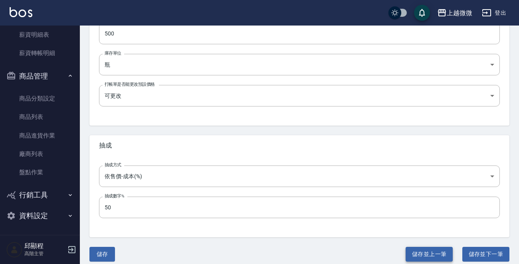
click at [438, 250] on button "儲存並上一筆" at bounding box center [429, 254] width 47 height 15
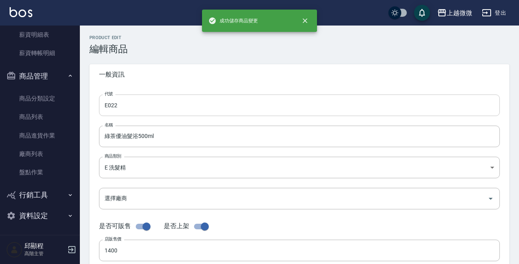
click at [171, 101] on input "E022" at bounding box center [299, 106] width 401 height 22
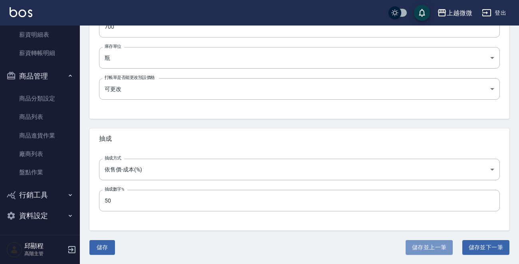
click at [422, 246] on button "儲存並上一筆" at bounding box center [429, 248] width 47 height 15
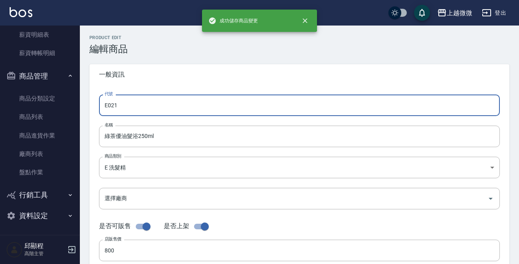
click at [152, 105] on input "E021" at bounding box center [299, 106] width 401 height 22
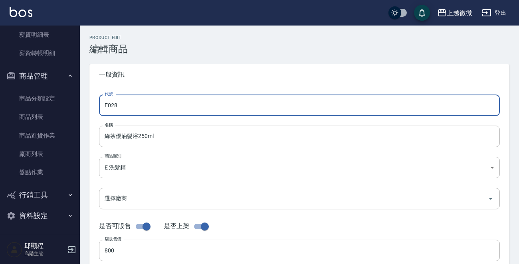
click at [133, 101] on input "E028" at bounding box center [299, 106] width 401 height 22
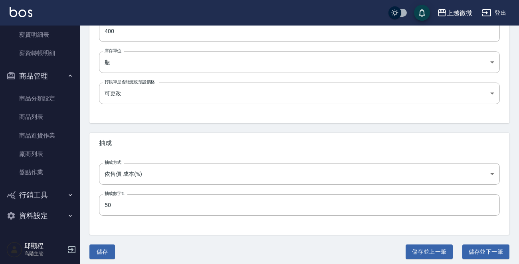
scroll to position [286, 0]
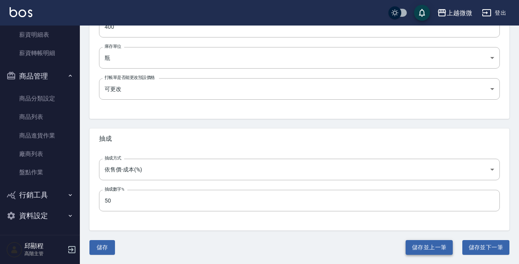
click at [431, 247] on button "儲存並上一筆" at bounding box center [429, 248] width 47 height 15
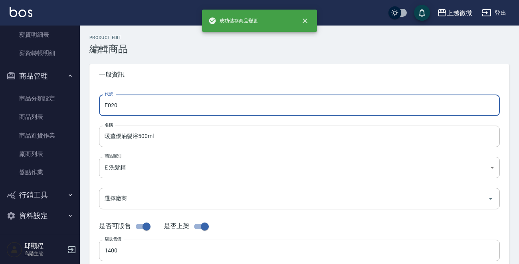
click at [158, 103] on input "E020" at bounding box center [299, 106] width 401 height 22
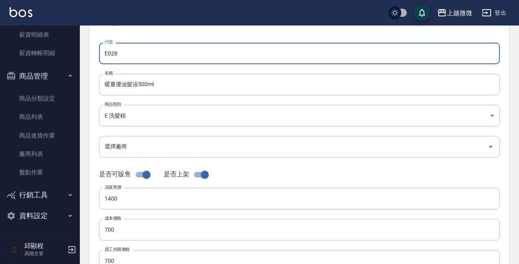
scroll to position [286, 0]
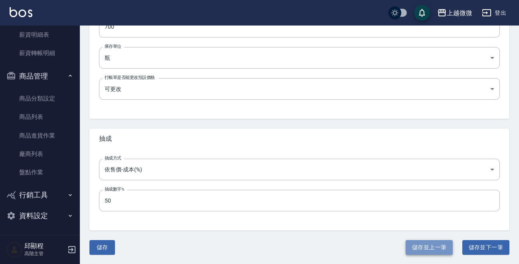
click at [430, 246] on button "儲存並上一筆" at bounding box center [429, 248] width 47 height 15
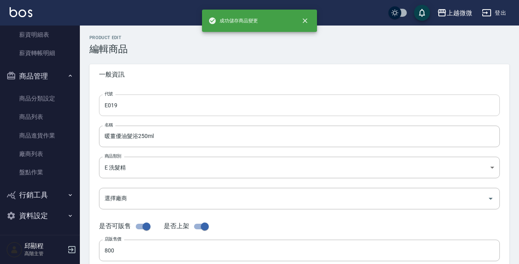
click at [147, 103] on input "E019" at bounding box center [299, 106] width 401 height 22
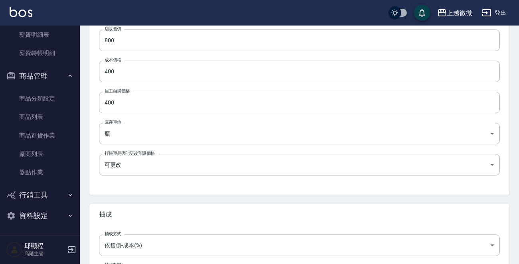
scroll to position [286, 0]
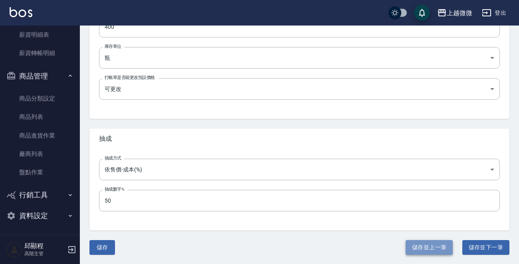
click at [423, 246] on button "儲存並上一筆" at bounding box center [429, 248] width 47 height 15
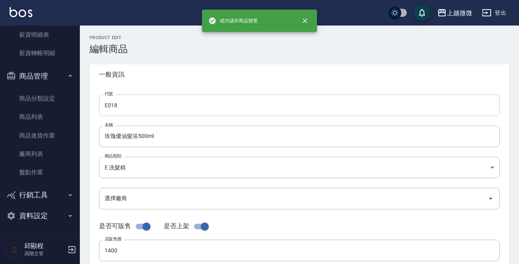
click at [163, 103] on input "E018" at bounding box center [299, 106] width 401 height 22
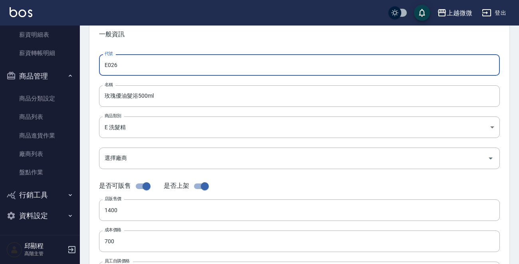
scroll to position [280, 0]
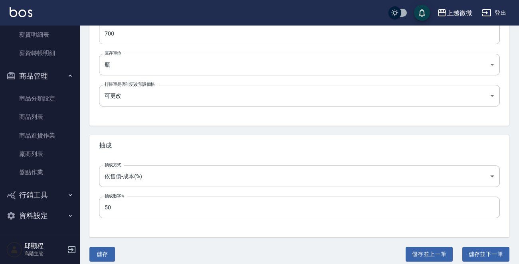
click at [429, 247] on div "儲存並上一筆 儲存並下一筆" at bounding box center [458, 254] width 104 height 15
click at [427, 250] on button "儲存並上一筆" at bounding box center [429, 254] width 47 height 15
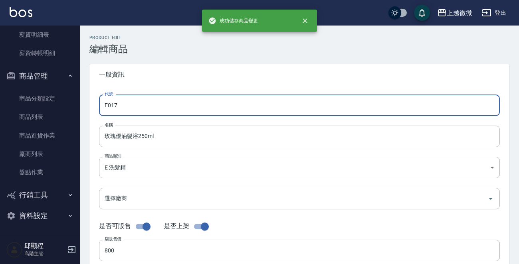
click at [162, 105] on input "E017" at bounding box center [299, 106] width 401 height 22
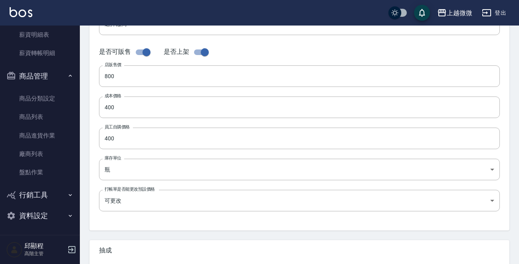
scroll to position [280, 0]
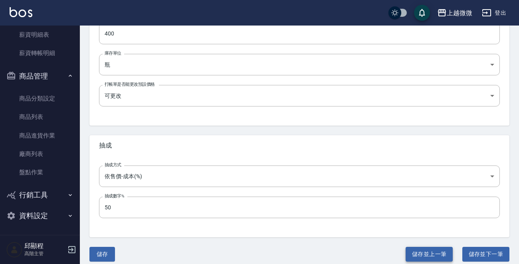
click at [441, 248] on button "儲存並上一筆" at bounding box center [429, 254] width 47 height 15
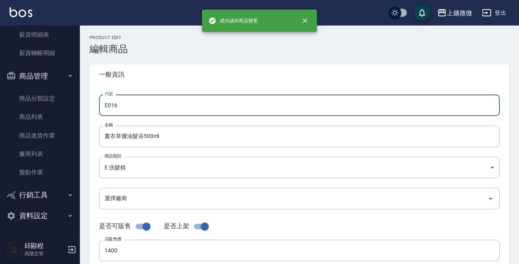
click at [145, 100] on input "E016" at bounding box center [299, 106] width 401 height 22
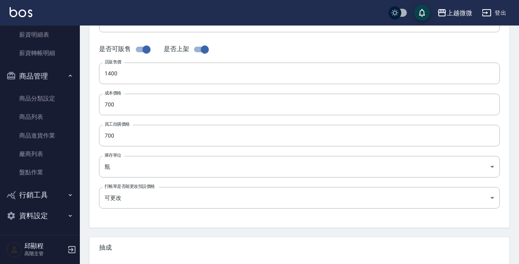
scroll to position [280, 0]
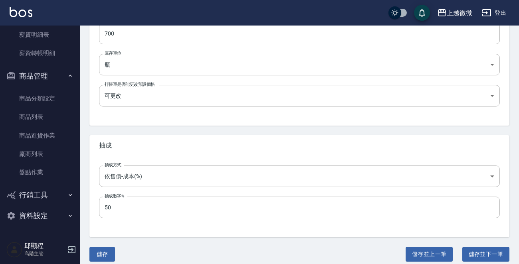
click at [416, 247] on div "Product Edit 編輯商品 一般資訊 代號 E024 代號 名稱 薰衣草優油髮浴500ml 名稱 商品類別 E 洗髮精 573c1966-624a…" at bounding box center [299, 8] width 439 height 507
click at [416, 248] on button "儲存並上一筆" at bounding box center [429, 254] width 47 height 15
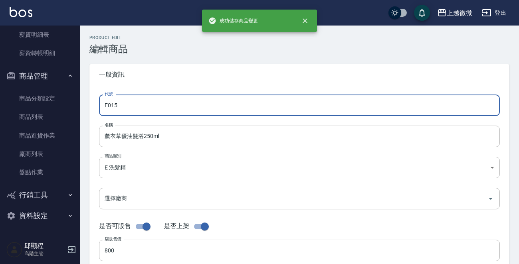
click at [201, 106] on input "E015" at bounding box center [299, 106] width 401 height 22
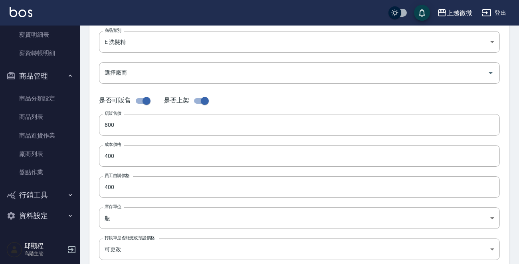
scroll to position [280, 0]
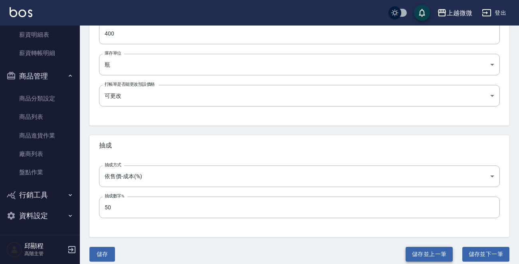
click at [442, 255] on button "儲存並上一筆" at bounding box center [429, 254] width 47 height 15
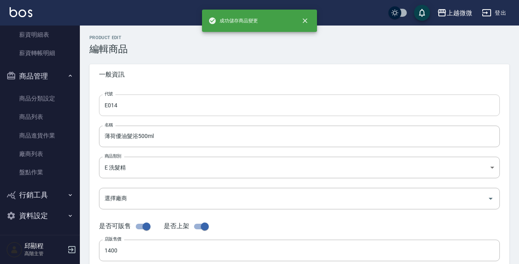
click at [165, 103] on input "E014" at bounding box center [299, 106] width 401 height 22
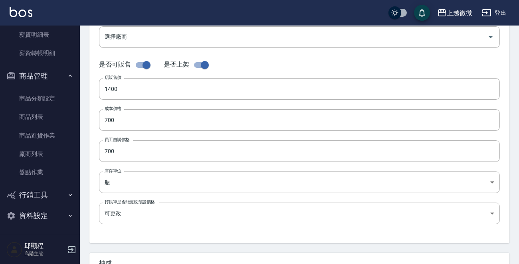
scroll to position [280, 0]
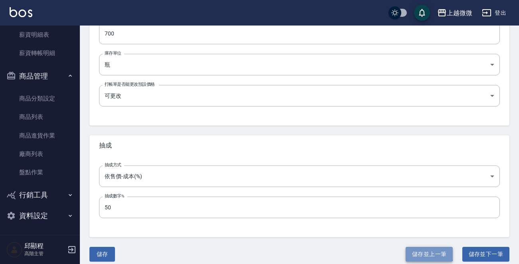
click at [417, 254] on button "儲存並上一筆" at bounding box center [429, 254] width 47 height 15
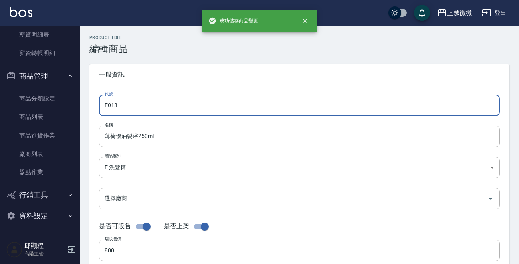
click at [204, 100] on input "E013" at bounding box center [299, 106] width 401 height 22
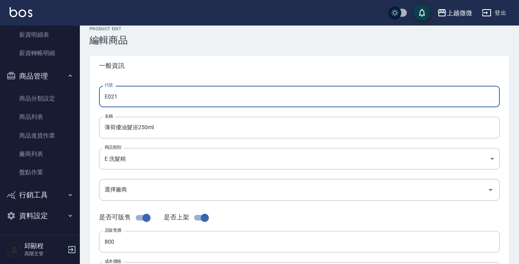
scroll to position [286, 0]
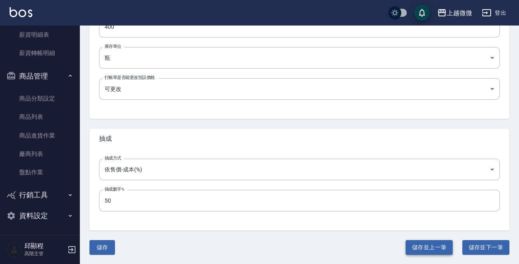
click at [424, 245] on button "儲存並上一筆" at bounding box center [429, 248] width 47 height 15
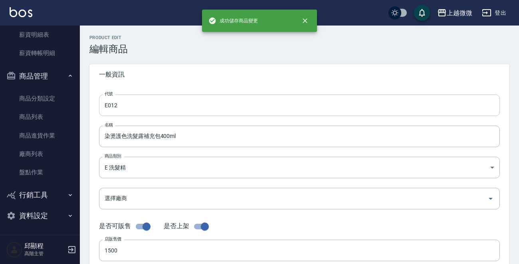
click at [166, 106] on input "E012" at bounding box center [299, 106] width 401 height 22
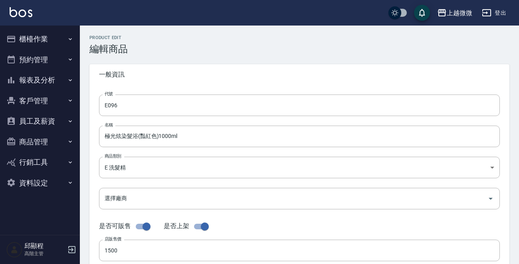
click at [28, 139] on button "商品管理" at bounding box center [40, 142] width 74 height 21
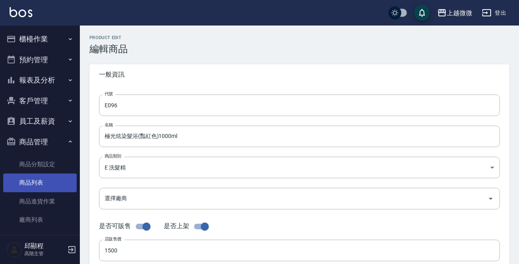
click at [39, 183] on link "商品列表" at bounding box center [40, 183] width 74 height 18
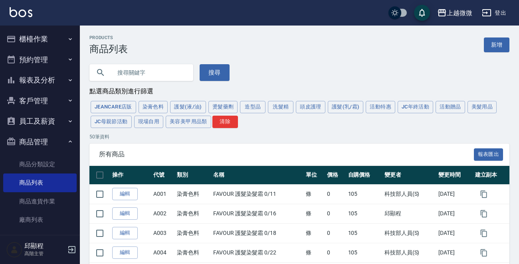
click at [151, 72] on input "text" at bounding box center [149, 73] width 75 height 22
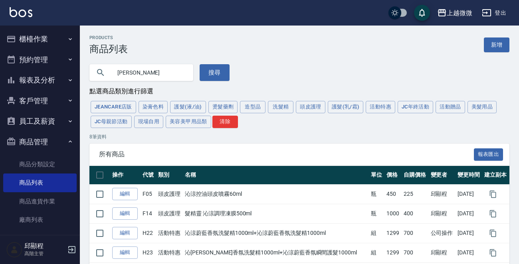
click at [286, 145] on div "所有商品 報表匯出" at bounding box center [299, 155] width 420 height 22
click at [283, 108] on button "洗髮精" at bounding box center [281, 107] width 26 height 12
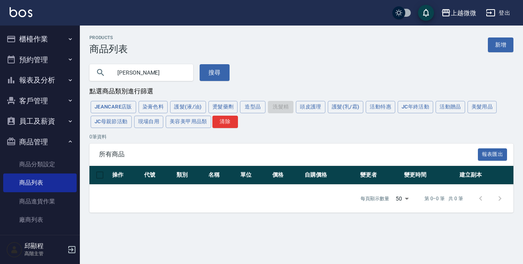
click at [141, 72] on input "[PERSON_NAME]" at bounding box center [149, 73] width 75 height 22
type input "沁"
click at [201, 72] on button "搜尋" at bounding box center [215, 72] width 30 height 17
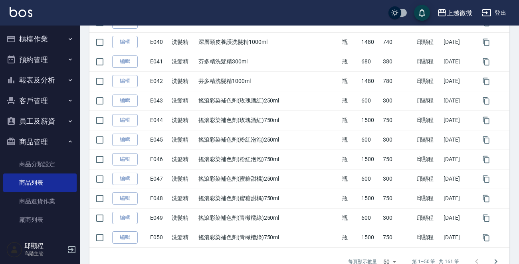
scroll to position [934, 0]
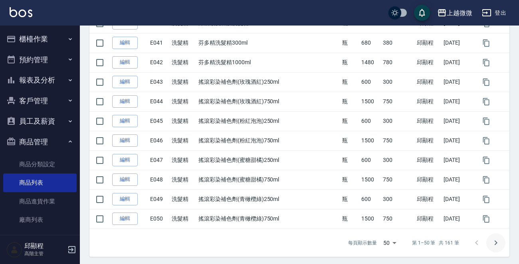
click at [499, 240] on icon "Go to next page" at bounding box center [496, 244] width 10 height 10
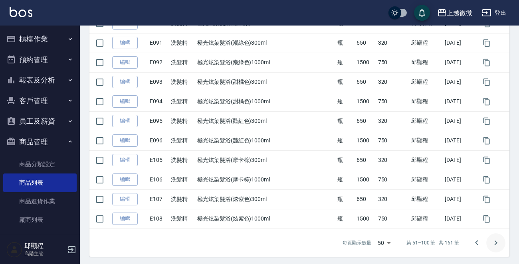
click at [497, 240] on icon "Go to next page" at bounding box center [496, 244] width 10 height 10
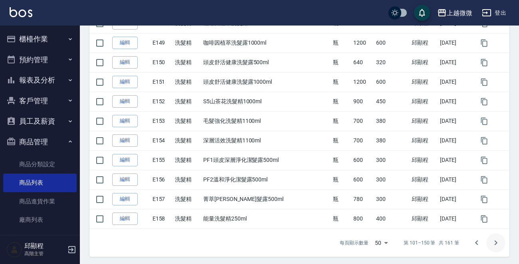
click at [499, 244] on icon "Go to next page" at bounding box center [496, 244] width 10 height 10
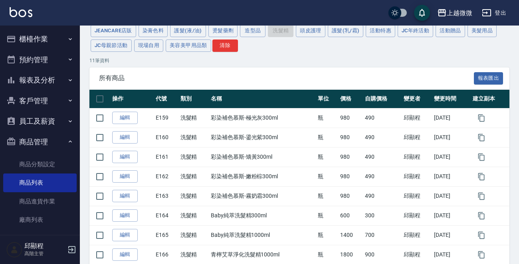
scroll to position [173, 0]
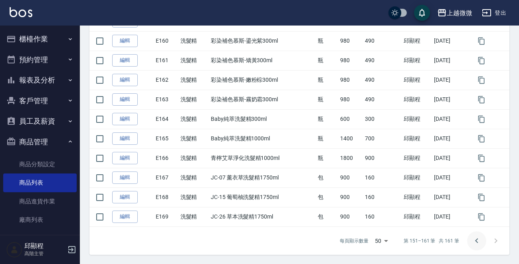
click at [475, 240] on icon "Go to previous page" at bounding box center [477, 242] width 10 height 10
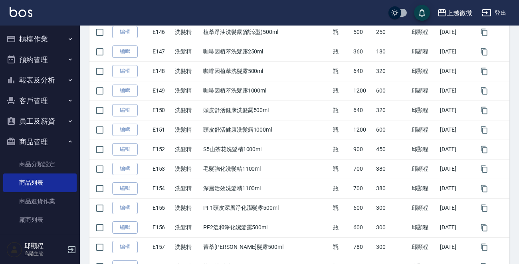
scroll to position [934, 0]
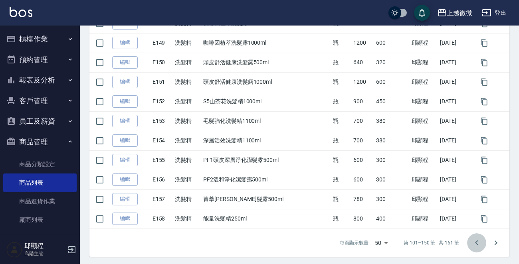
click at [473, 239] on icon "Go to previous page" at bounding box center [477, 244] width 10 height 10
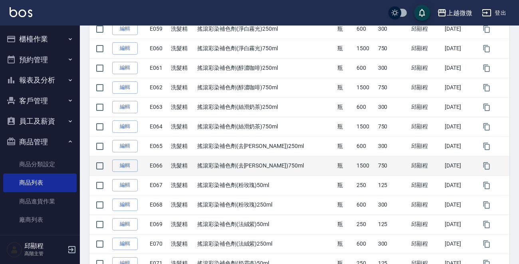
scroll to position [335, 0]
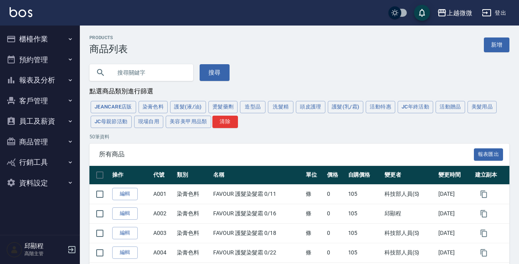
drag, startPoint x: 284, startPoint y: 107, endPoint x: 282, endPoint y: 111, distance: 4.3
click at [284, 107] on button "洗髮精" at bounding box center [281, 107] width 26 height 12
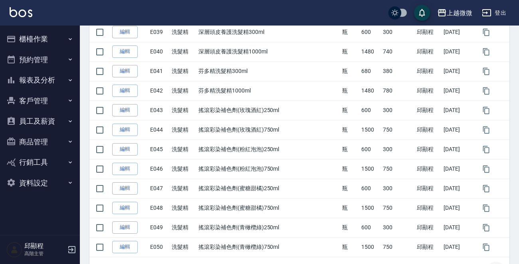
scroll to position [934, 0]
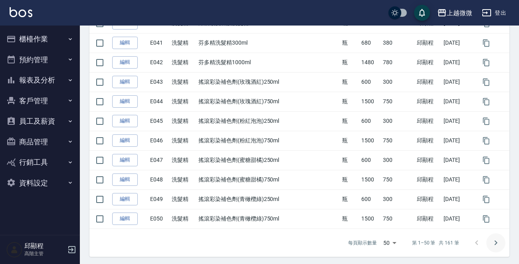
click at [495, 239] on icon "Go to next page" at bounding box center [496, 244] width 10 height 10
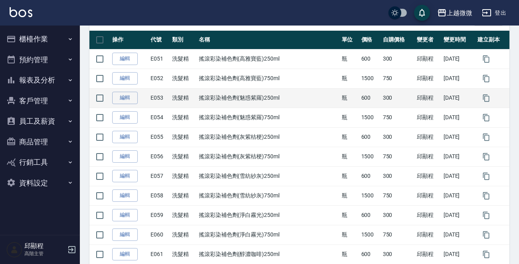
scroll to position [0, 0]
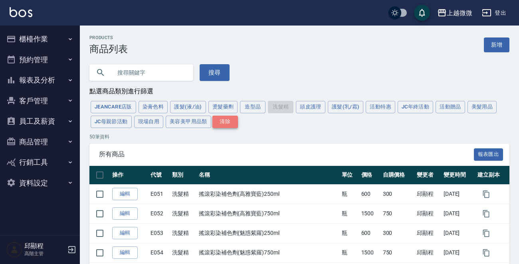
click at [229, 123] on button "清除" at bounding box center [226, 122] width 26 height 12
click at [279, 111] on button "洗髮精" at bounding box center [281, 107] width 26 height 12
type input "10000000"
click at [257, 111] on button "造型品" at bounding box center [253, 107] width 26 height 12
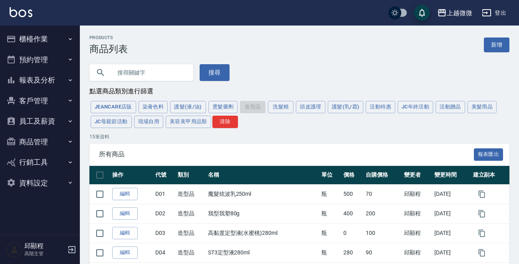
click at [256, 111] on div "JeanCare店販 染膏色料 護髮(液/油) 燙髮藥劑 造型品 洗髮精 頭皮護理 護髮(乳/霜) 活動特惠 JC年終活動 活動贈品 美髮用品 JC母親節活動…" at bounding box center [299, 115] width 420 height 30
click at [276, 111] on button "洗髮精" at bounding box center [281, 107] width 26 height 12
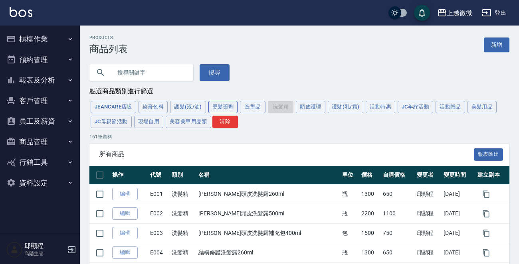
click at [227, 107] on button "燙髮藥劑" at bounding box center [224, 107] width 30 height 12
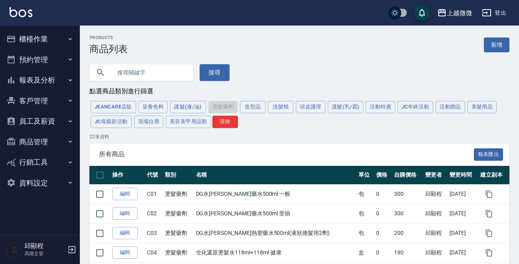
click at [281, 108] on button "洗髮精" at bounding box center [281, 107] width 26 height 12
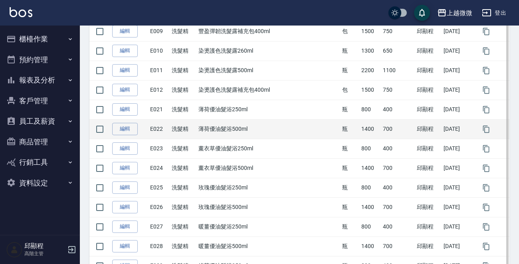
scroll to position [240, 0]
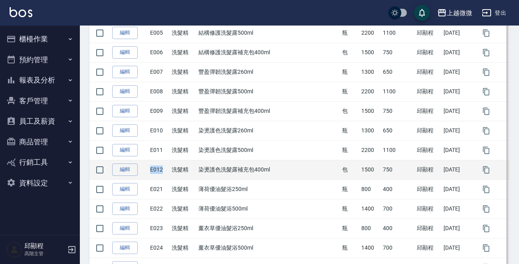
drag, startPoint x: 165, startPoint y: 170, endPoint x: 155, endPoint y: 170, distance: 10.8
click at [155, 170] on td "E012" at bounding box center [159, 170] width 22 height 20
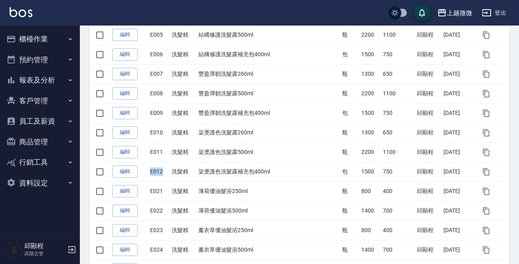
scroll to position [0, 0]
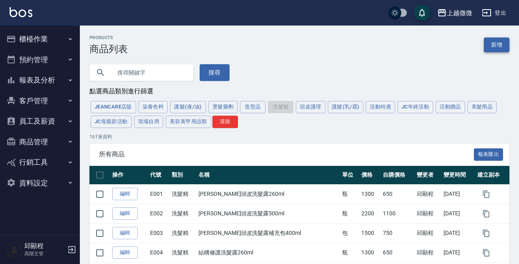
click at [498, 44] on link "新增" at bounding box center [497, 45] width 26 height 15
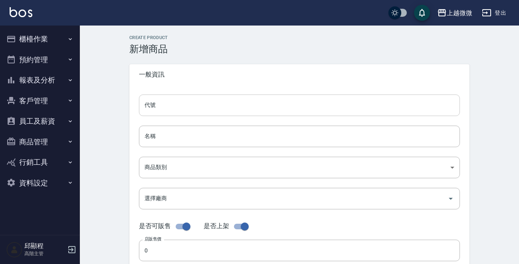
click at [181, 107] on input "代號" at bounding box center [299, 106] width 321 height 22
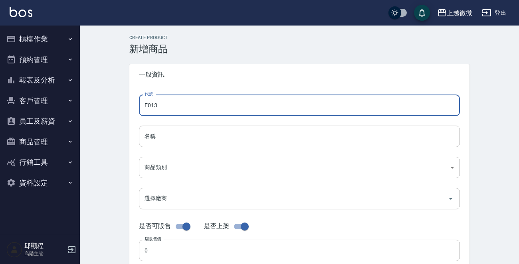
type input "E013"
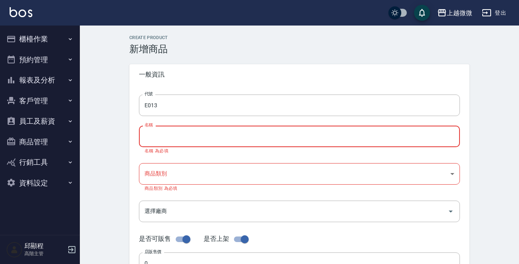
click at [186, 139] on input "名稱" at bounding box center [299, 137] width 321 height 22
click at [161, 131] on input "名稱" at bounding box center [299, 137] width 321 height 22
paste input "木蘭保濕洗髮精"
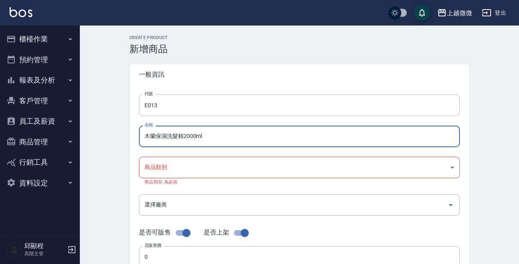
type input "木蘭保濕洗髮精2000ml"
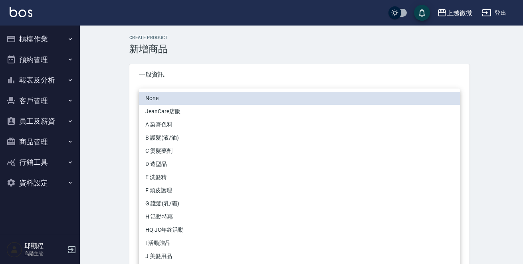
click at [164, 174] on li "E 洗髮精" at bounding box center [299, 177] width 321 height 13
type input "573c1966-624a-46bb-a923-36e61c8a8213"
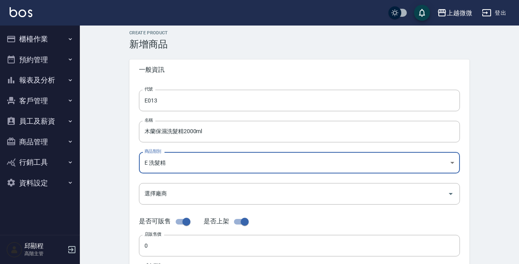
scroll to position [80, 0]
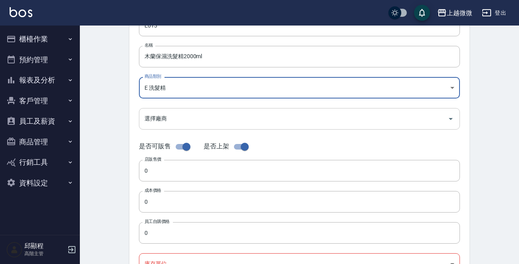
click at [185, 116] on input "選擇廠商" at bounding box center [294, 119] width 302 height 14
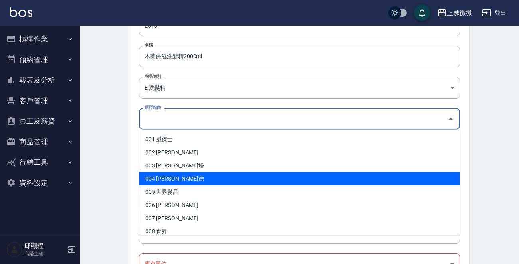
click at [164, 177] on li "004 歐萊德" at bounding box center [299, 179] width 321 height 13
type input "004 歐萊德"
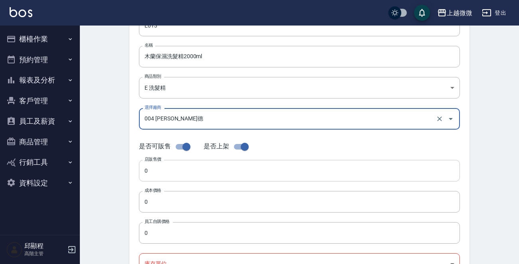
click at [151, 173] on input "0" at bounding box center [299, 171] width 321 height 22
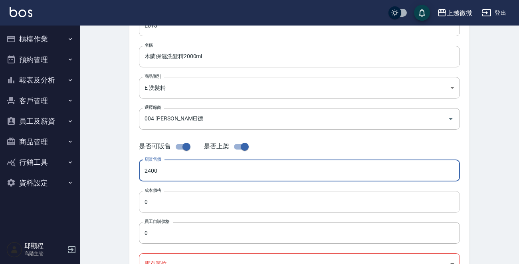
type input "2400"
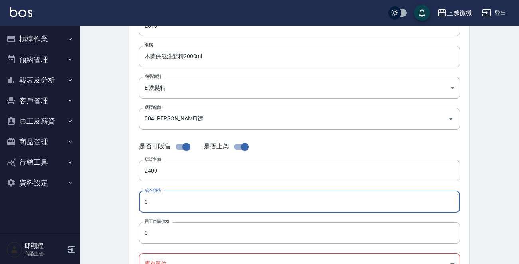
click at [164, 201] on input "0" at bounding box center [299, 202] width 321 height 22
type input "1200"
click at [157, 231] on input "0" at bounding box center [299, 234] width 321 height 22
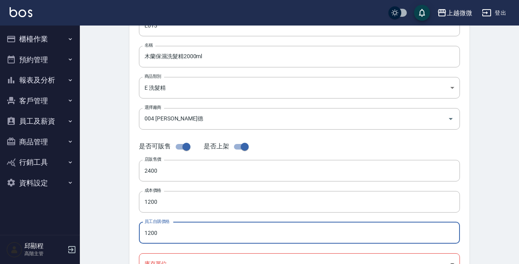
type input "1200"
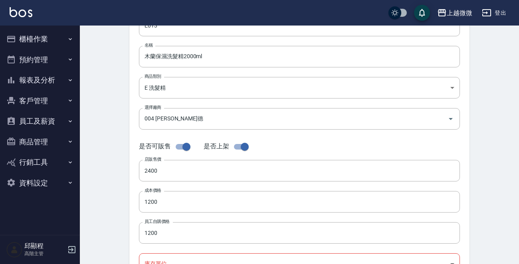
click at [117, 221] on div "Create Product 新增商品 一般資訊 代號 E013 代號 名稱 木蘭保濕洗髮精2000ml 名稱 商品類別 E 洗髮精 573c1966-6…" at bounding box center [299, 212] width 439 height 532
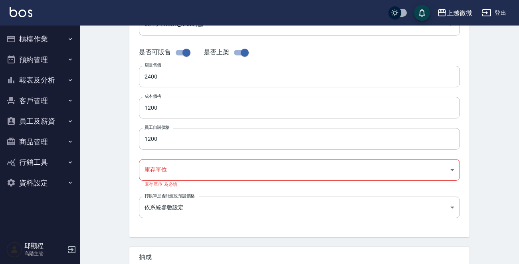
scroll to position [280, 0]
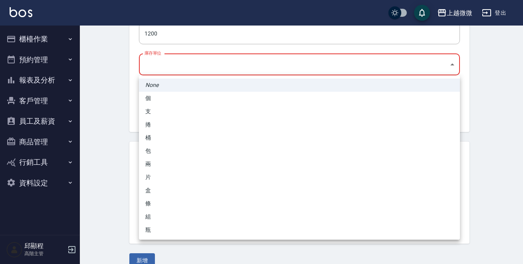
click at [149, 230] on li "瓶" at bounding box center [299, 230] width 321 height 13
type input "瓶"
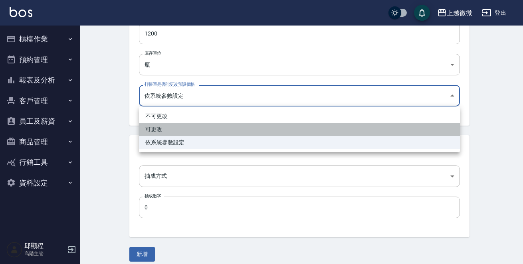
click at [168, 130] on li "可更改" at bounding box center [299, 129] width 321 height 13
type input "FALSE"
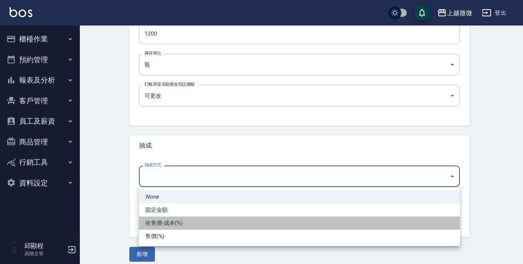
click at [167, 223] on li "依售價-成本(%)" at bounding box center [299, 223] width 321 height 13
type input "byCost"
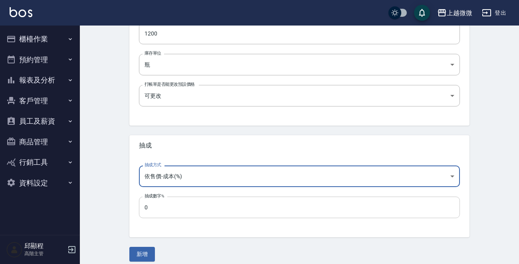
click at [173, 211] on input "0" at bounding box center [299, 208] width 321 height 22
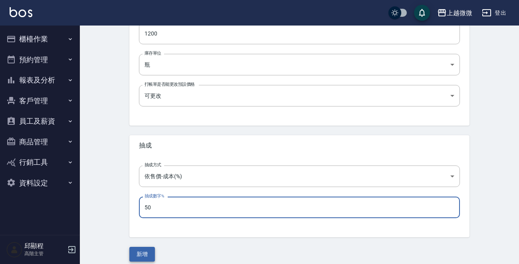
type input "50"
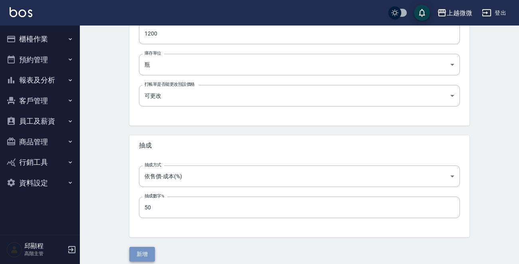
click at [145, 252] on button "新增" at bounding box center [142, 254] width 26 height 15
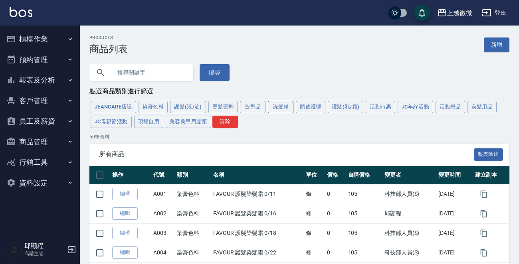
click at [279, 107] on button "洗髮精" at bounding box center [281, 107] width 26 height 12
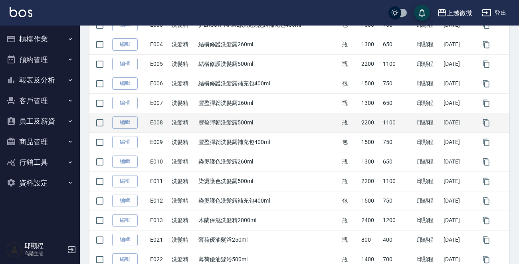
scroll to position [240, 0]
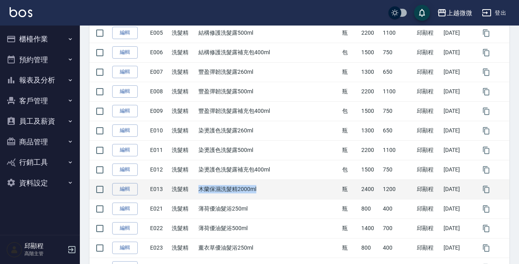
drag, startPoint x: 263, startPoint y: 189, endPoint x: 205, endPoint y: 190, distance: 57.9
click at [205, 190] on td "木蘭保濕洗髮精2000ml" at bounding box center [268, 190] width 143 height 20
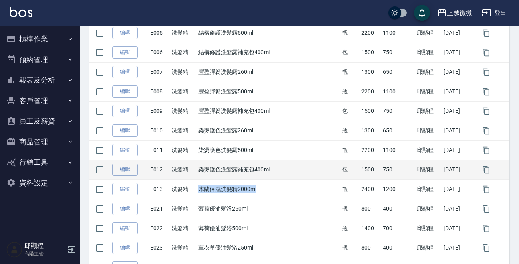
copy td "木蘭保濕洗髮精2000ml"
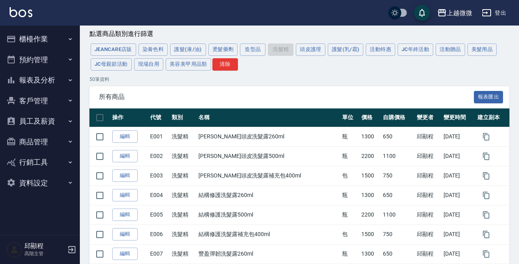
scroll to position [0, 0]
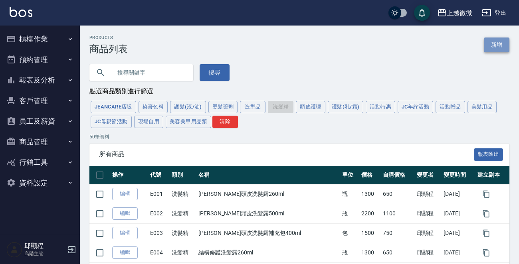
click at [494, 40] on link "新增" at bounding box center [497, 45] width 26 height 15
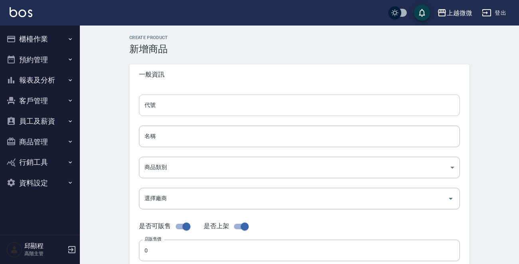
click at [175, 104] on input "代號" at bounding box center [299, 106] width 321 height 22
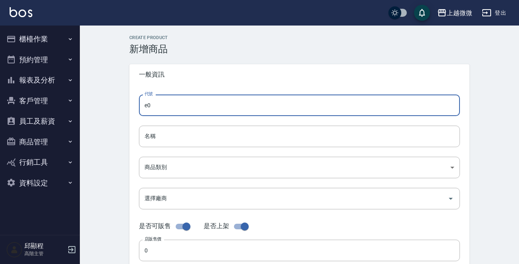
type input "e"
type input "E014"
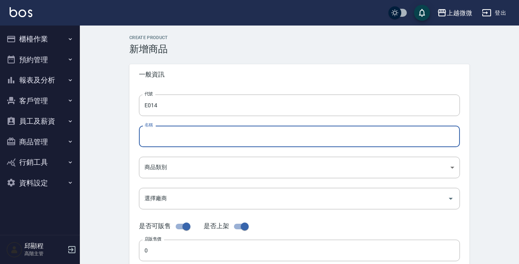
paste input "薔薇護色洗髮精"
type input "薔薇護色洗髮精2000ml"
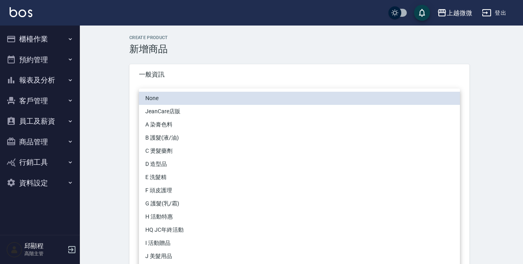
click at [171, 178] on li "E 洗髮精" at bounding box center [299, 177] width 321 height 13
type input "573c1966-624a-46bb-a923-36e61c8a8213"
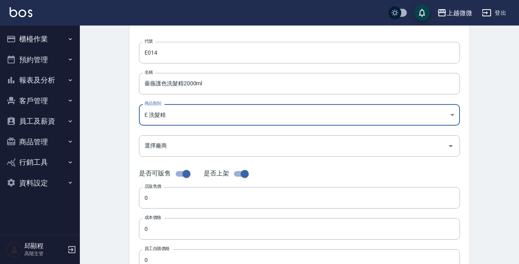
scroll to position [80, 0]
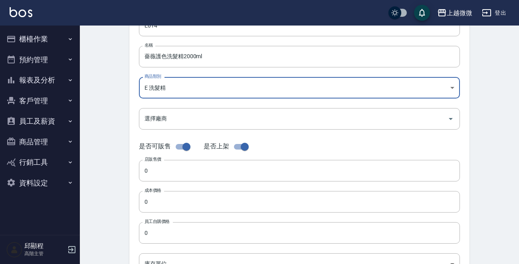
click at [164, 117] on div "選擇廠商 選擇廠商" at bounding box center [299, 118] width 321 height 21
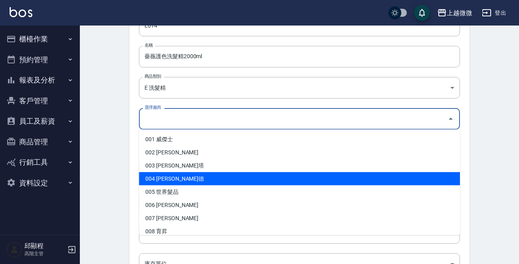
click at [164, 177] on li "004 歐萊德" at bounding box center [299, 179] width 321 height 13
type input "004 歐萊德"
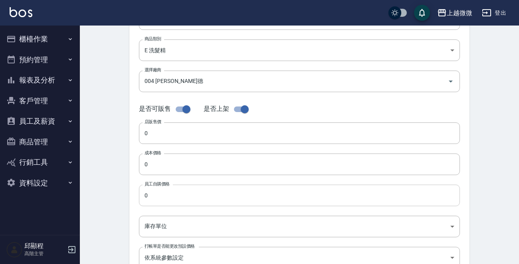
scroll to position [160, 0]
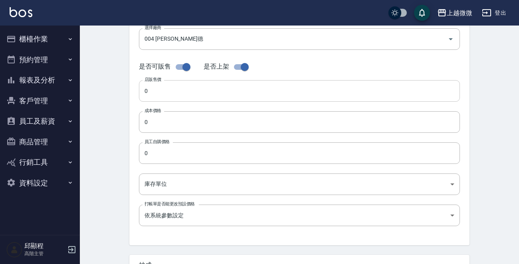
click at [166, 93] on input "0" at bounding box center [299, 91] width 321 height 22
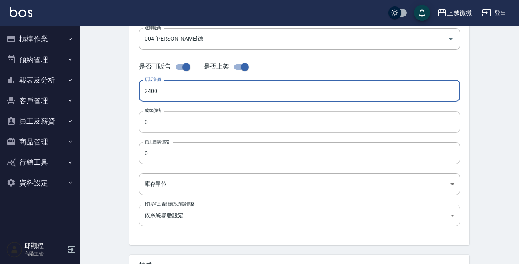
type input "2400"
click at [166, 115] on input "0" at bounding box center [299, 122] width 321 height 22
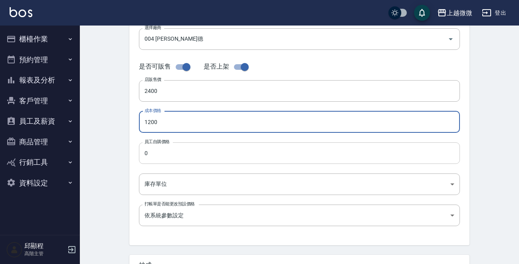
type input "1200"
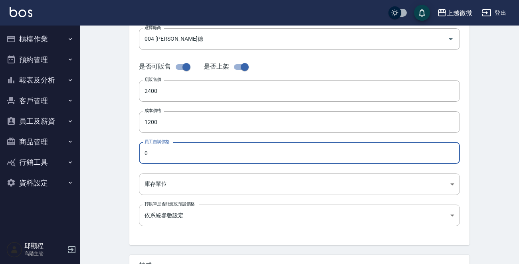
click at [173, 156] on input "0" at bounding box center [299, 154] width 321 height 22
type input "1200"
click at [176, 188] on body "上越微微 登出 櫃檯作業 打帳單 帳單列表 掛單列表 座位開單 營業儀表板 現金收支登錄 高階收支登錄 材料自購登錄 每日結帳 排班表 現場電腦打卡 掃碼打卡…" at bounding box center [259, 115] width 519 height 551
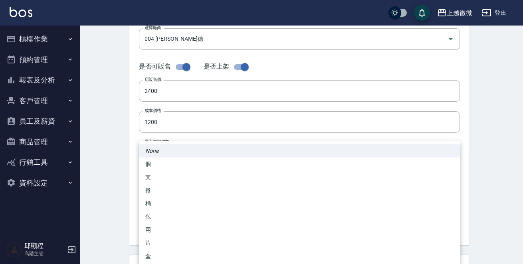
click at [95, 207] on div at bounding box center [261, 132] width 523 height 264
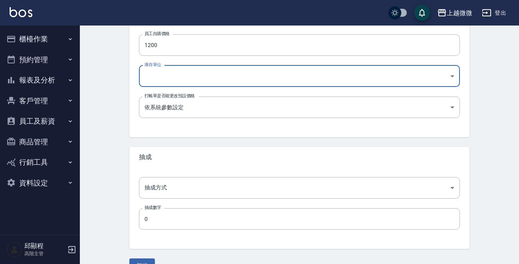
scroll to position [280, 0]
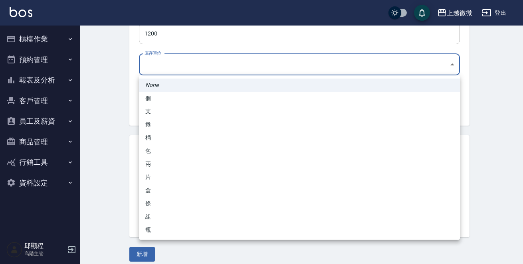
click at [151, 231] on li "瓶" at bounding box center [299, 230] width 321 height 13
type input "瓶"
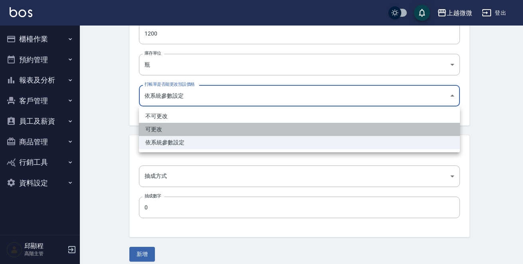
click at [166, 131] on li "可更改" at bounding box center [299, 129] width 321 height 13
type input "FALSE"
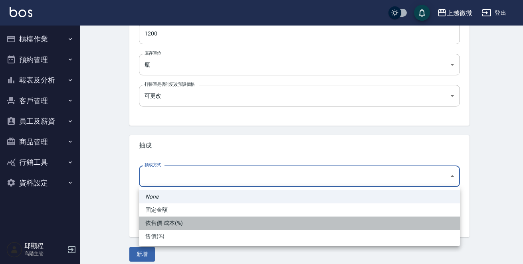
click at [176, 225] on li "依售價-成本(%)" at bounding box center [299, 223] width 321 height 13
type input "byCost"
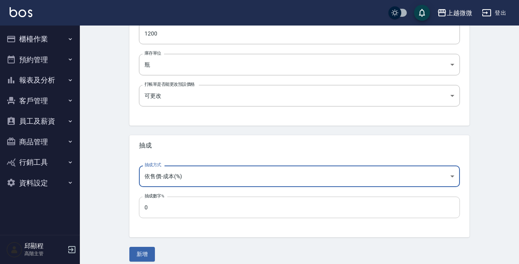
click at [175, 203] on input "0" at bounding box center [299, 208] width 321 height 22
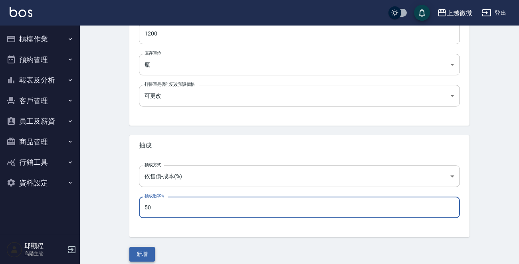
type input "50"
click at [139, 257] on button "新增" at bounding box center [142, 254] width 26 height 15
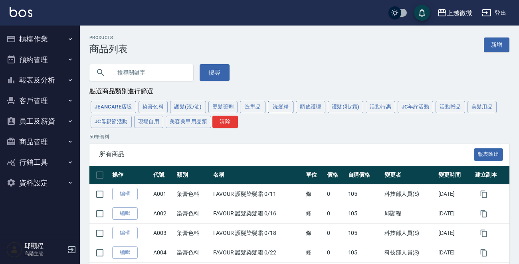
click at [273, 107] on button "洗髮精" at bounding box center [281, 107] width 26 height 12
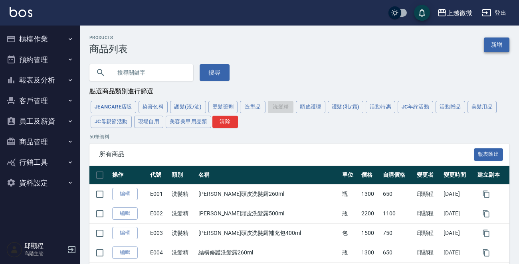
click at [491, 49] on link "新增" at bounding box center [497, 45] width 26 height 15
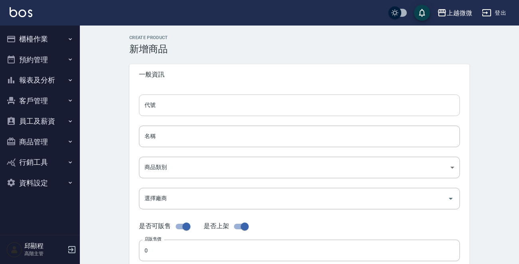
click at [186, 108] on input "代號" at bounding box center [299, 106] width 321 height 22
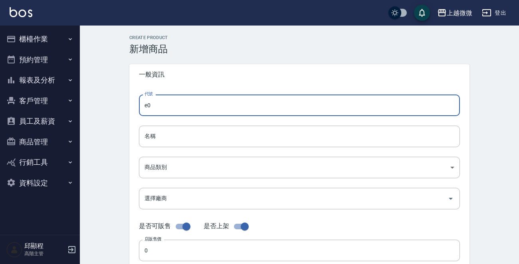
type input "e"
type input "E015"
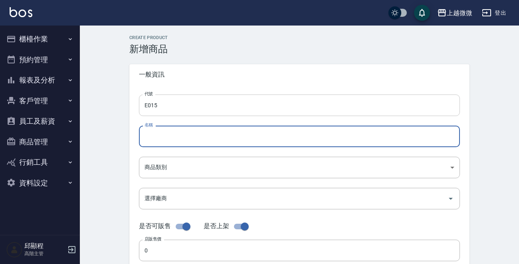
paste input "雪松橙控油洗髮精"
type input "雪松橙控油洗髮精2000ml"
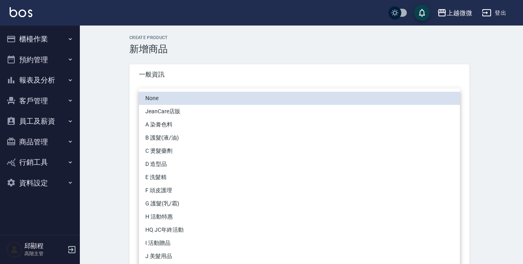
click at [171, 179] on li "E 洗髮精" at bounding box center [299, 177] width 321 height 13
type input "573c1966-624a-46bb-a923-36e61c8a8213"
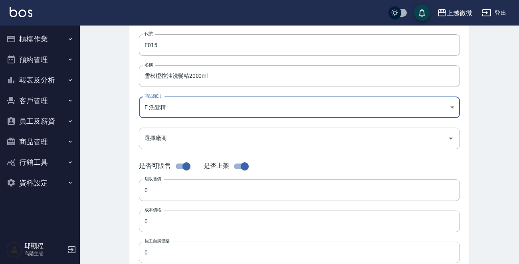
scroll to position [80, 0]
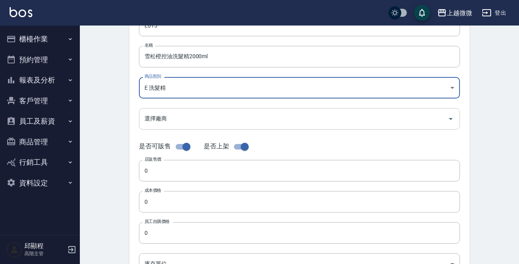
click at [169, 119] on input "選擇廠商" at bounding box center [294, 119] width 302 height 14
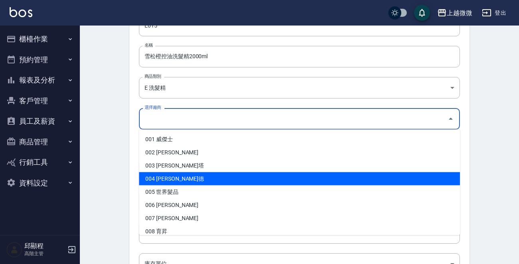
click at [170, 181] on li "004 歐萊德" at bounding box center [299, 179] width 321 height 13
type input "004 歐萊德"
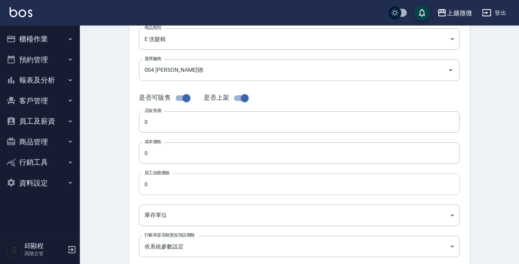
scroll to position [160, 0]
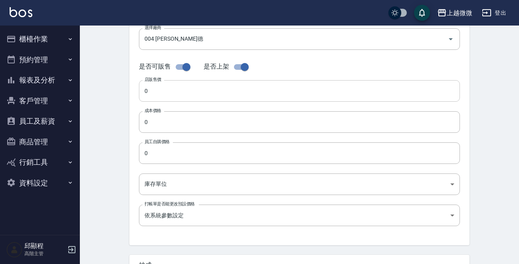
click at [169, 95] on input "0" at bounding box center [299, 91] width 321 height 22
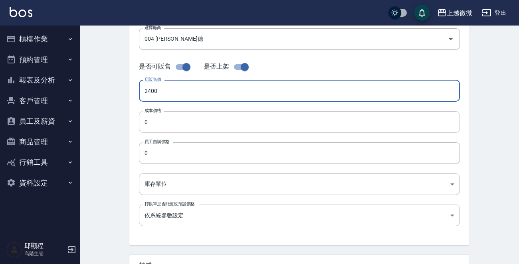
type input "2400"
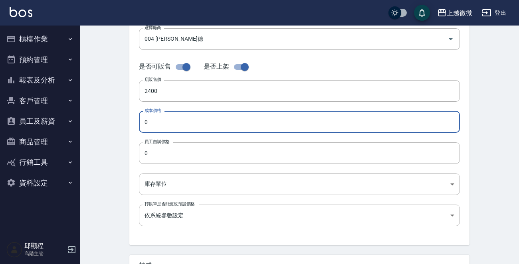
click at [170, 121] on input "0" at bounding box center [299, 122] width 321 height 22
type input "1200"
click at [165, 152] on input "0" at bounding box center [299, 154] width 321 height 22
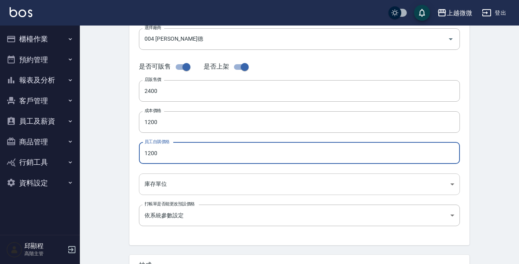
type input "1200"
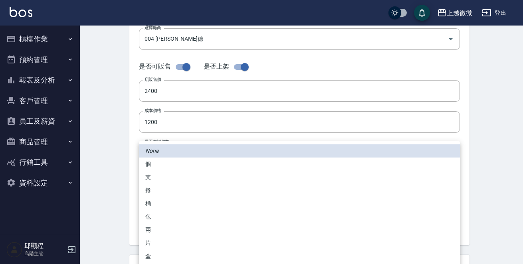
click at [167, 186] on body "上越微微 登出 櫃檯作業 打帳單 帳單列表 掛單列表 座位開單 營業儀表板 現金收支登錄 高階收支登錄 材料自購登錄 每日結帳 排班表 現場電腦打卡 掃碼打卡…" at bounding box center [261, 115] width 523 height 551
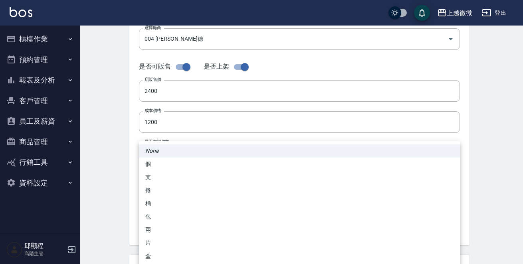
click at [116, 182] on div at bounding box center [261, 132] width 523 height 264
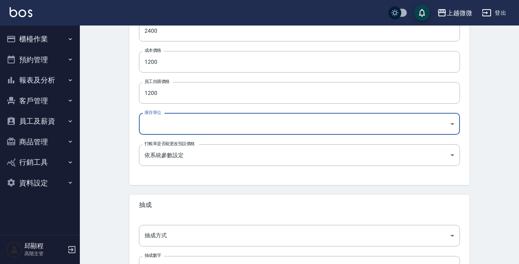
scroll to position [286, 0]
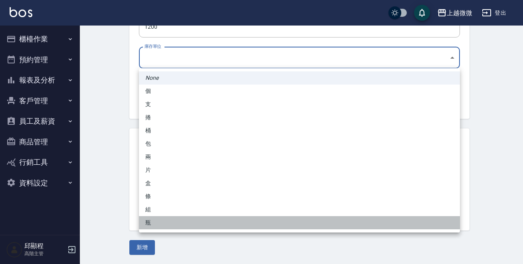
click at [149, 222] on li "瓶" at bounding box center [299, 223] width 321 height 13
type input "瓶"
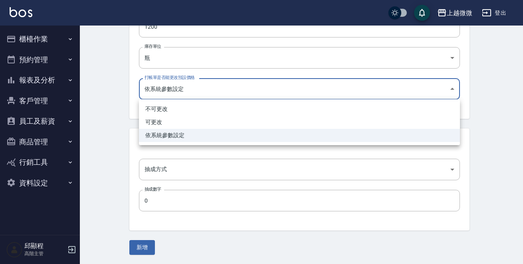
click at [169, 123] on li "可更改" at bounding box center [299, 122] width 321 height 13
type input "FALSE"
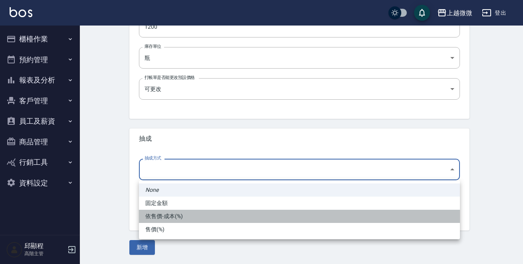
click at [170, 215] on li "依售價-成本(%)" at bounding box center [299, 216] width 321 height 13
type input "byCost"
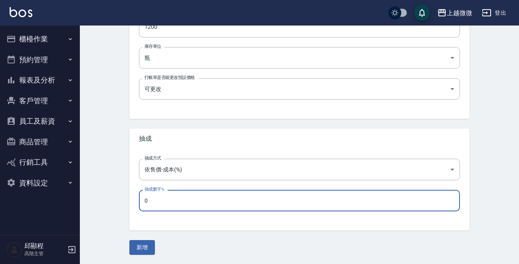
click at [176, 209] on input "0" at bounding box center [299, 201] width 321 height 22
type input "50"
click at [148, 246] on button "新增" at bounding box center [142, 248] width 26 height 15
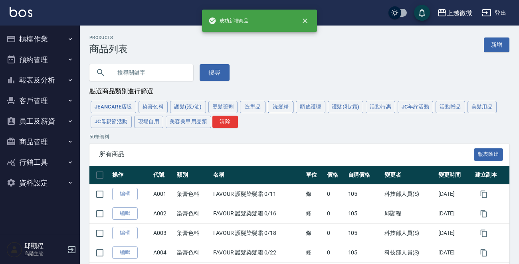
click at [277, 107] on button "洗髮精" at bounding box center [281, 107] width 26 height 12
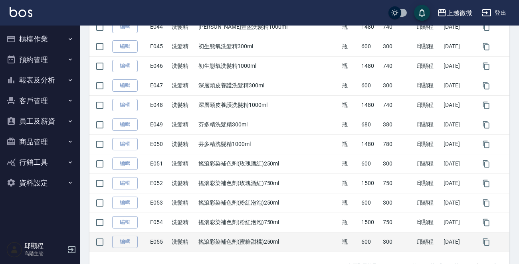
scroll to position [934, 0]
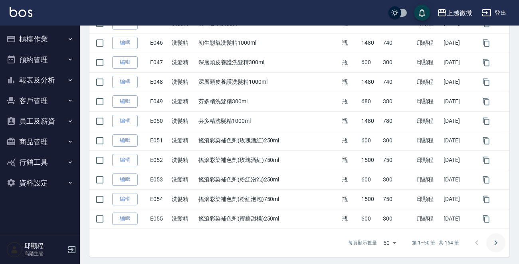
click at [499, 243] on icon "Go to next page" at bounding box center [496, 244] width 10 height 10
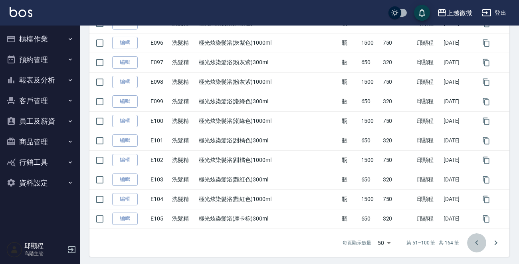
click at [475, 239] on icon "Go to previous page" at bounding box center [477, 244] width 10 height 10
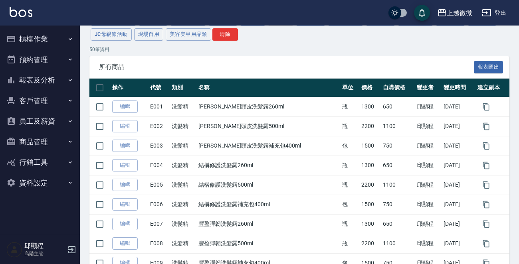
scroll to position [0, 0]
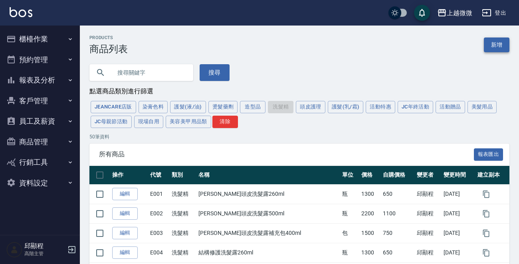
click at [499, 45] on link "新增" at bounding box center [497, 45] width 26 height 15
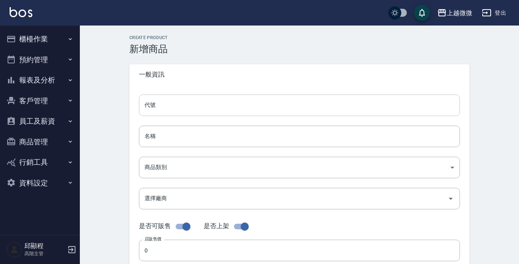
click at [195, 105] on input "代號" at bounding box center [299, 106] width 321 height 22
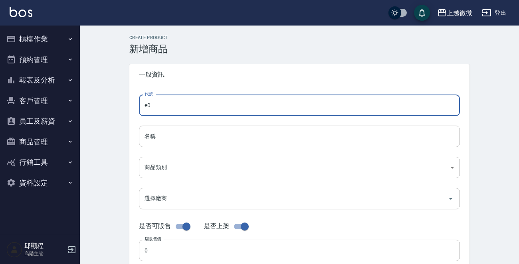
type input "e"
type input "E016"
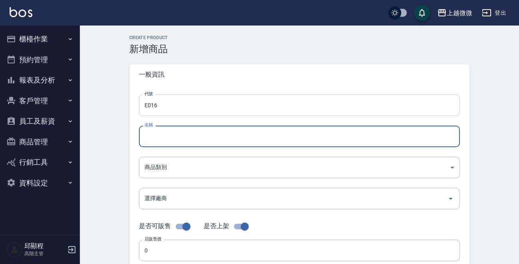
paste input "香檸草修護洗髮精"
type input "香檸草修護洗髮精2000ml"
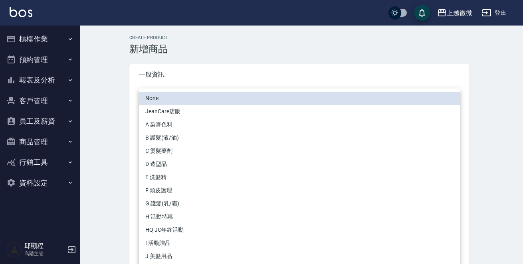
click at [165, 179] on li "E 洗髮精" at bounding box center [299, 177] width 321 height 13
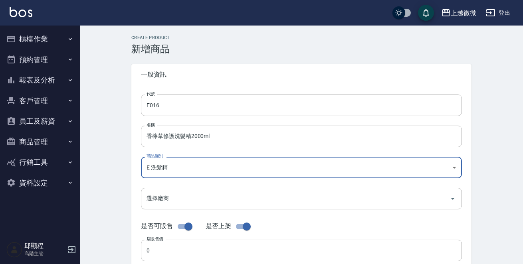
type input "573c1966-624a-46bb-a923-36e61c8a8213"
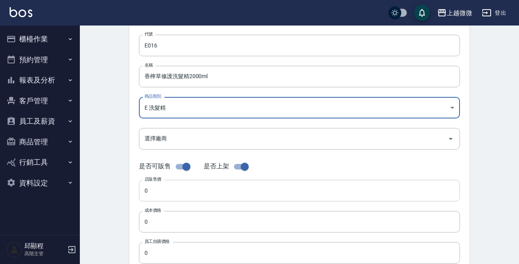
scroll to position [120, 0]
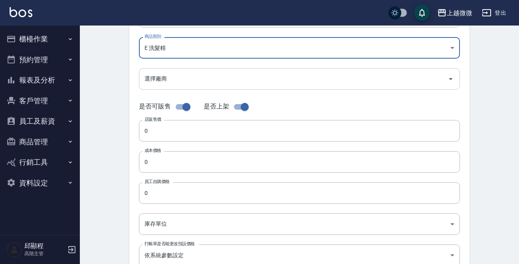
click at [164, 83] on input "選擇廠商" at bounding box center [294, 79] width 302 height 14
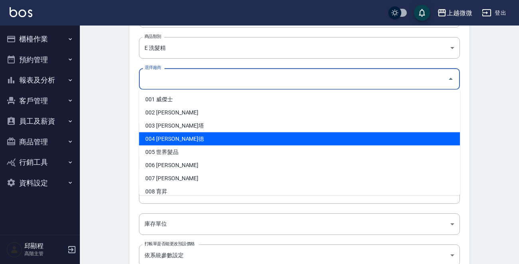
click at [163, 139] on li "004 歐萊德" at bounding box center [299, 139] width 321 height 13
type input "004 歐萊德"
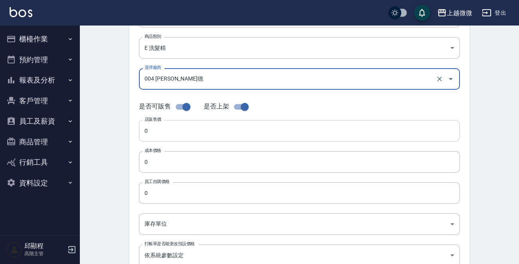
click at [155, 129] on input "0" at bounding box center [299, 131] width 321 height 22
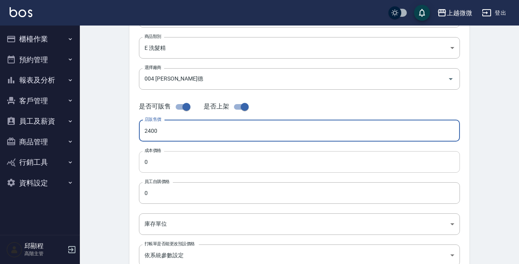
type input "2400"
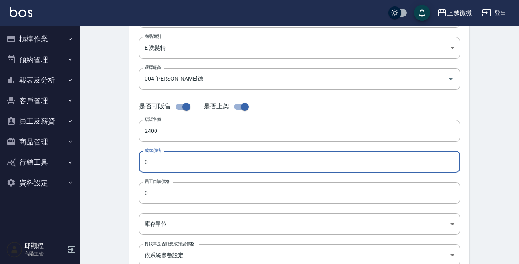
click at [171, 157] on input "0" at bounding box center [299, 162] width 321 height 22
type input "1200"
click at [171, 189] on input "0" at bounding box center [299, 194] width 321 height 22
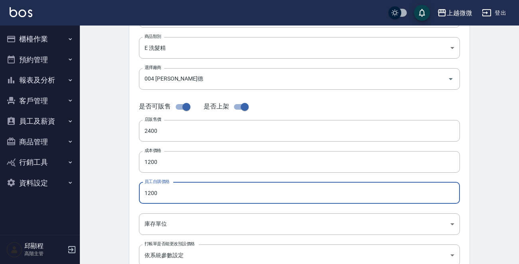
type input "1200"
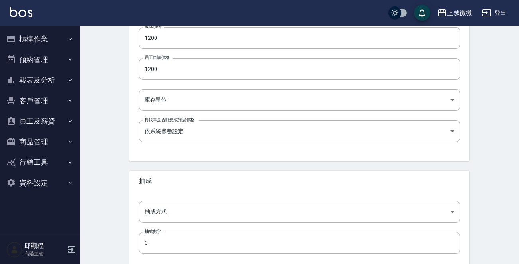
scroll to position [280, 0]
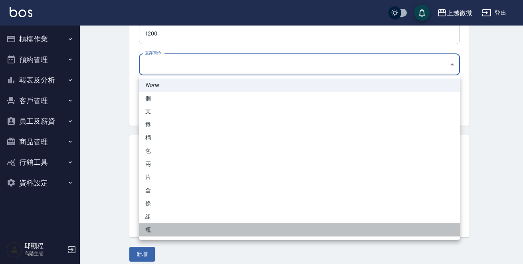
click at [161, 229] on li "瓶" at bounding box center [299, 230] width 321 height 13
type input "瓶"
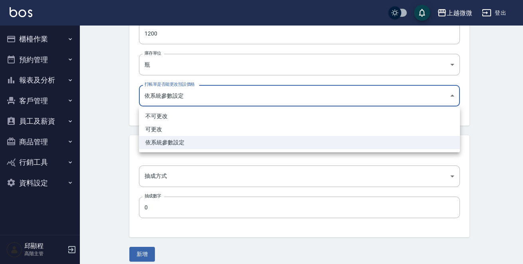
click at [175, 130] on li "可更改" at bounding box center [299, 129] width 321 height 13
type input "FALSE"
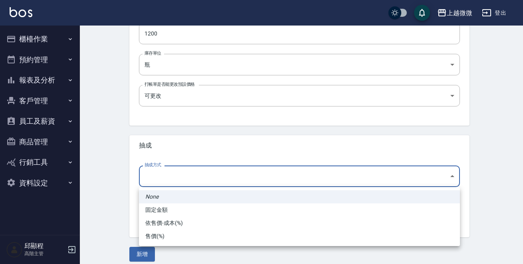
click at [180, 221] on li "依售價-成本(%)" at bounding box center [299, 223] width 321 height 13
type input "byCost"
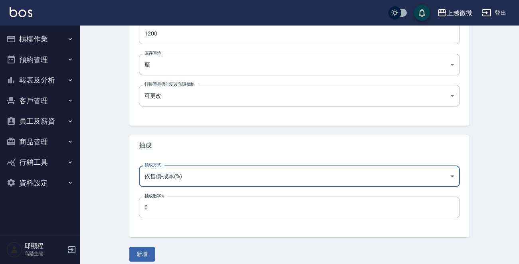
click at [173, 212] on input "0" at bounding box center [299, 208] width 321 height 22
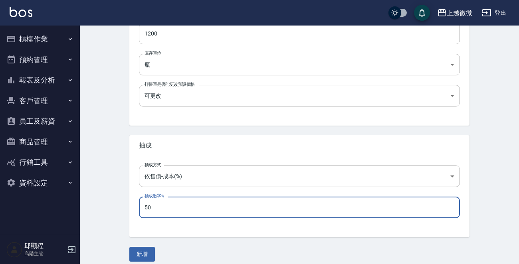
type input "50"
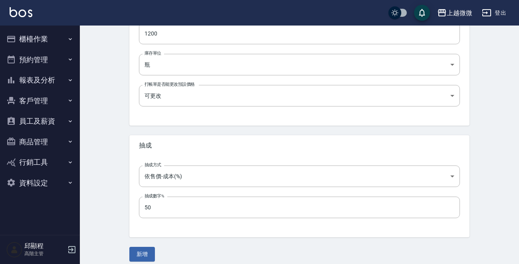
click at [110, 203] on div "Create Product 新增商品 一般資訊 代號 E016 代號 名稱 香檸草修護洗髮精2000ml 名稱 商品類別 E 洗髮精 573c1966-…" at bounding box center [299, 9] width 439 height 526
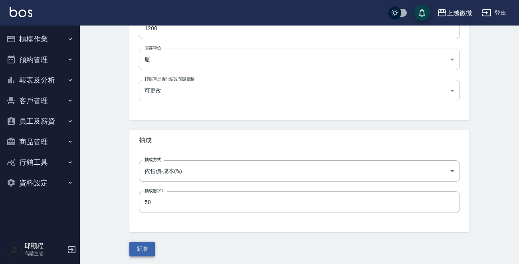
scroll to position [286, 0]
click at [145, 249] on button "新增" at bounding box center [142, 248] width 26 height 15
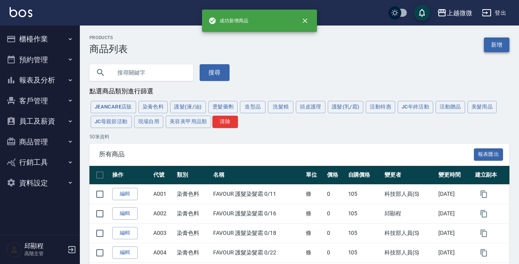
click at [501, 44] on link "新增" at bounding box center [497, 45] width 26 height 15
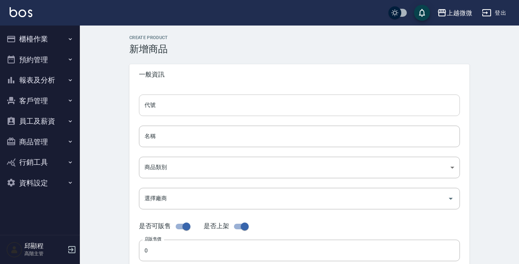
click at [192, 99] on input "代號" at bounding box center [299, 106] width 321 height 22
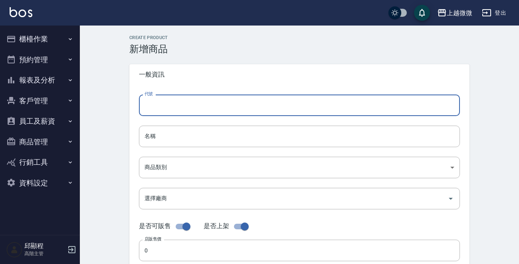
type input "e"
type input "E017"
click at [188, 137] on input "名稱" at bounding box center [299, 137] width 321 height 22
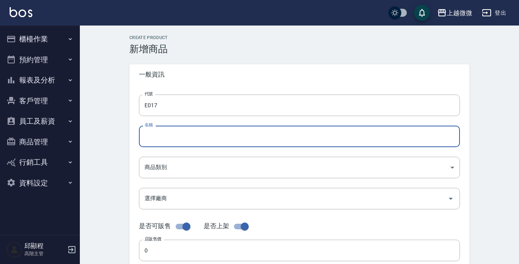
paste input "薰衣草深層洗髮精"
type input "薰衣草深層洗髮精2000ml"
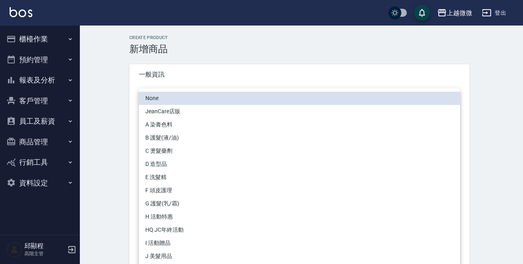
click at [169, 177] on li "E 洗髮精" at bounding box center [299, 177] width 321 height 13
type input "573c1966-624a-46bb-a923-36e61c8a8213"
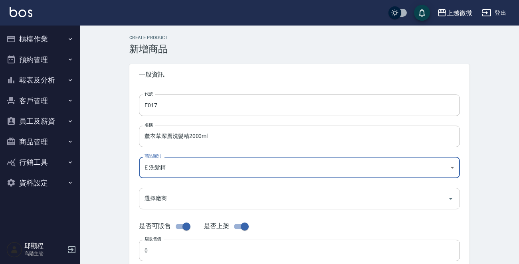
click at [234, 197] on input "選擇廠商" at bounding box center [294, 199] width 302 height 14
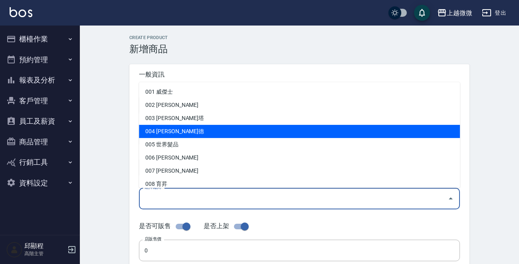
click at [218, 130] on li "004 歐萊德" at bounding box center [299, 131] width 321 height 13
type input "004 歐萊德"
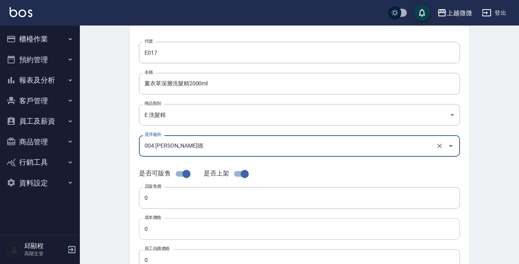
scroll to position [120, 0]
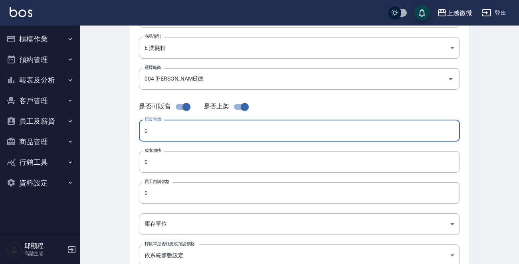
click at [172, 126] on input "0" at bounding box center [299, 131] width 321 height 22
type input "2400"
click at [187, 157] on input "0" at bounding box center [299, 162] width 321 height 22
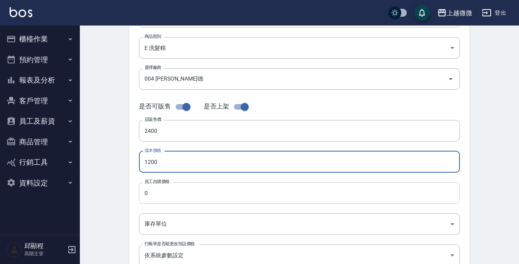
type input "1200"
click at [179, 194] on input "0" at bounding box center [299, 194] width 321 height 22
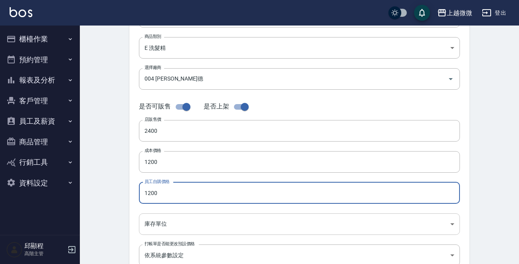
type input "1200"
click at [184, 221] on body "上越微微 登出 櫃檯作業 打帳單 帳單列表 掛單列表 座位開單 營業儀表板 現金收支登錄 高階收支登錄 材料自購登錄 每日結帳 排班表 現場電腦打卡 掃碼打卡…" at bounding box center [261, 155] width 523 height 551
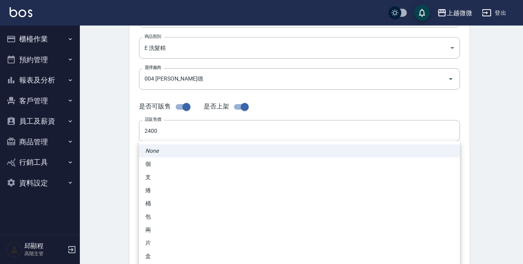
click at [115, 198] on div at bounding box center [261, 132] width 523 height 264
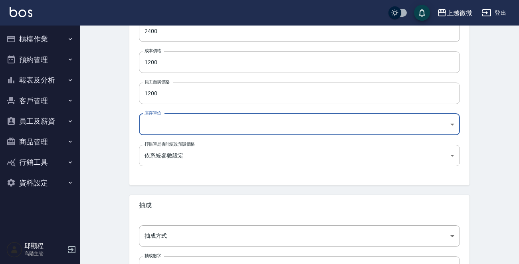
scroll to position [286, 0]
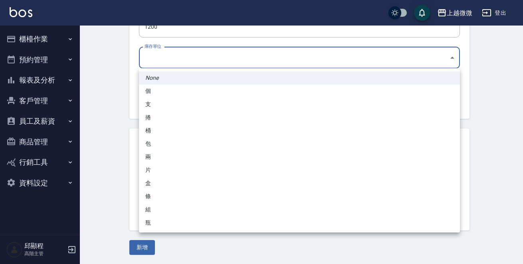
click at [149, 221] on li "瓶" at bounding box center [299, 223] width 321 height 13
type input "瓶"
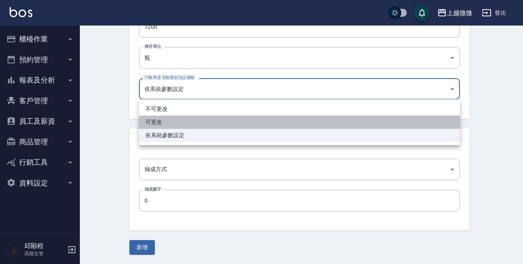
click at [175, 123] on li "可更改" at bounding box center [299, 122] width 321 height 13
type input "FALSE"
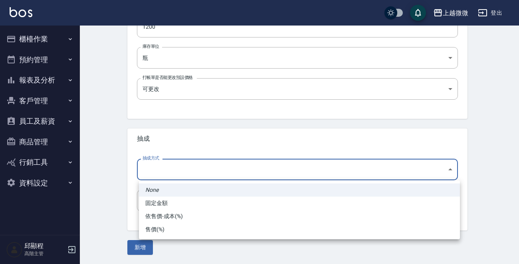
click at [174, 214] on li "依售價-成本(%)" at bounding box center [299, 216] width 321 height 13
type input "byCost"
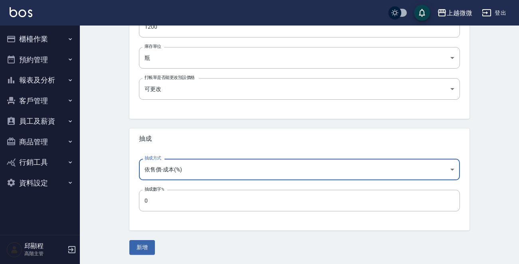
click at [174, 204] on input "0" at bounding box center [299, 201] width 321 height 22
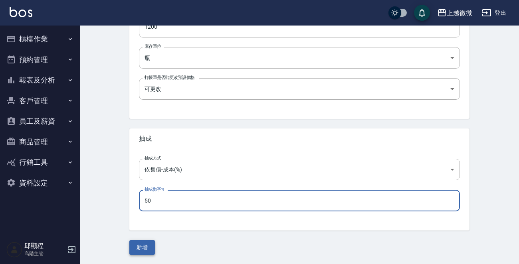
type input "50"
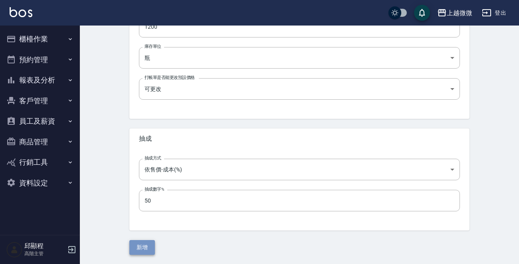
click at [145, 248] on button "新增" at bounding box center [142, 248] width 26 height 15
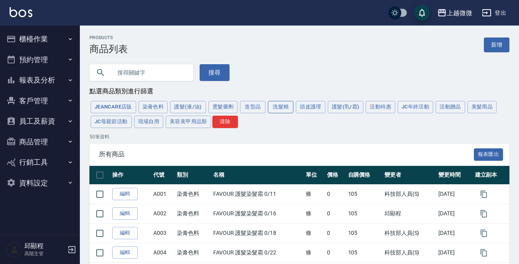
click at [276, 107] on button "洗髮精" at bounding box center [281, 107] width 26 height 12
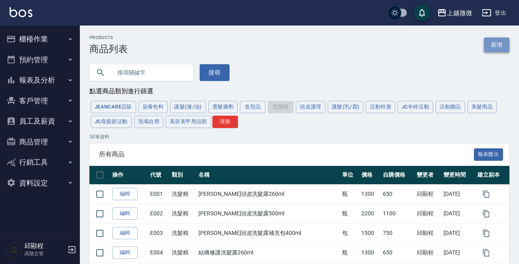
click at [497, 41] on link "新增" at bounding box center [497, 45] width 26 height 15
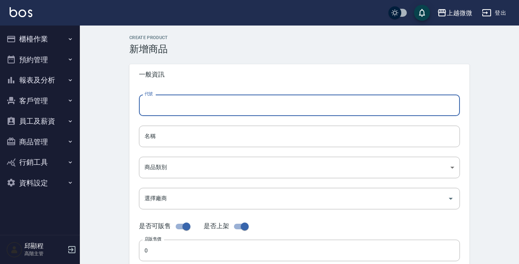
click at [167, 100] on input "代號" at bounding box center [299, 106] width 321 height 22
type input "e"
type input "E018"
click at [186, 131] on input "名稱" at bounding box center [299, 137] width 321 height 22
paste input "薔薇護色洗髮精5L"
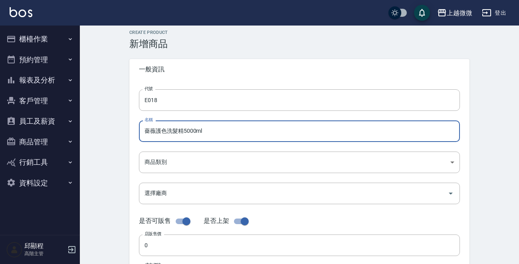
scroll to position [40, 0]
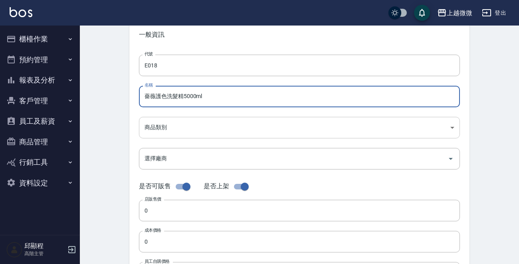
type input "薔薇護色洗髮精5000ml"
click at [203, 122] on body "上越微微 登出 櫃檯作業 打帳單 帳單列表 掛單列表 座位開單 營業儀表板 現金收支登錄 高階收支登錄 材料自購登錄 每日結帳 排班表 現場電腦打卡 掃碼打卡…" at bounding box center [259, 235] width 519 height 551
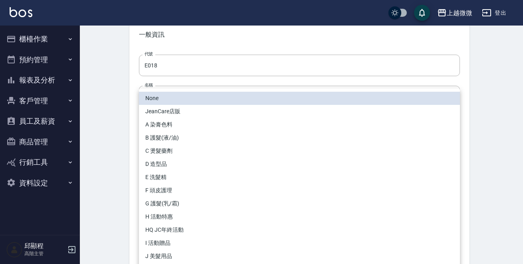
click at [167, 175] on li "E 洗髮精" at bounding box center [299, 177] width 321 height 13
type input "573c1966-624a-46bb-a923-36e61c8a8213"
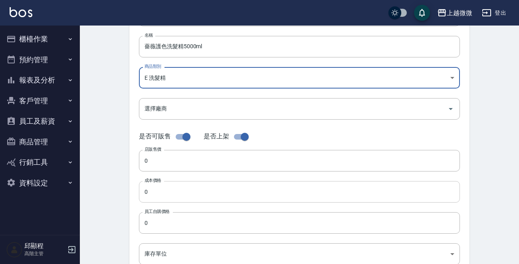
scroll to position [160, 0]
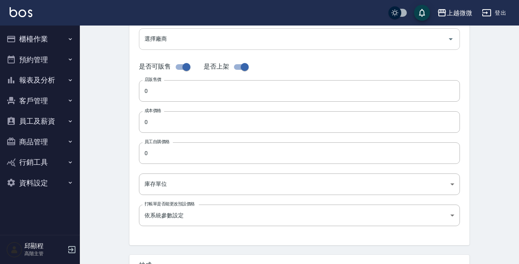
click at [171, 43] on input "選擇廠商" at bounding box center [294, 39] width 302 height 14
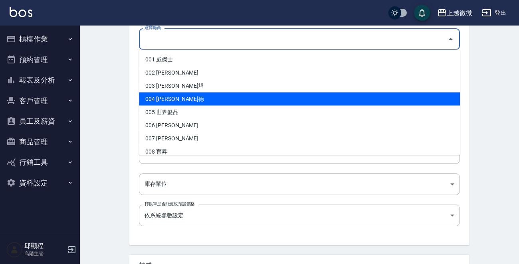
click at [172, 98] on li "004 歐萊德" at bounding box center [299, 99] width 321 height 13
type input "004 歐萊德"
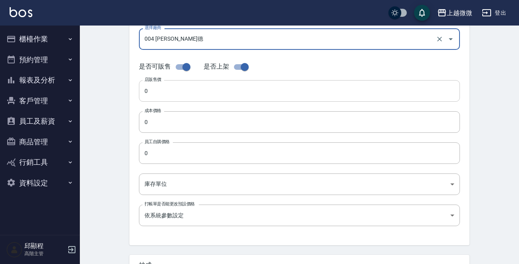
click at [159, 88] on input "0" at bounding box center [299, 91] width 321 height 22
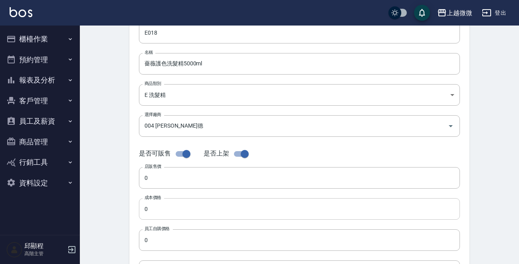
scroll to position [120, 0]
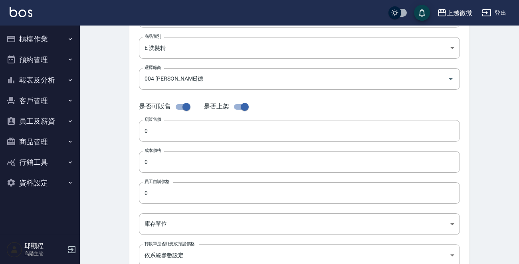
click at [244, 108] on input "checkbox" at bounding box center [245, 106] width 46 height 15
click at [197, 131] on input "0" at bounding box center [299, 131] width 321 height 22
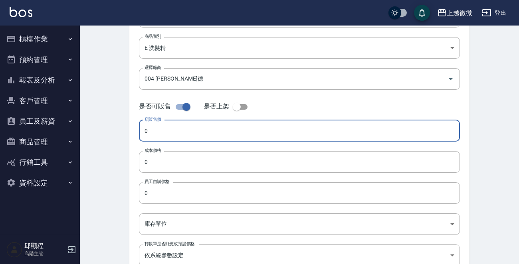
drag, startPoint x: 183, startPoint y: 133, endPoint x: 104, endPoint y: 133, distance: 79.1
click at [105, 133] on div "Create Product 新增商品 一般資訊 代號 E018 代號 名稱 薔薇護色洗髮精5000ml 名稱 商品類別 E 洗髮精 573c1966-6…" at bounding box center [299, 169] width 439 height 526
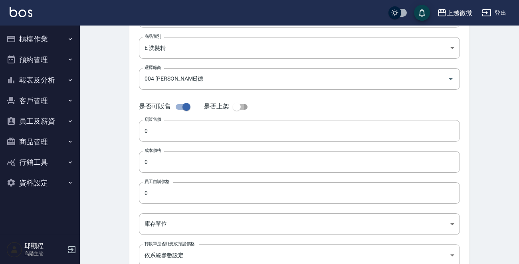
click at [244, 107] on input "checkbox" at bounding box center [237, 106] width 46 height 15
checkbox input "true"
click at [183, 105] on input "checkbox" at bounding box center [187, 106] width 46 height 15
checkbox input "false"
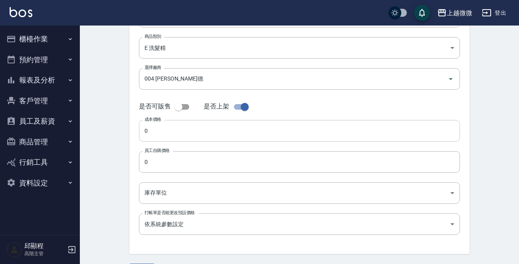
click at [172, 131] on input "0" at bounding box center [299, 131] width 321 height 22
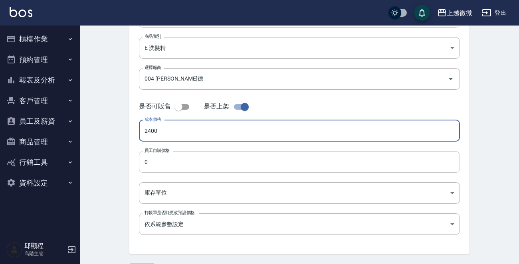
type input "2400"
click at [175, 161] on input "0" at bounding box center [299, 162] width 321 height 22
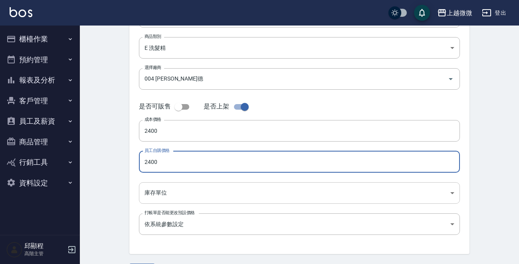
type input "2400"
click at [179, 191] on body "上越微微 登出 櫃檯作業 打帳單 帳單列表 掛單列表 座位開單 營業儀表板 現金收支登錄 高階收支登錄 材料自購登錄 每日結帳 排班表 現場電腦打卡 掃碼打卡…" at bounding box center [261, 84] width 523 height 408
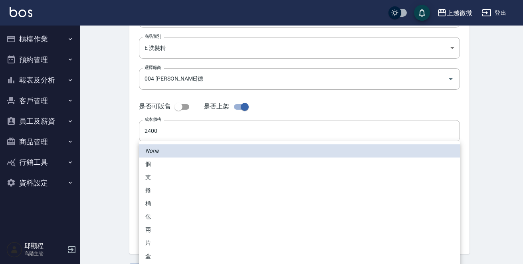
click at [122, 203] on div at bounding box center [261, 132] width 523 height 264
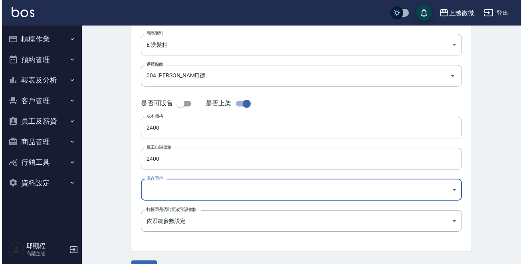
scroll to position [143, 0]
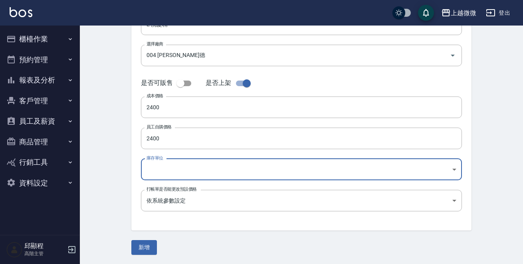
click at [435, 169] on body "上越微微 登出 櫃檯作業 打帳單 帳單列表 掛單列表 座位開單 營業儀表板 現金收支登錄 高階收支登錄 材料自購登錄 每日結帳 排班表 現場電腦打卡 掃碼打卡…" at bounding box center [261, 61] width 523 height 408
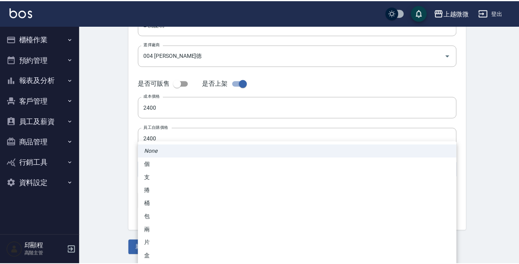
scroll to position [80, 0]
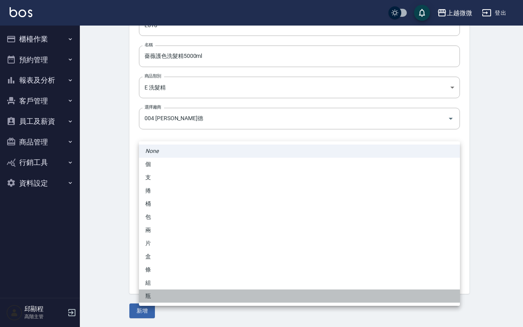
click at [179, 264] on li "瓶" at bounding box center [299, 296] width 321 height 13
type input "瓶"
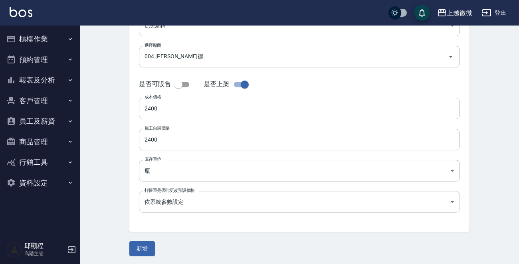
scroll to position [143, 0]
click at [164, 199] on body "上越微微 登出 櫃檯作業 打帳單 帳單列表 掛單列表 座位開單 營業儀表板 現金收支登錄 高階收支登錄 材料自購登錄 每日結帳 排班表 現場電腦打卡 掃碼打卡…" at bounding box center [259, 61] width 519 height 408
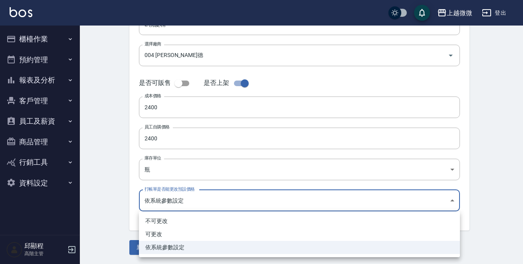
click at [167, 235] on li "可更改" at bounding box center [299, 234] width 321 height 13
type input "FALSE"
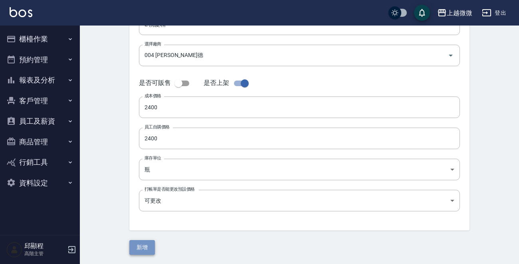
click at [144, 244] on button "新增" at bounding box center [142, 248] width 26 height 15
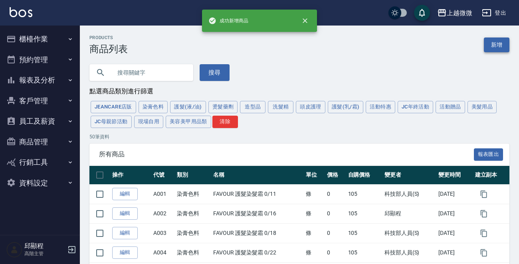
click at [498, 42] on link "新增" at bounding box center [497, 45] width 26 height 15
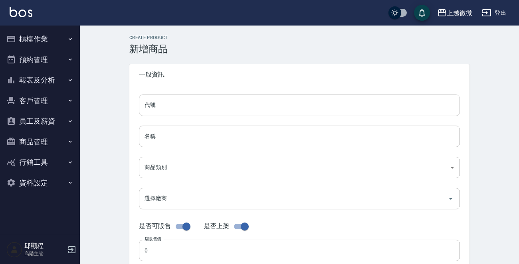
click at [183, 105] on input "代號" at bounding box center [299, 106] width 321 height 22
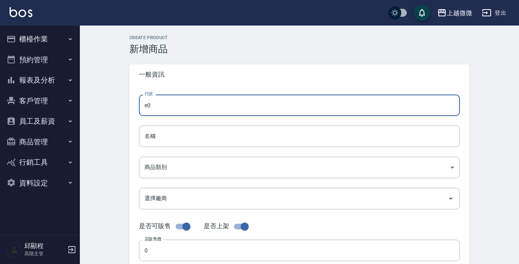
type input "e"
type input "E019"
click at [178, 133] on input "名稱" at bounding box center [299, 137] width 321 height 22
paste input "香檸草修護洗髮精"
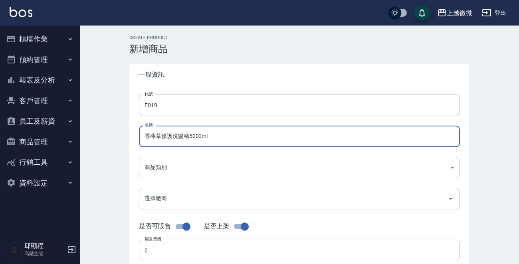
type input "香檸草修護洗髮精5000ml"
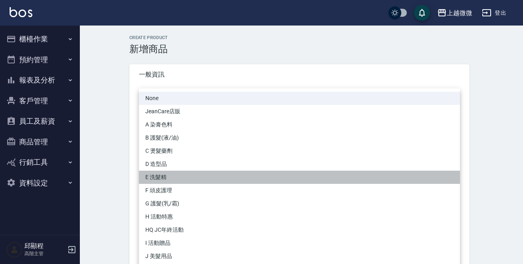
click at [175, 178] on li "E 洗髮精" at bounding box center [299, 177] width 321 height 13
type input "573c1966-624a-46bb-a923-36e61c8a8213"
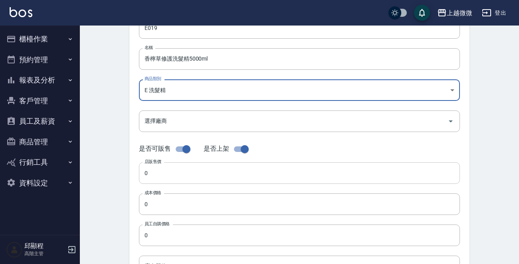
scroll to position [120, 0]
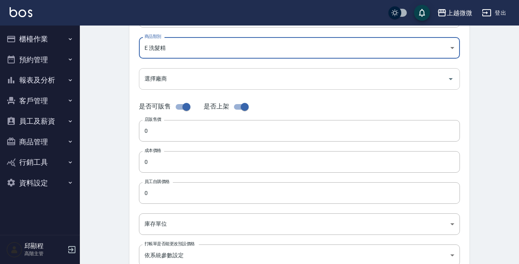
click at [173, 79] on input "選擇廠商" at bounding box center [294, 79] width 302 height 14
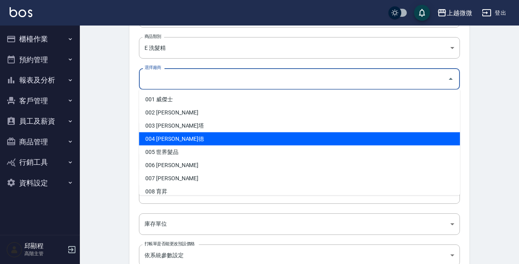
click at [161, 136] on li "004 歐萊德" at bounding box center [299, 139] width 321 height 13
type input "004 歐萊德"
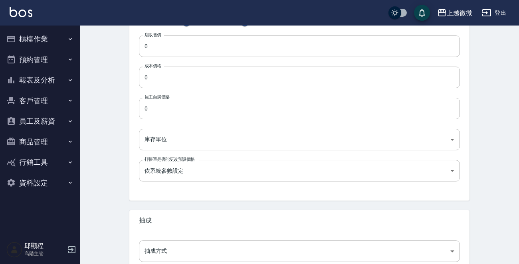
scroll to position [160, 0]
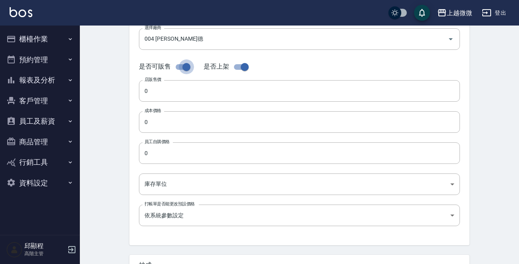
click at [187, 68] on input "checkbox" at bounding box center [187, 67] width 46 height 15
checkbox input "false"
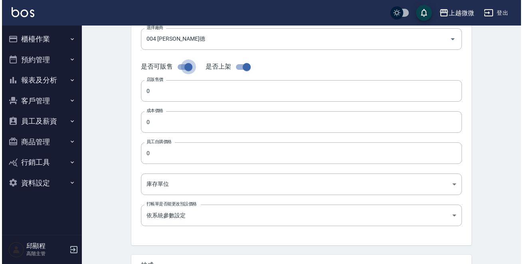
scroll to position [143, 0]
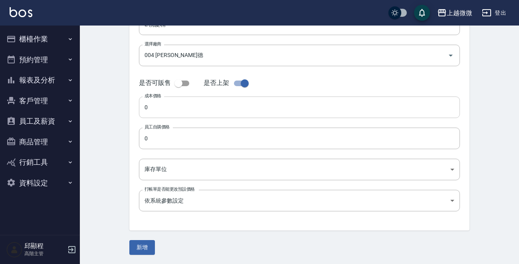
click at [169, 112] on input "0" at bounding box center [299, 108] width 321 height 22
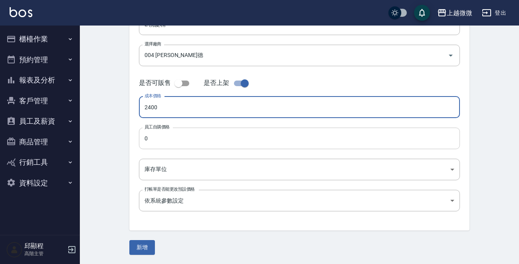
type input "2400"
click at [168, 137] on input "0" at bounding box center [299, 139] width 321 height 22
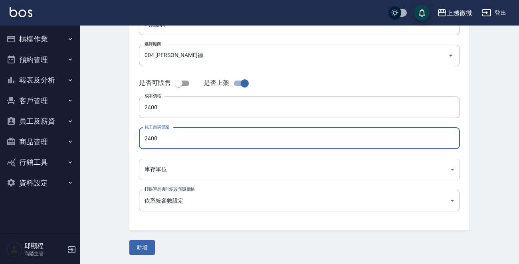
type input "2400"
click at [171, 170] on body "上越微微 登出 櫃檯作業 打帳單 帳單列表 掛單列表 座位開單 營業儀表板 現金收支登錄 高階收支登錄 材料自購登錄 每日結帳 排班表 現場電腦打卡 掃碼打卡…" at bounding box center [259, 61] width 519 height 408
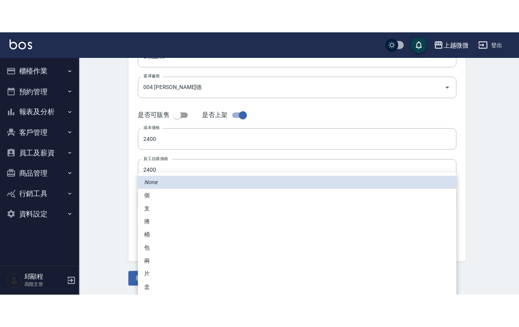
scroll to position [80, 0]
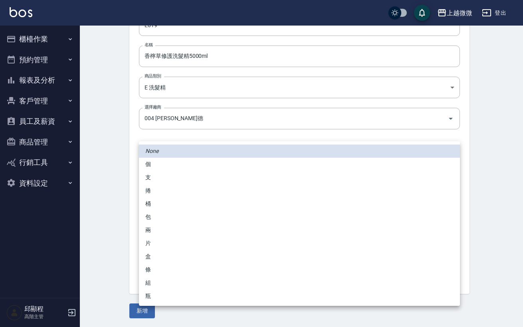
click at [159, 264] on li "瓶" at bounding box center [299, 296] width 321 height 13
type input "瓶"
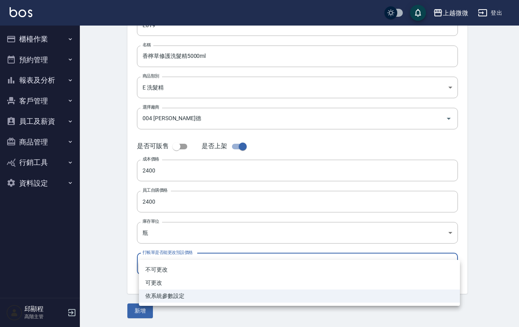
click at [159, 264] on body "上越微微 登出 櫃檯作業 打帳單 帳單列表 掛單列表 座位開單 營業儀表板 現金收支登錄 高階收支登錄 材料自購登錄 每日結帳 排班表 現場電腦打卡 掃碼打卡…" at bounding box center [259, 124] width 519 height 408
click at [160, 264] on li "可更改" at bounding box center [299, 282] width 321 height 13
type input "FALSE"
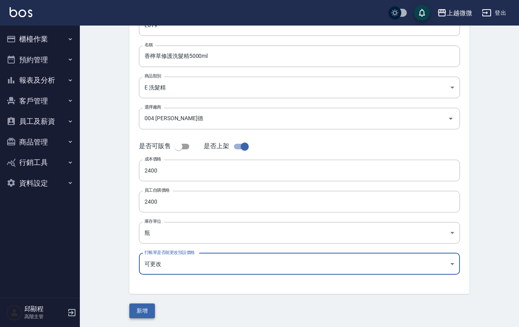
click at [142, 264] on button "新增" at bounding box center [142, 311] width 26 height 15
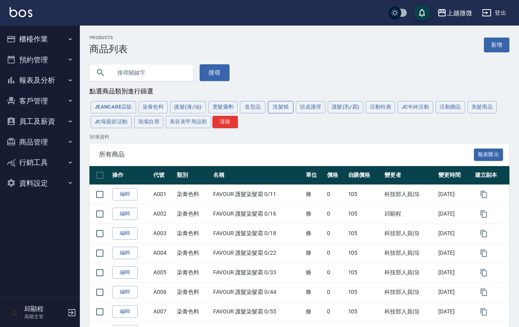
click at [273, 107] on button "洗髮精" at bounding box center [281, 107] width 26 height 12
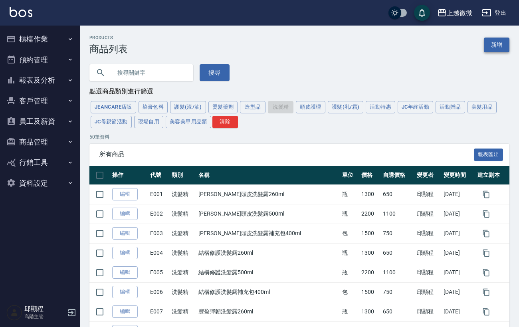
click at [493, 48] on link "新增" at bounding box center [497, 45] width 26 height 15
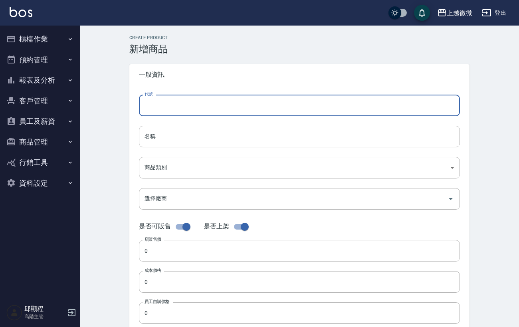
click at [193, 107] on input "代號" at bounding box center [299, 106] width 321 height 22
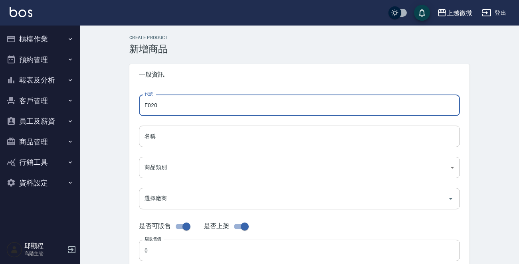
type input "E020"
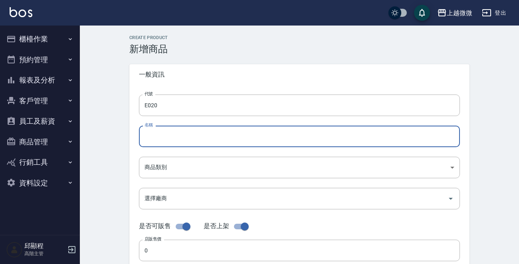
click at [180, 135] on input "名稱" at bounding box center [299, 137] width 321 height 22
paste input "雪松橙控油洗髮精"
type input "雪松橙控油洗髮精5000ml"
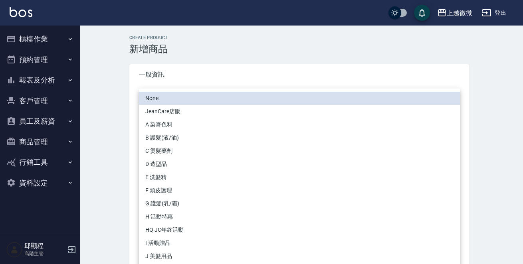
click at [166, 175] on li "E 洗髮精" at bounding box center [299, 177] width 321 height 13
type input "573c1966-624a-46bb-a923-36e61c8a8213"
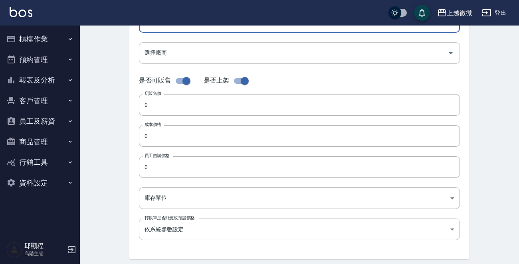
scroll to position [160, 0]
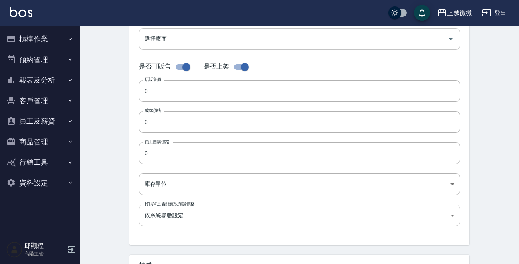
click at [187, 39] on input "選擇廠商" at bounding box center [294, 39] width 302 height 14
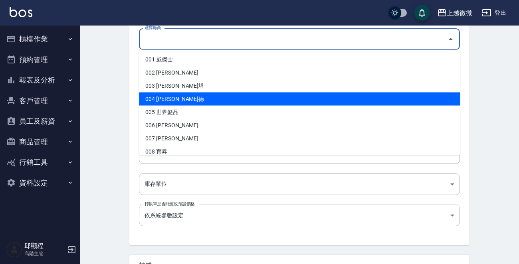
click at [177, 99] on li "004 歐萊德" at bounding box center [299, 99] width 321 height 13
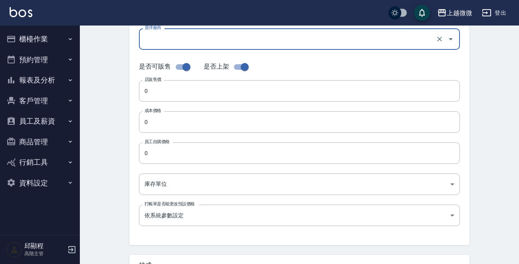
type input "004 歐萊德"
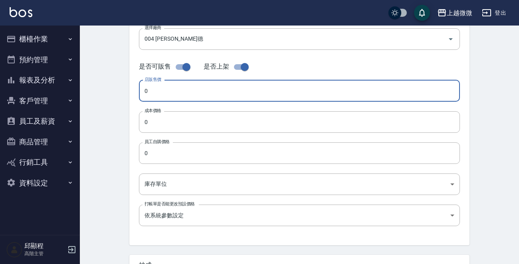
click at [163, 91] on input "0" at bounding box center [299, 91] width 321 height 22
type input "2400"
click at [171, 124] on input "0" at bounding box center [299, 122] width 321 height 22
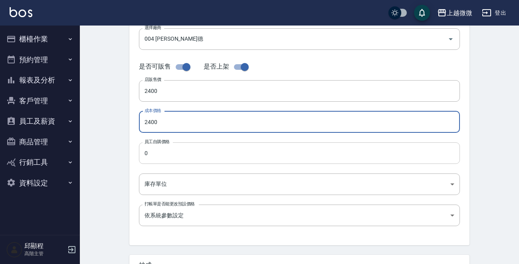
type input "2400"
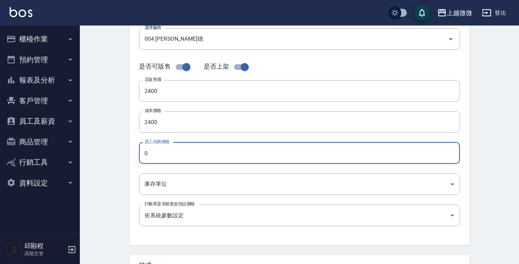
click at [176, 156] on input "0" at bounding box center [299, 154] width 321 height 22
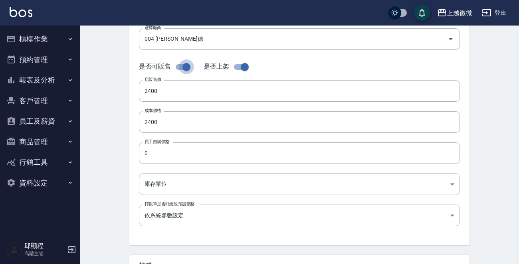
click at [183, 66] on input "checkbox" at bounding box center [187, 67] width 46 height 15
checkbox input "false"
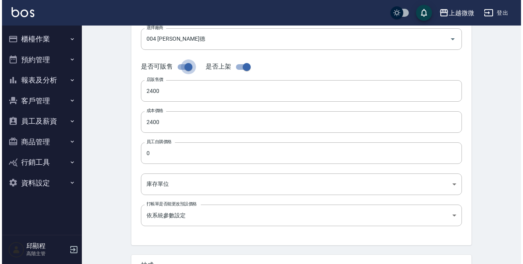
scroll to position [143, 0]
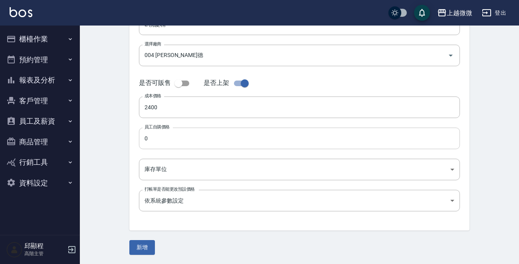
click at [177, 141] on input "0" at bounding box center [299, 139] width 321 height 22
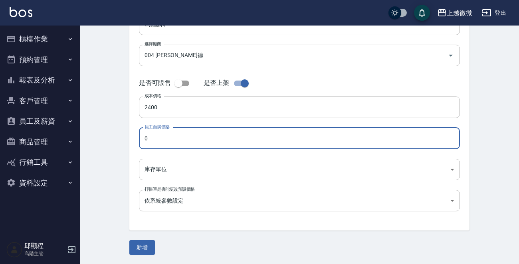
drag, startPoint x: 177, startPoint y: 141, endPoint x: 74, endPoint y: 141, distance: 102.3
click at [74, 141] on div "上越微微 登出 櫃檯作業 打帳單 帳單列表 掛單列表 座位開單 營業儀表板 現金收支登錄 高階收支登錄 材料自購登錄 每日結帳 排班表 現場電腦打卡 掃碼打卡…" at bounding box center [259, 61] width 519 height 408
type input "2400"
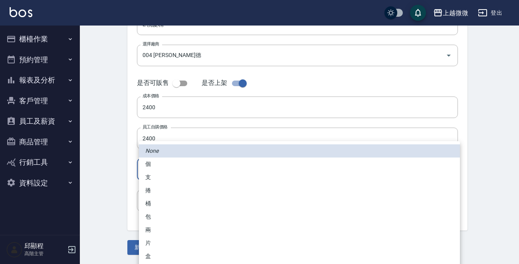
click at [183, 166] on body "上越微微 登出 櫃檯作業 打帳單 帳單列表 掛單列表 座位開單 營業儀表板 現金收支登錄 高階收支登錄 材料自購登錄 每日結帳 排班表 現場電腦打卡 掃碼打卡…" at bounding box center [259, 61] width 519 height 408
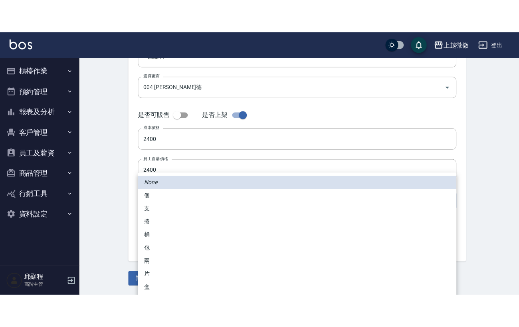
scroll to position [80, 0]
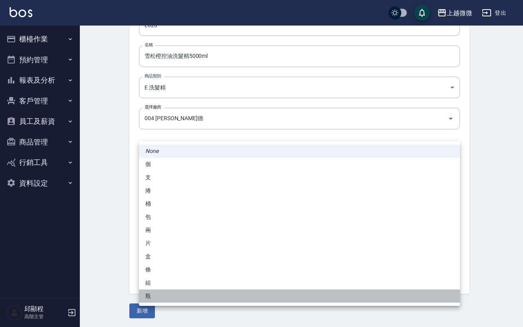
click at [178, 264] on li "瓶" at bounding box center [299, 296] width 321 height 13
type input "瓶"
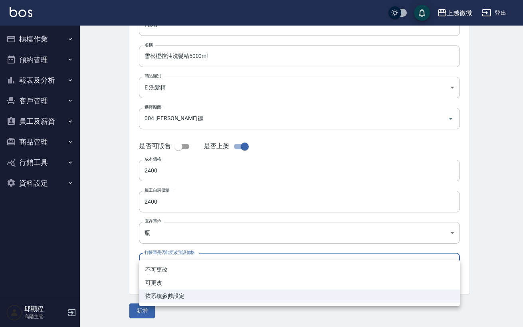
click at [186, 262] on body "上越微微 登出 櫃檯作業 打帳單 帳單列表 掛單列表 座位開單 營業儀表板 現金收支登錄 高階收支登錄 材料自購登錄 每日結帳 排班表 現場電腦打卡 掃碼打卡…" at bounding box center [261, 124] width 523 height 408
click at [163, 264] on li "可更改" at bounding box center [299, 282] width 321 height 13
type input "FALSE"
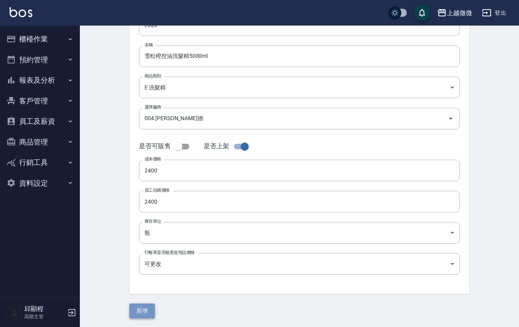
click at [146, 264] on button "新增" at bounding box center [142, 311] width 26 height 15
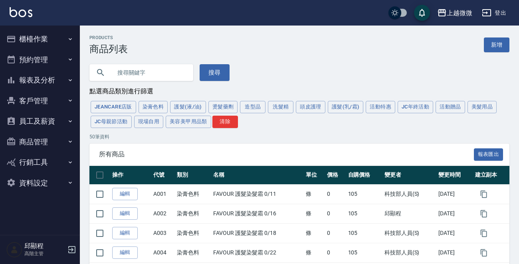
click at [71, 247] on icon "button" at bounding box center [71, 250] width 7 height 7
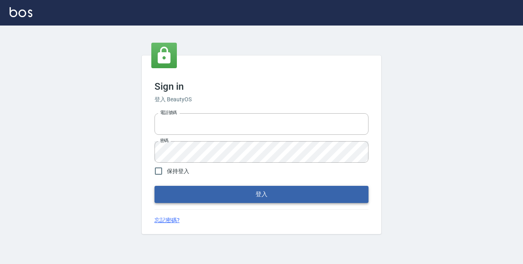
type input "0229470385"
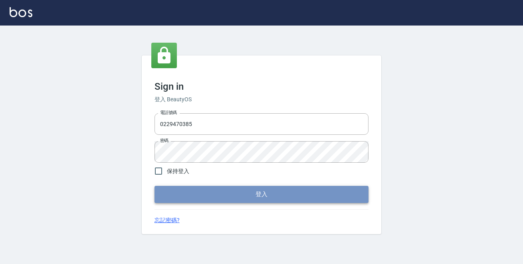
click at [214, 196] on button "登入" at bounding box center [262, 194] width 214 height 17
